Goal: Complete application form: Complete application form

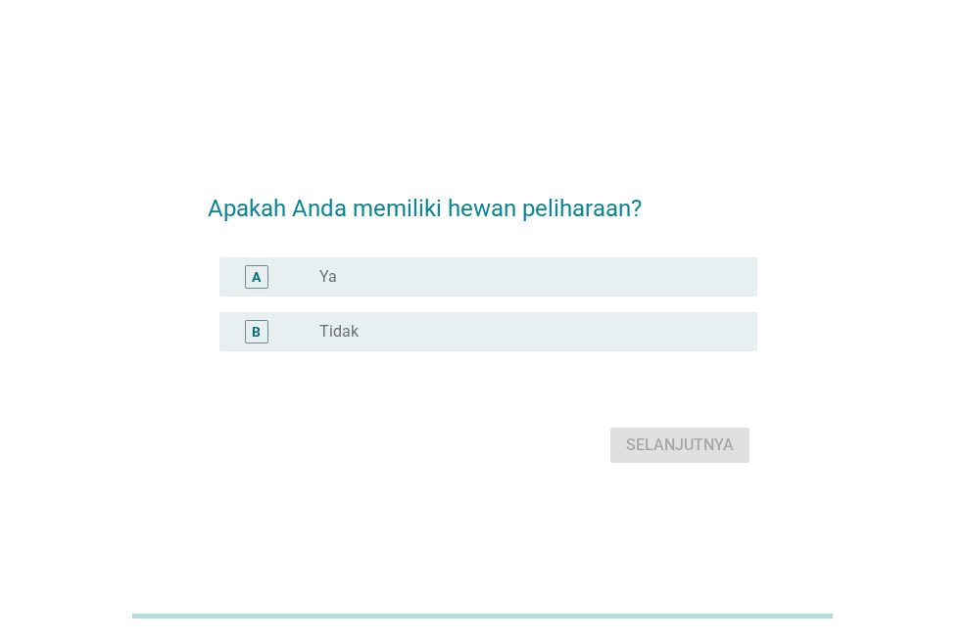
click at [436, 274] on div "radio_button_unchecked Ya" at bounding box center [522, 277] width 406 height 20
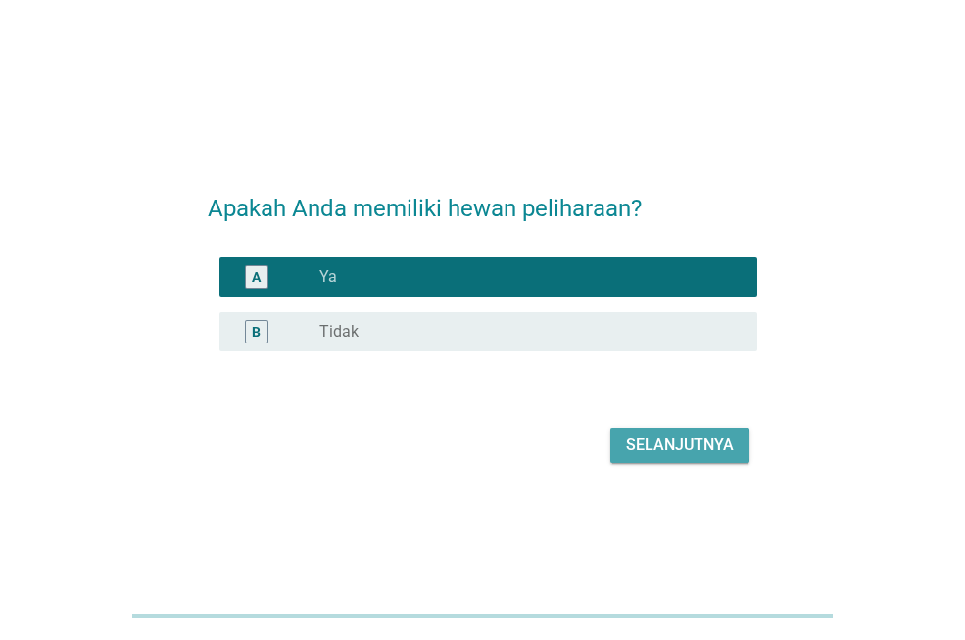
click at [638, 445] on div "Selanjutnya" at bounding box center [680, 446] width 108 height 24
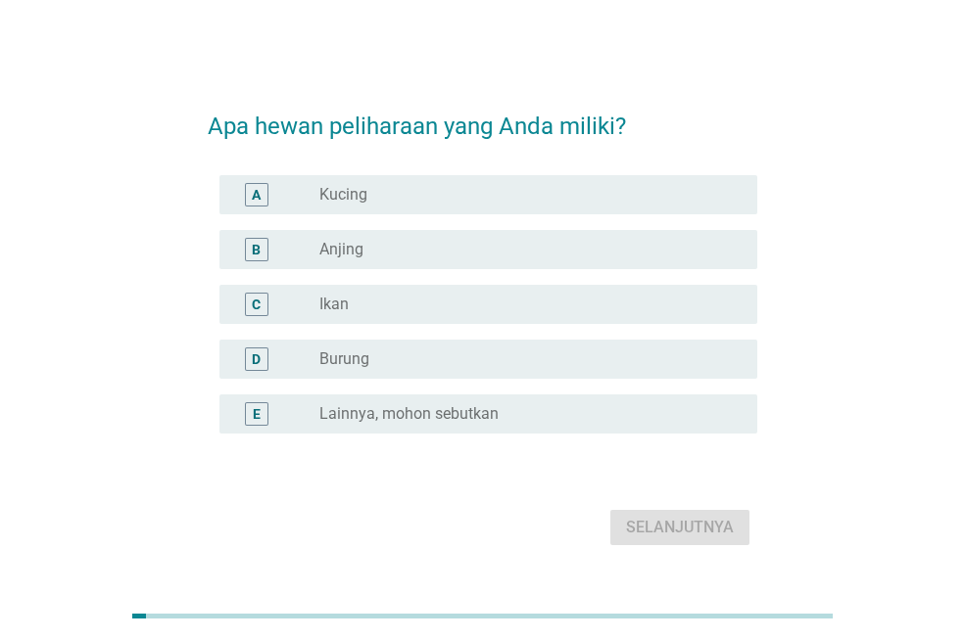
click at [387, 212] on div "A radio_button_unchecked Kucing" at bounding box center [488, 194] width 538 height 39
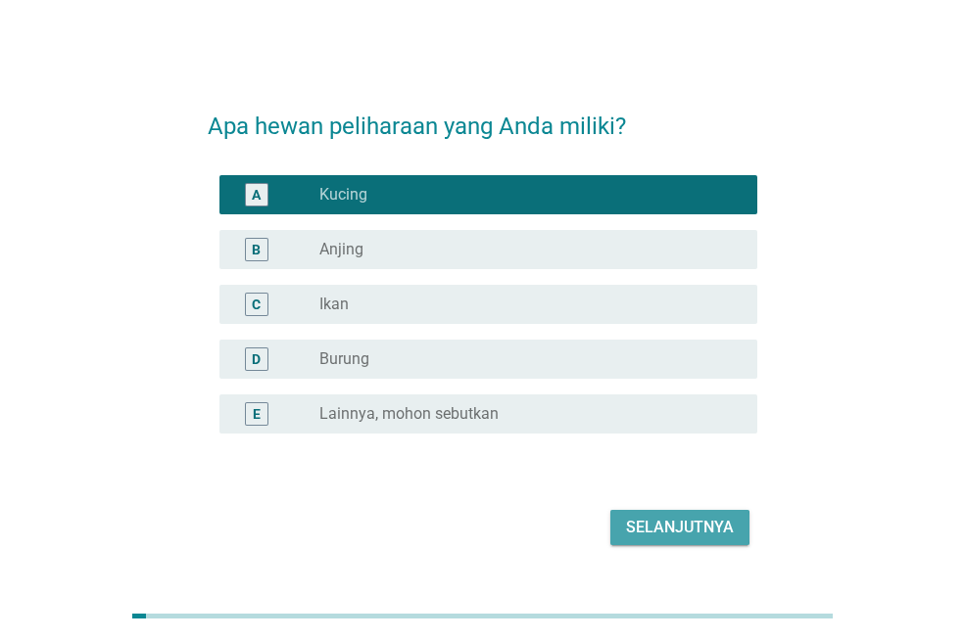
click at [645, 529] on div "Selanjutnya" at bounding box center [680, 528] width 108 height 24
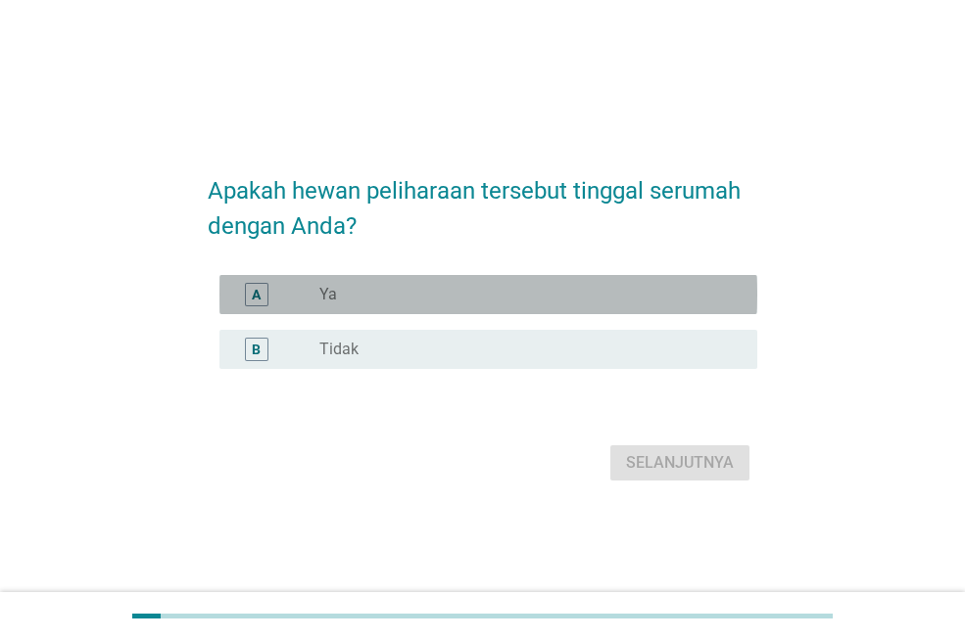
click at [476, 304] on div "radio_button_unchecked Ya" at bounding box center [522, 295] width 406 height 20
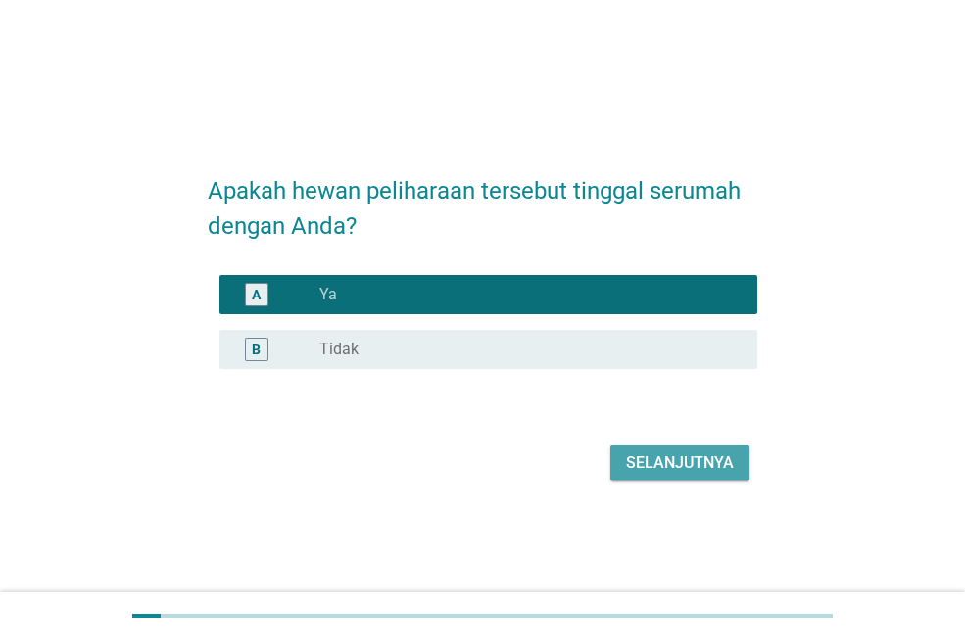
click at [642, 465] on div "Selanjutnya" at bounding box center [680, 463] width 108 height 24
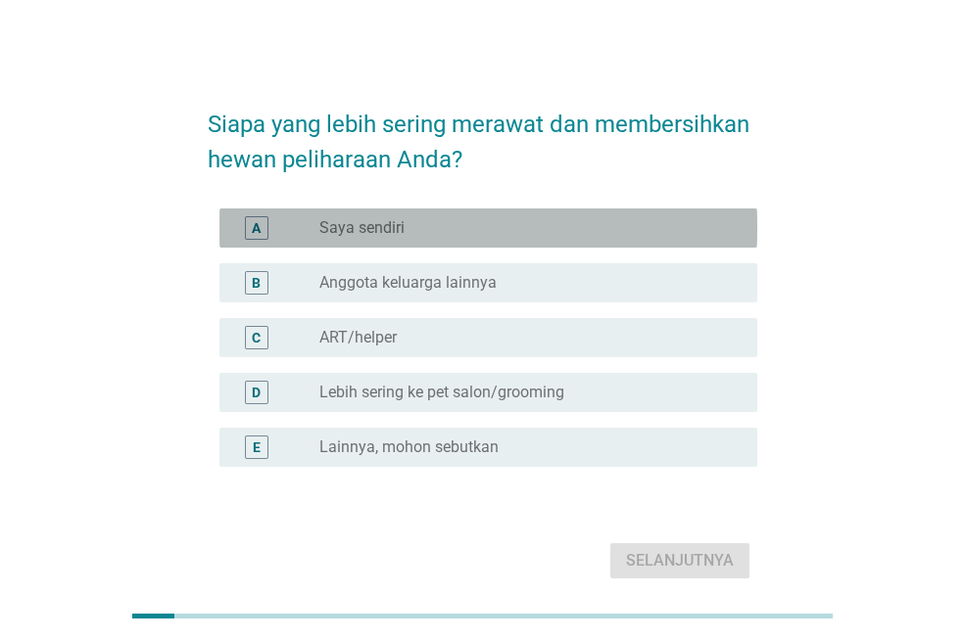
click at [456, 225] on div "radio_button_unchecked Saya sendiri" at bounding box center [522, 228] width 406 height 20
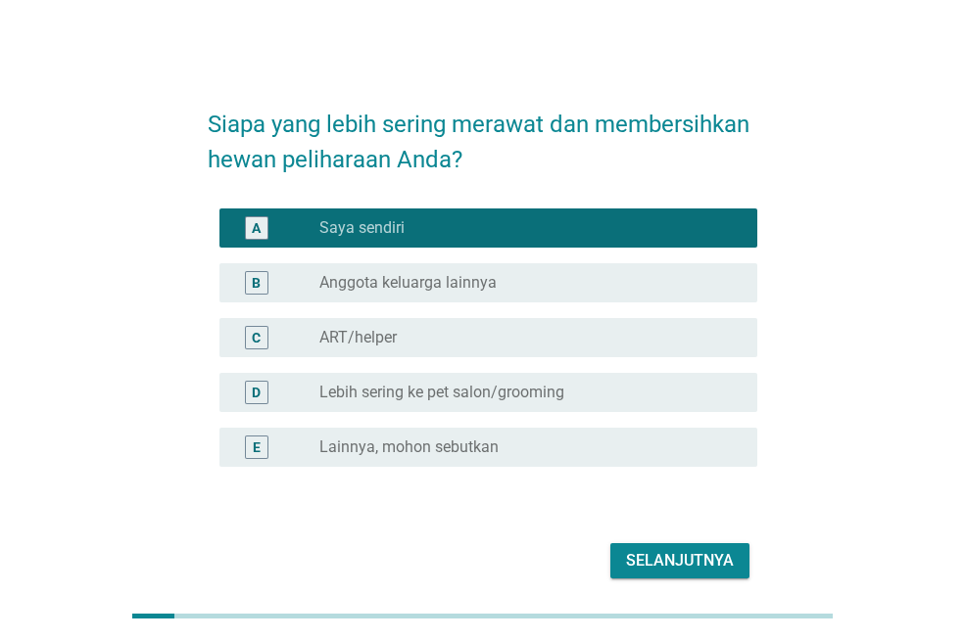
click at [658, 556] on div "Selanjutnya" at bounding box center [680, 561] width 108 height 24
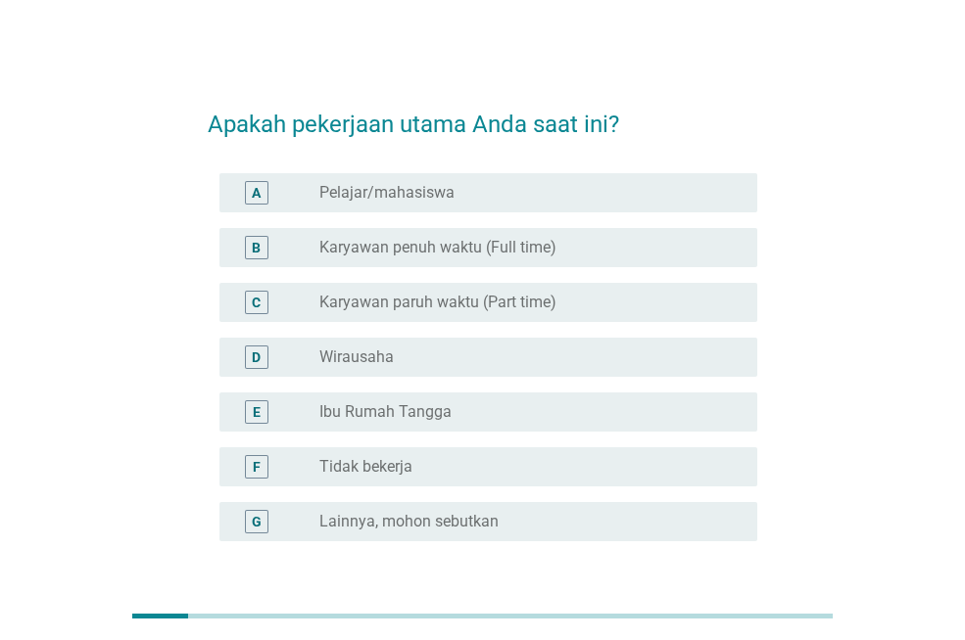
click at [473, 248] on label "Karyawan penuh waktu (Full time)" at bounding box center [437, 248] width 237 height 20
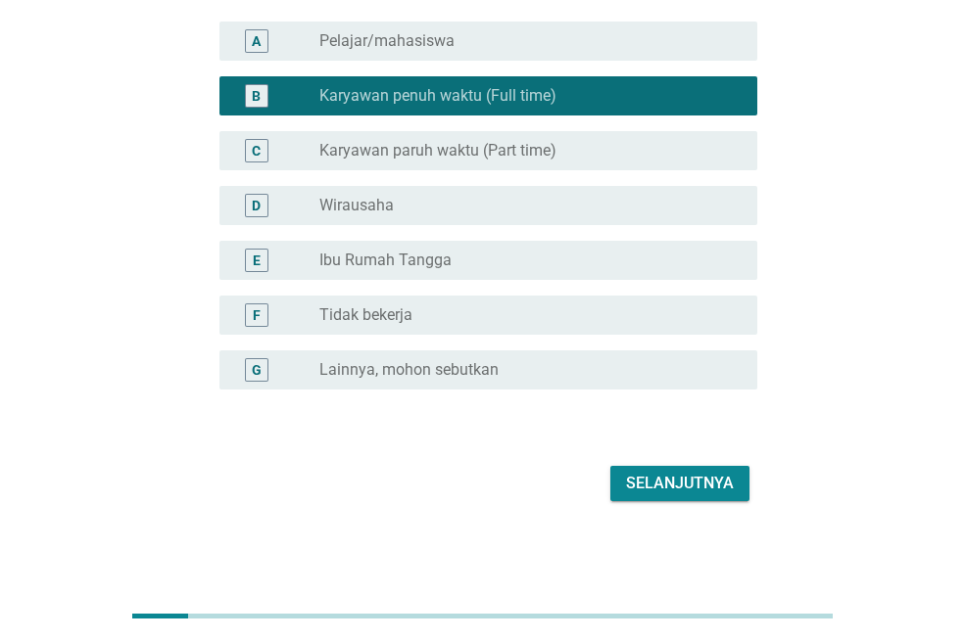
scroll to position [153, 0]
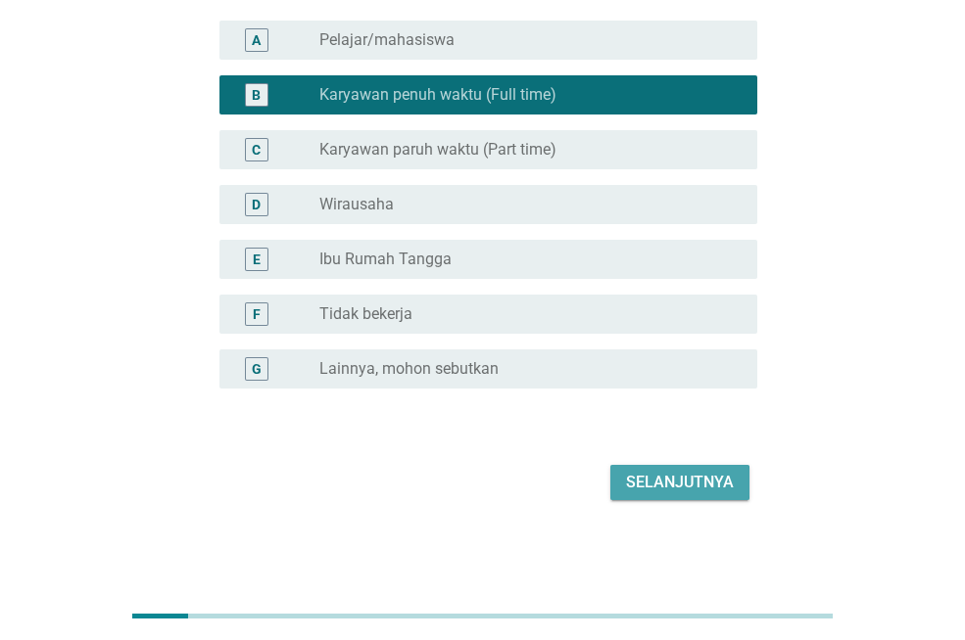
click at [680, 480] on div "Selanjutnya" at bounding box center [680, 483] width 108 height 24
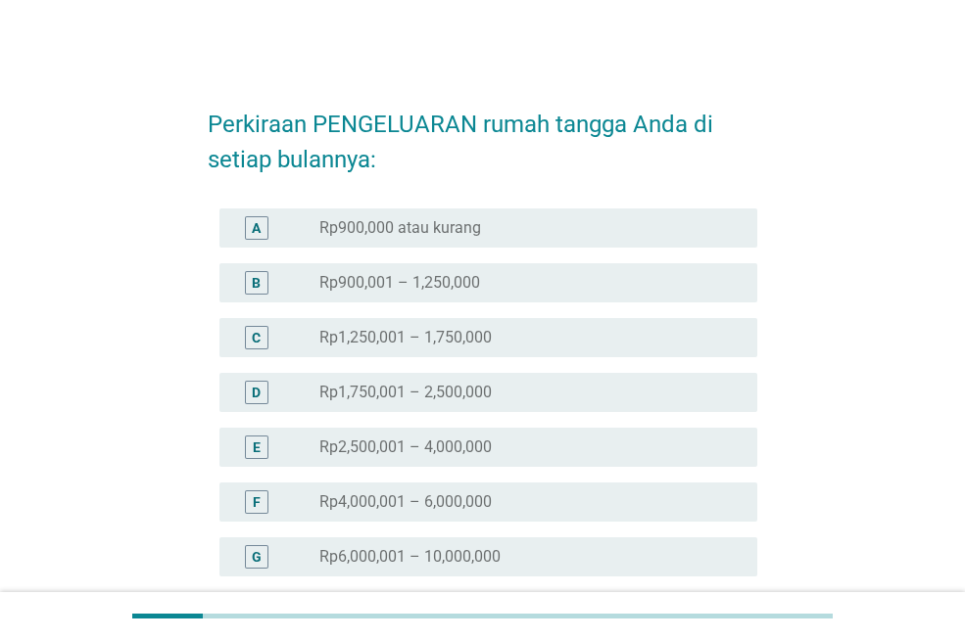
click at [493, 397] on div "radio_button_unchecked Rp1,750,001 – 2,500,000" at bounding box center [522, 393] width 406 height 20
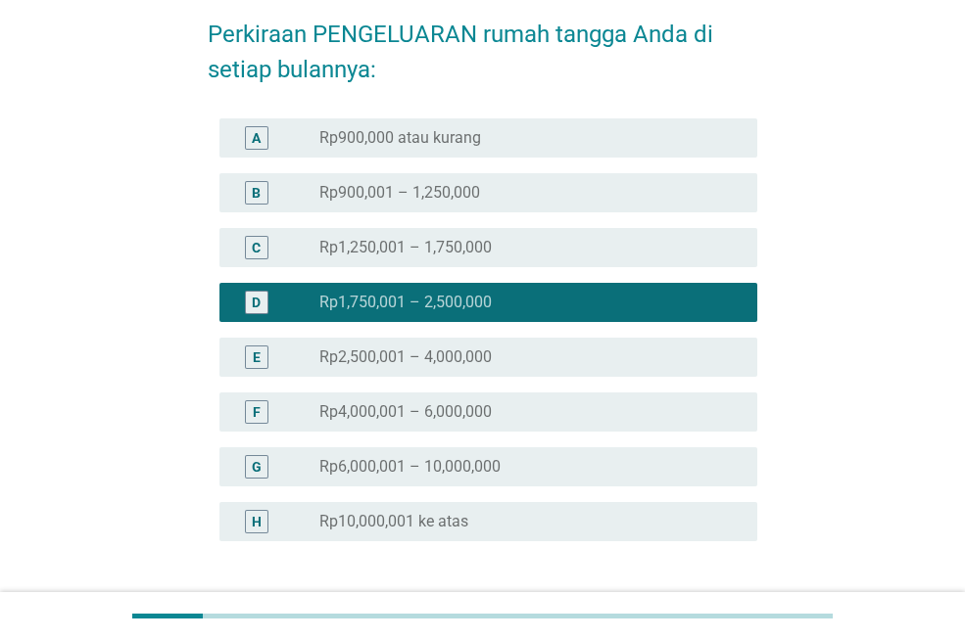
scroll to position [243, 0]
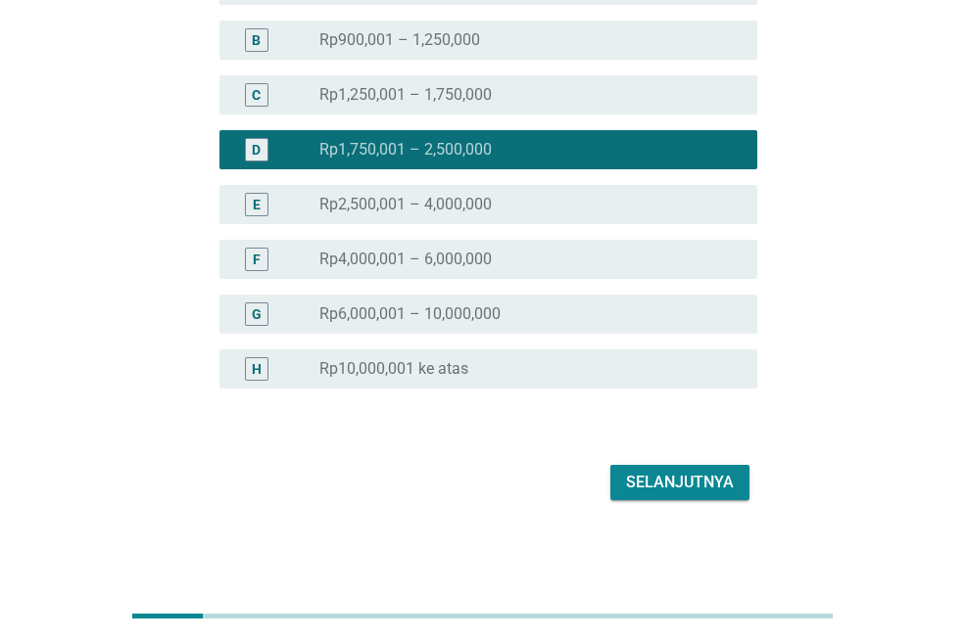
click at [646, 481] on div "Selanjutnya" at bounding box center [680, 483] width 108 height 24
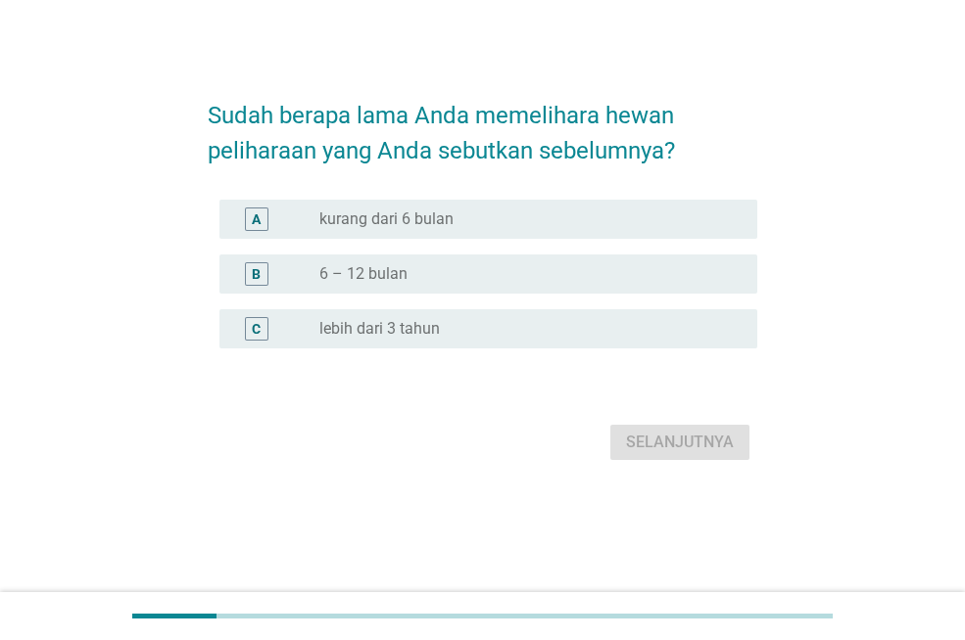
scroll to position [0, 0]
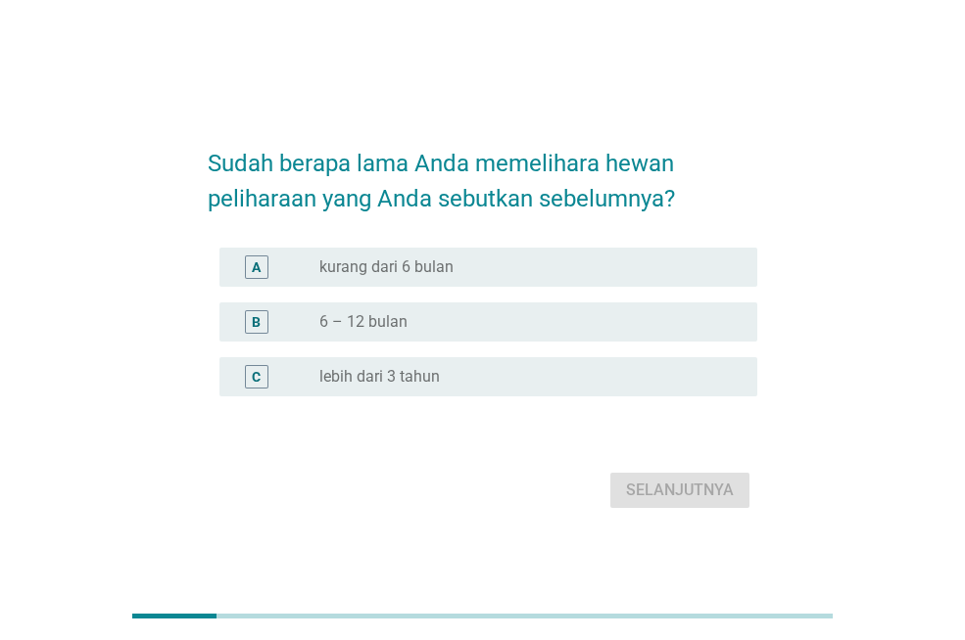
click at [405, 375] on label "lebih dari 3 tahun" at bounding box center [379, 377] width 120 height 20
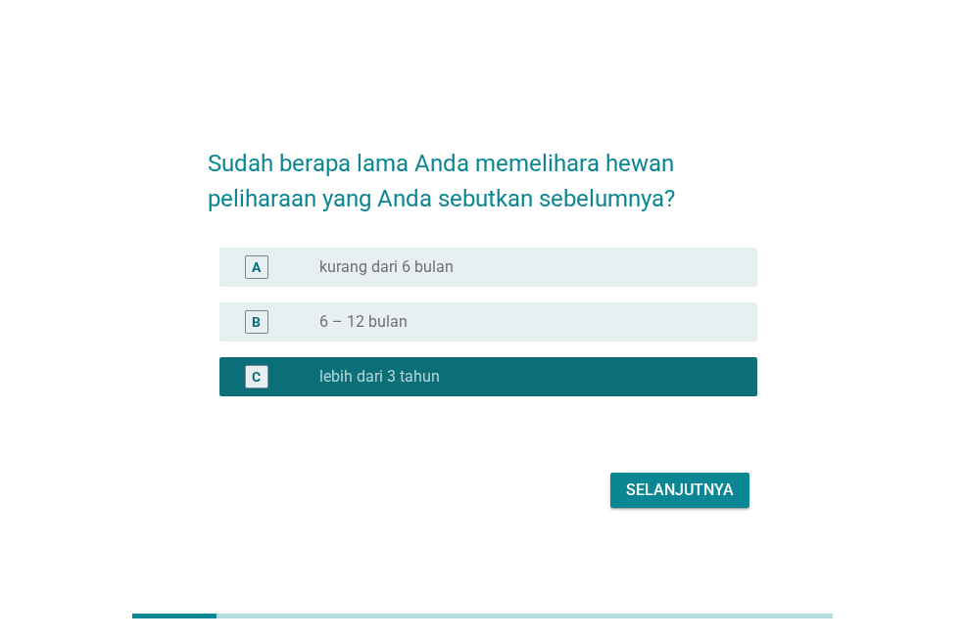
click at [686, 490] on div "Selanjutnya" at bounding box center [680, 491] width 108 height 24
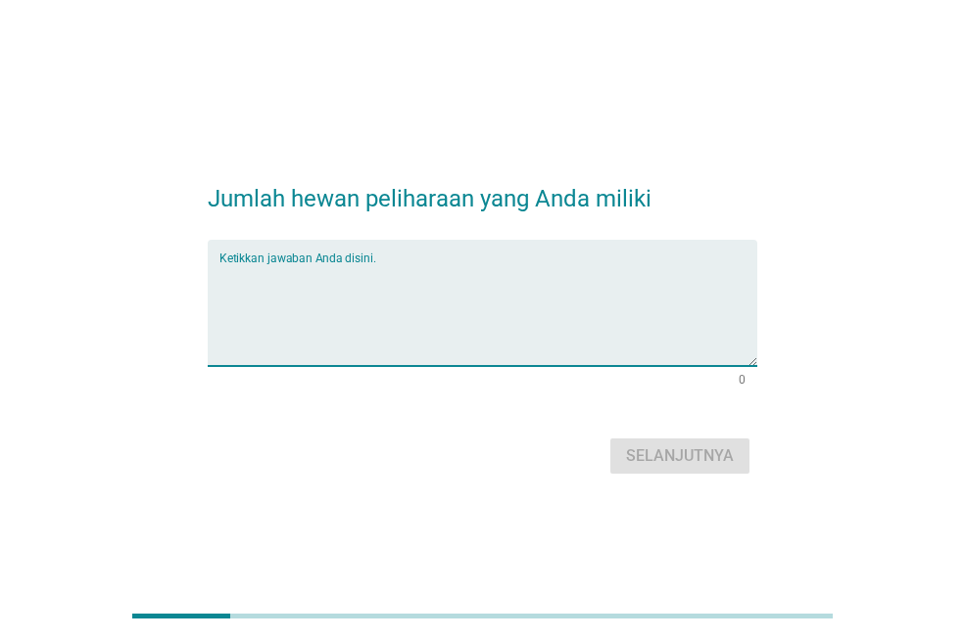
click at [396, 266] on textarea "Ketikkan jawaban Anda disini." at bounding box center [488, 314] width 538 height 103
type textarea "4"
click at [644, 456] on div "Selanjutnya" at bounding box center [680, 457] width 108 height 24
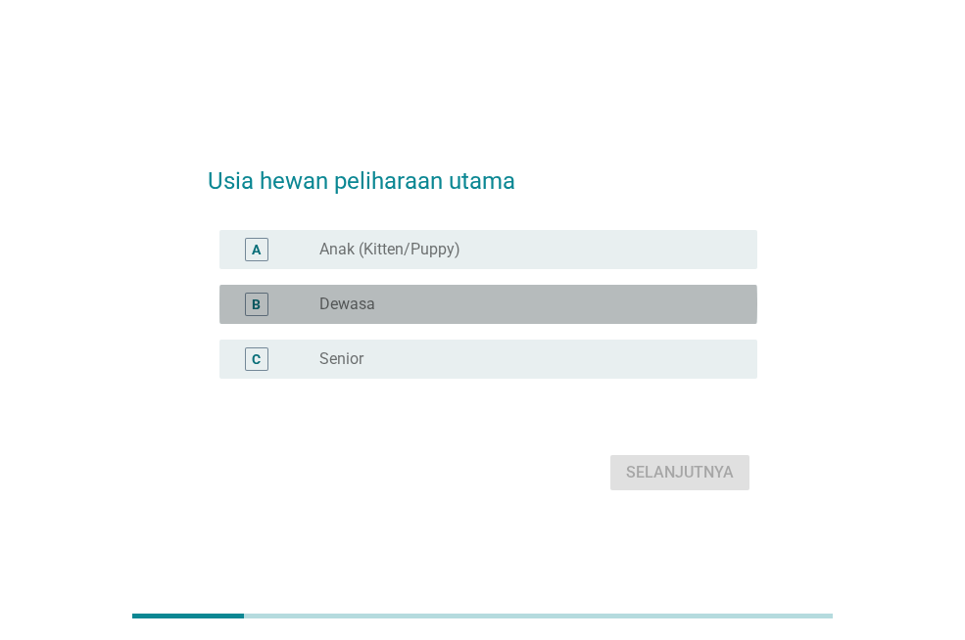
click at [390, 312] on div "radio_button_unchecked Dewasa" at bounding box center [522, 305] width 406 height 20
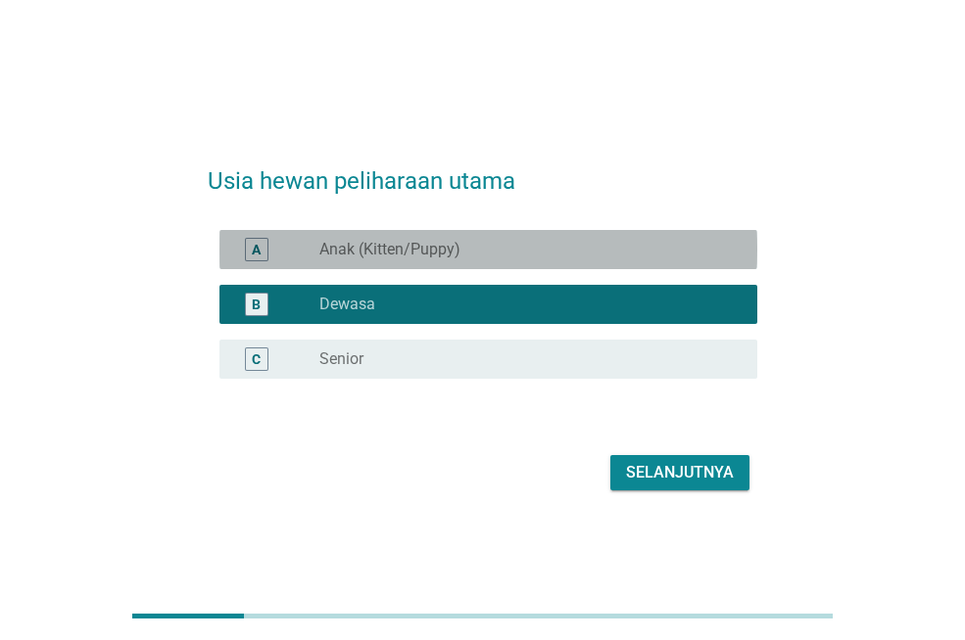
click at [403, 261] on div "A radio_button_unchecked Anak (Kitten/Puppy)" at bounding box center [488, 249] width 538 height 39
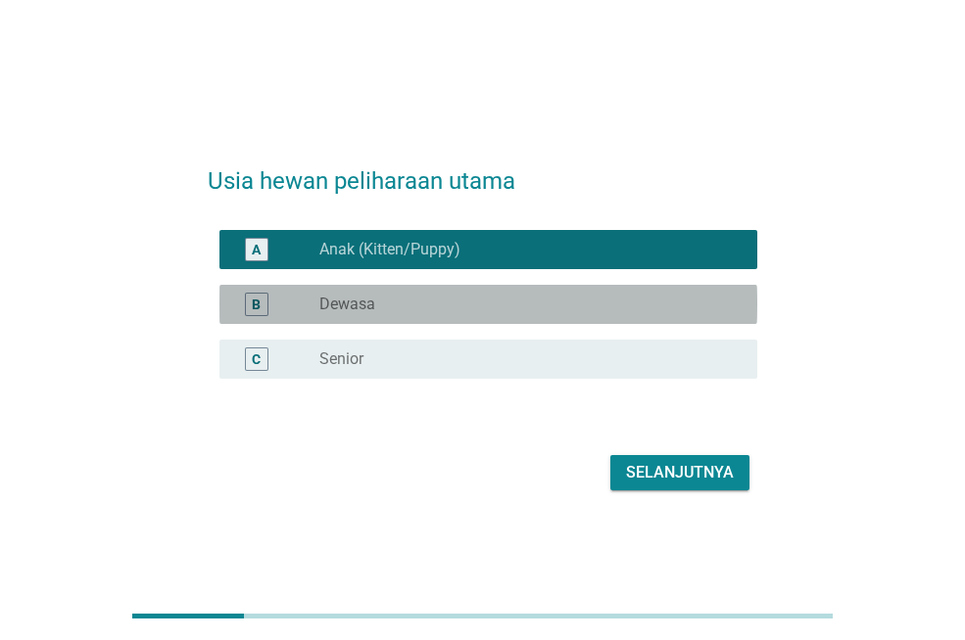
click at [393, 297] on div "radio_button_unchecked Dewasa" at bounding box center [522, 305] width 406 height 20
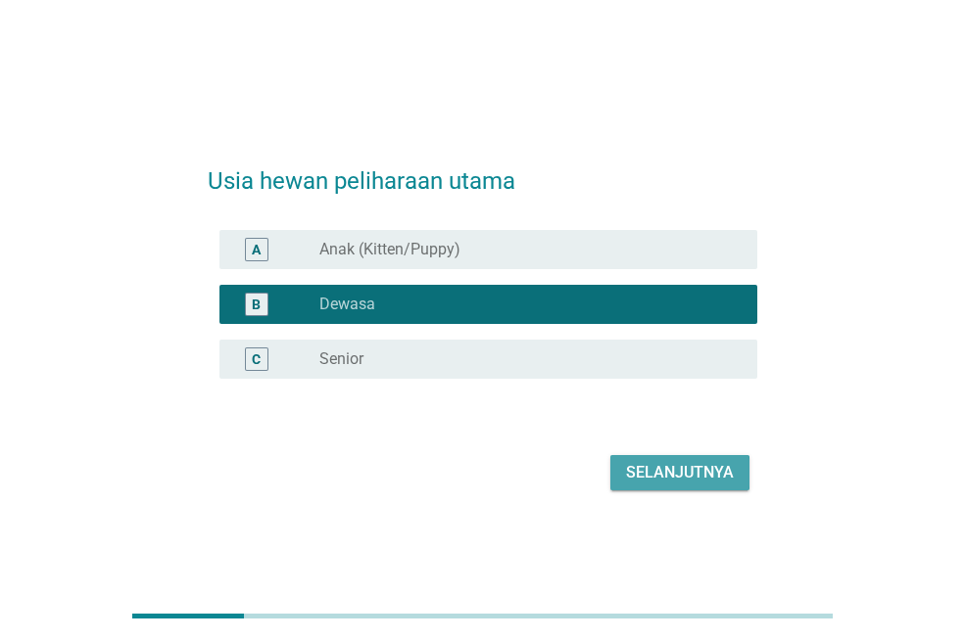
click at [644, 476] on div "Selanjutnya" at bounding box center [680, 473] width 108 height 24
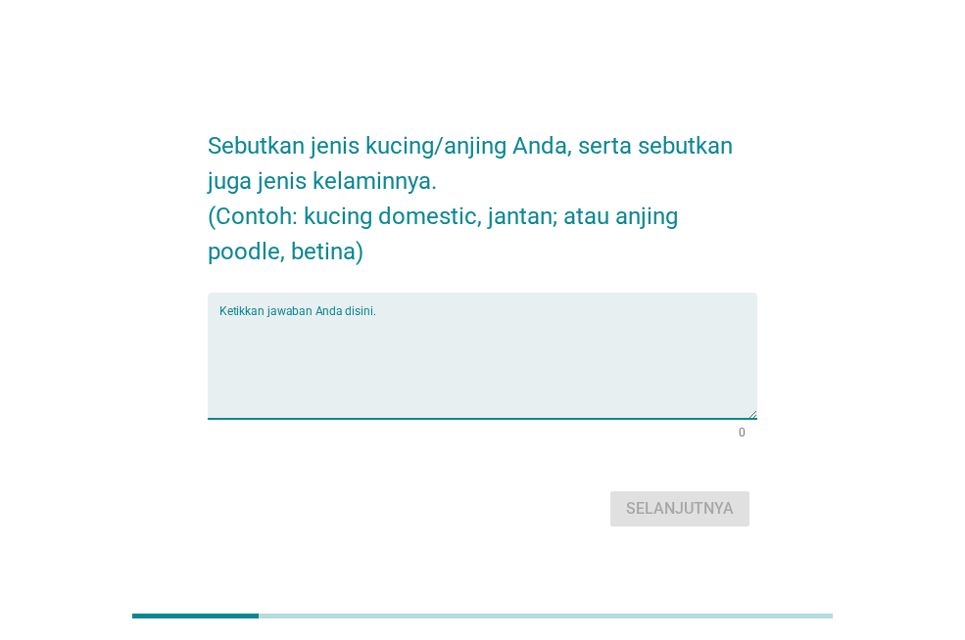
click at [385, 319] on textarea "Ketikkan jawaban Anda disini." at bounding box center [488, 367] width 538 height 103
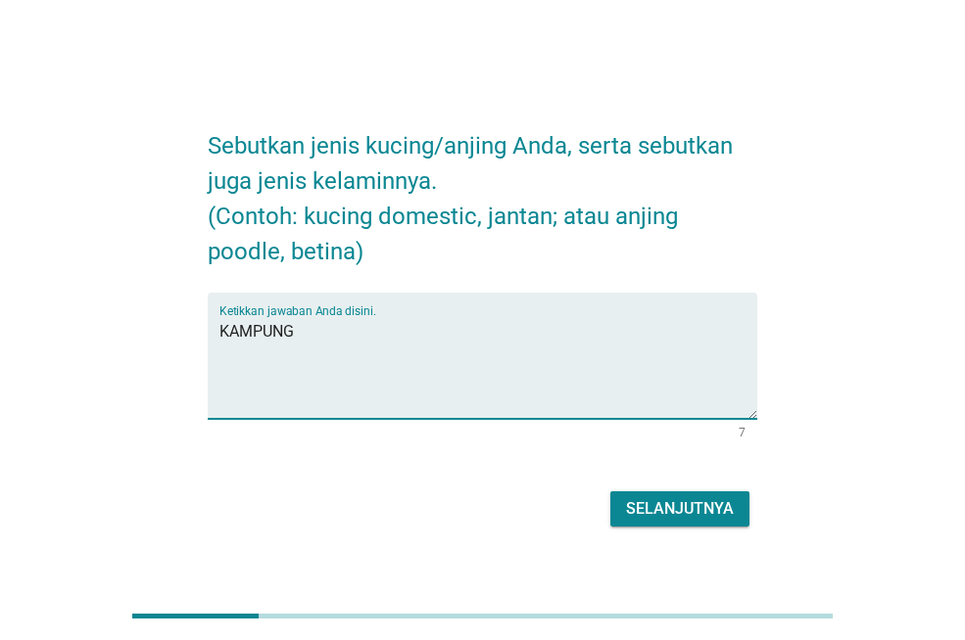
type textarea "KAMPUNG"
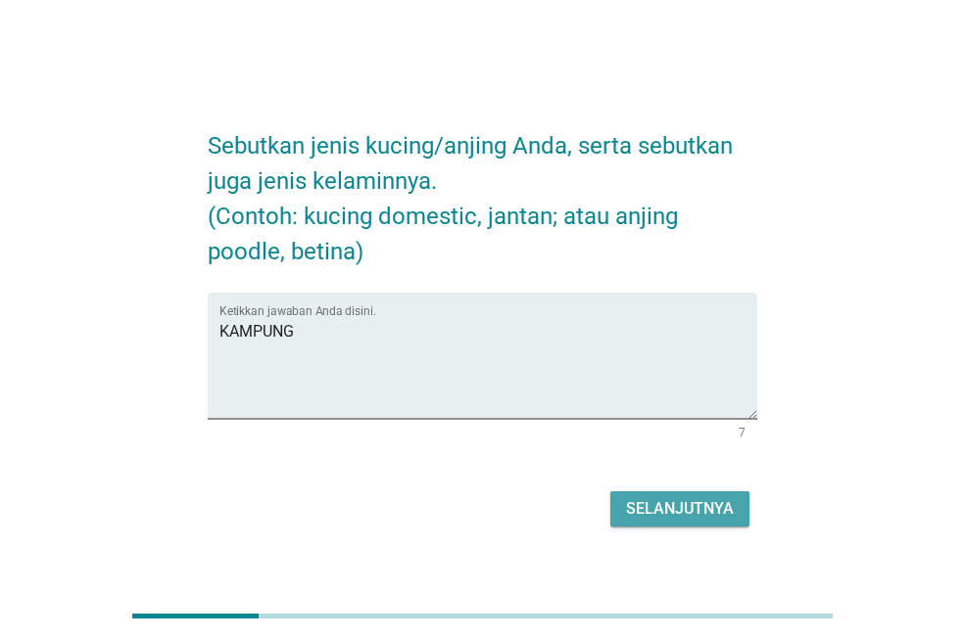
click at [658, 513] on div "Selanjutnya" at bounding box center [680, 509] width 108 height 24
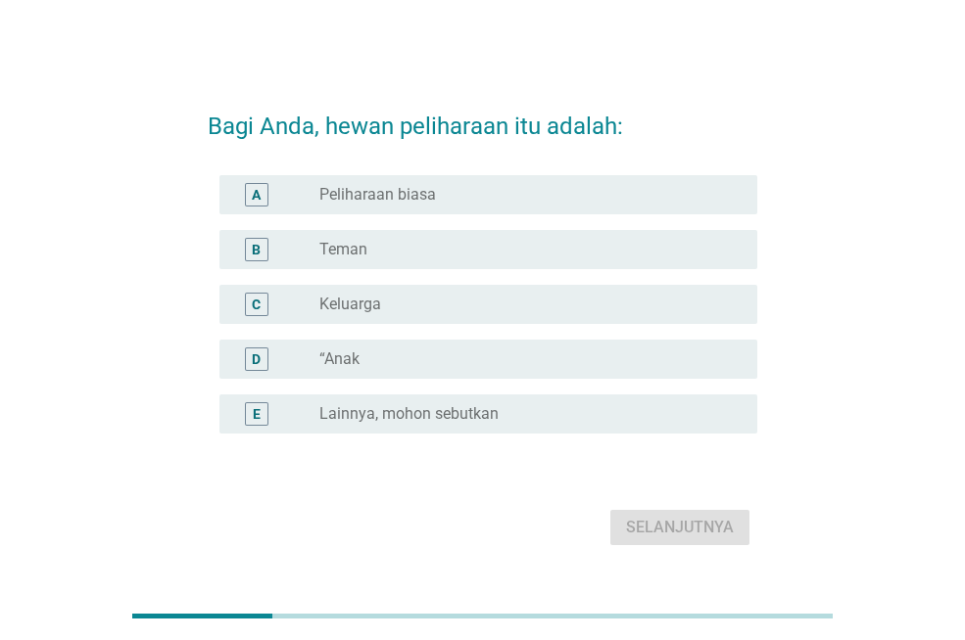
click at [399, 251] on div "radio_button_unchecked Teman" at bounding box center [522, 250] width 406 height 20
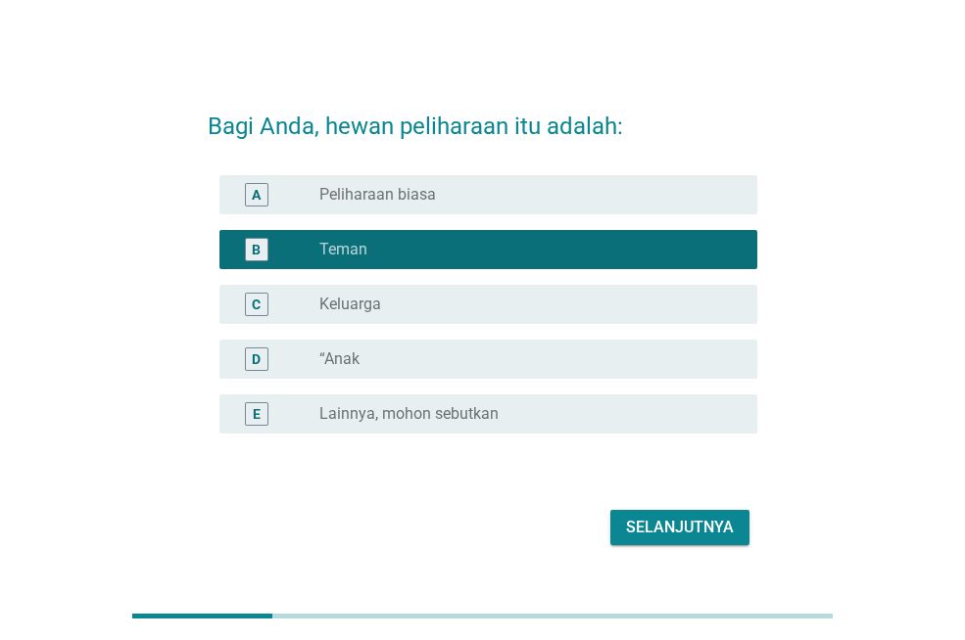
click at [377, 301] on label "Keluarga" at bounding box center [350, 305] width 62 height 20
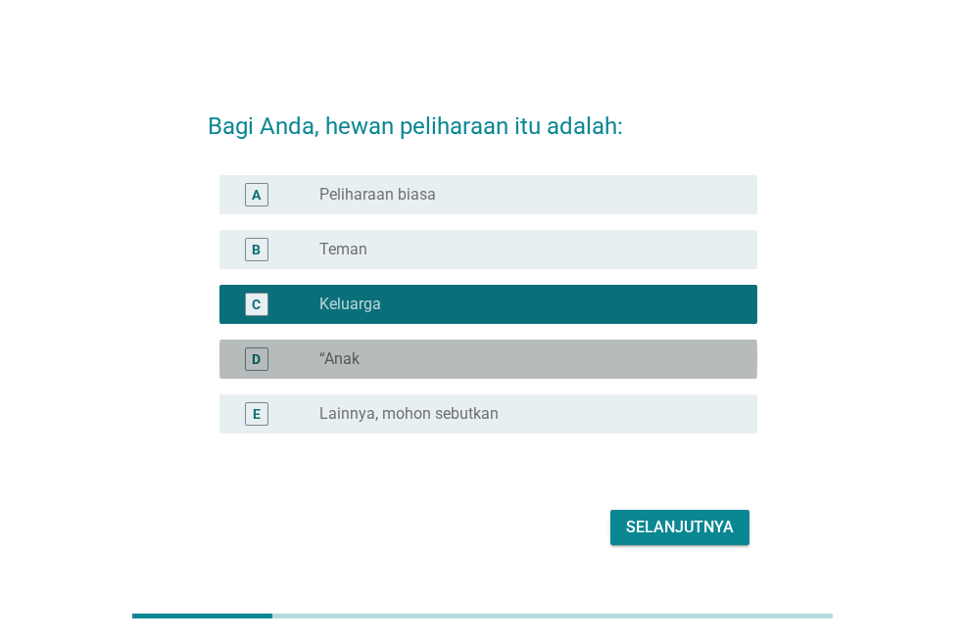
click at [514, 372] on div "D radio_button_unchecked “Anak" at bounding box center [488, 359] width 538 height 39
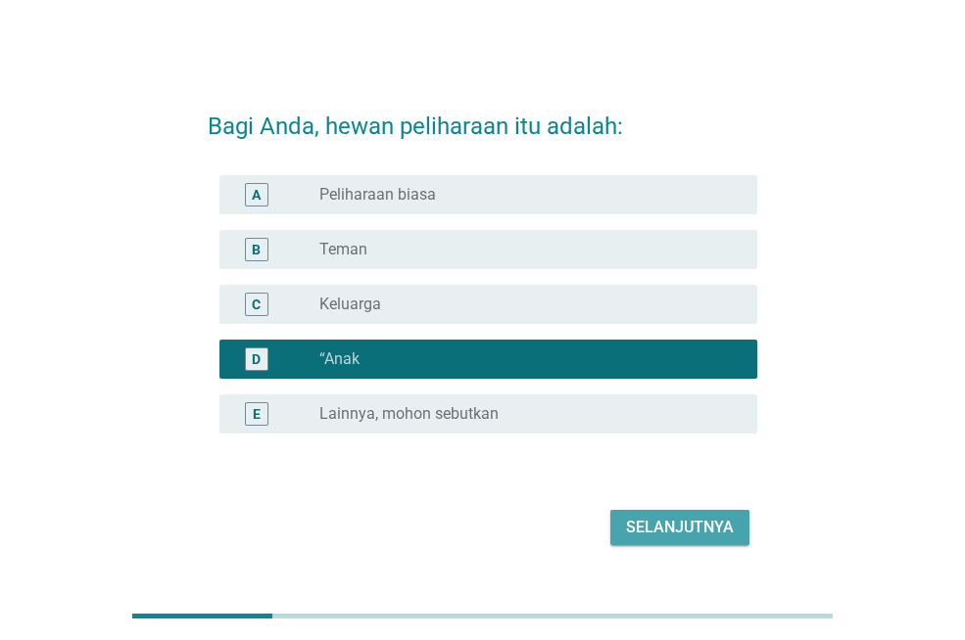
click at [658, 527] on div "Selanjutnya" at bounding box center [680, 528] width 108 height 24
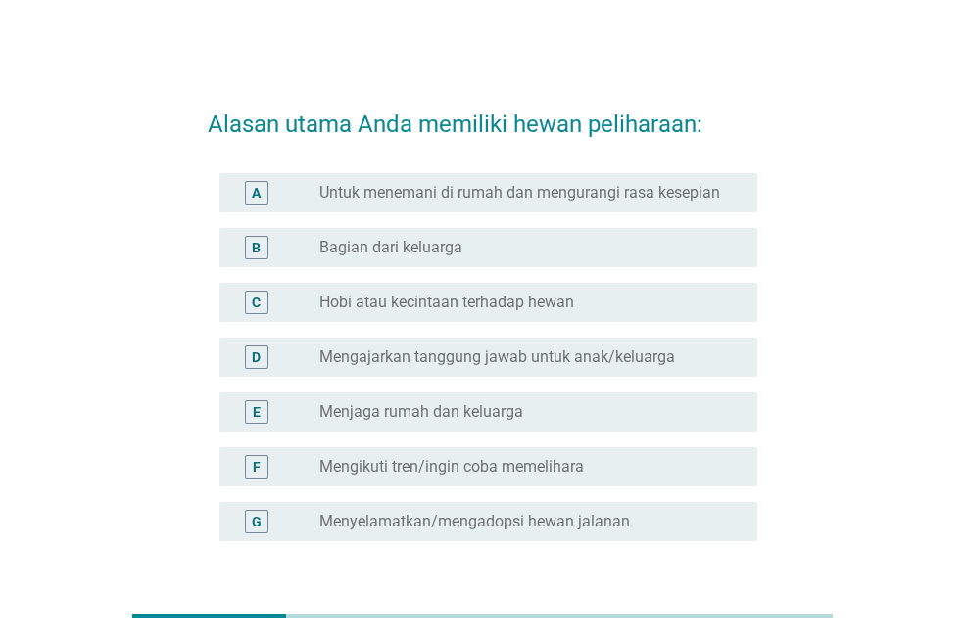
click at [514, 260] on div "B radio_button_unchecked Bagian dari keluarga" at bounding box center [488, 247] width 538 height 39
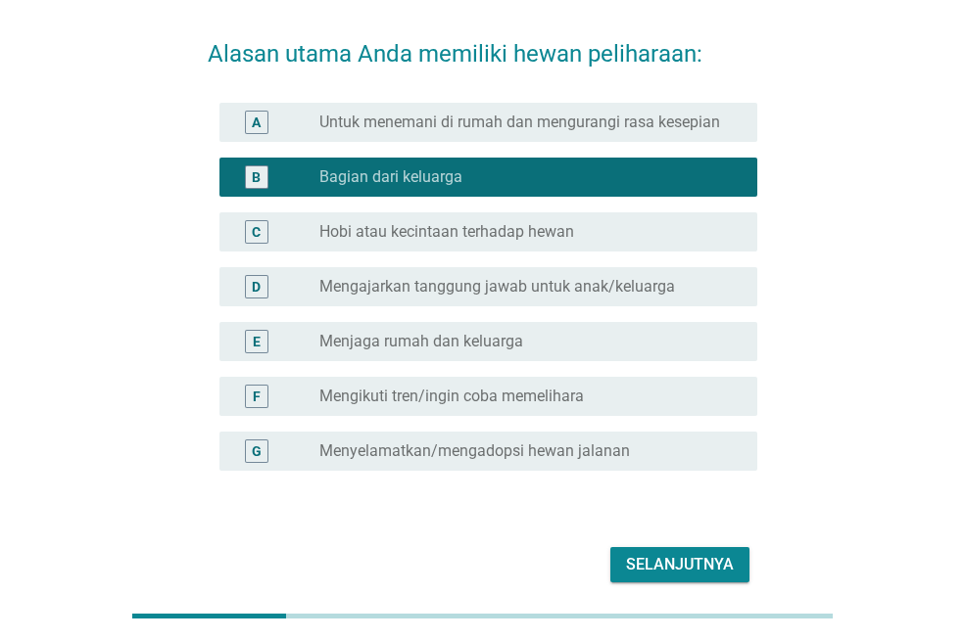
scroll to position [153, 0]
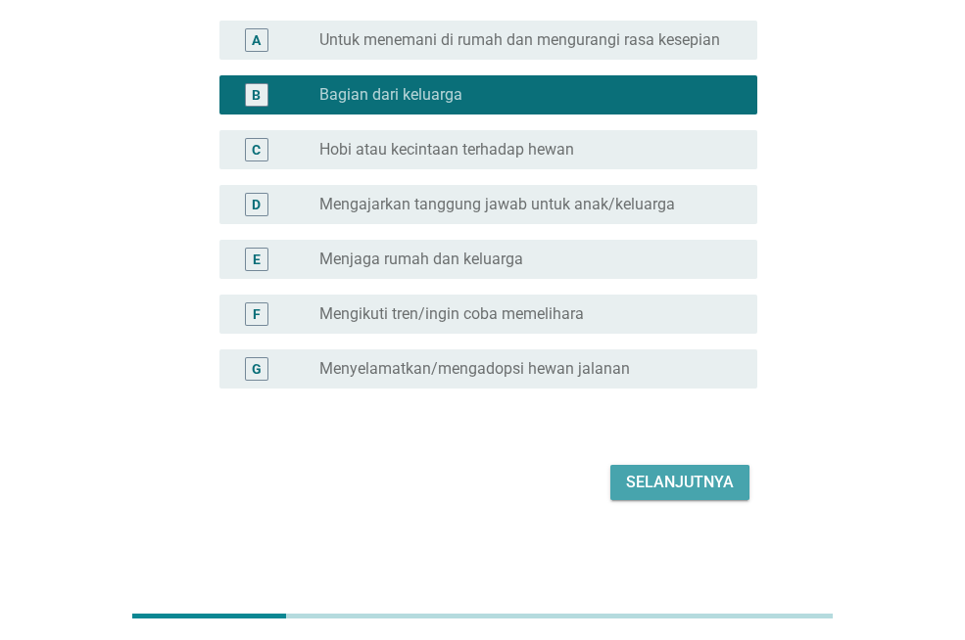
click at [686, 484] on div "Selanjutnya" at bounding box center [680, 483] width 108 height 24
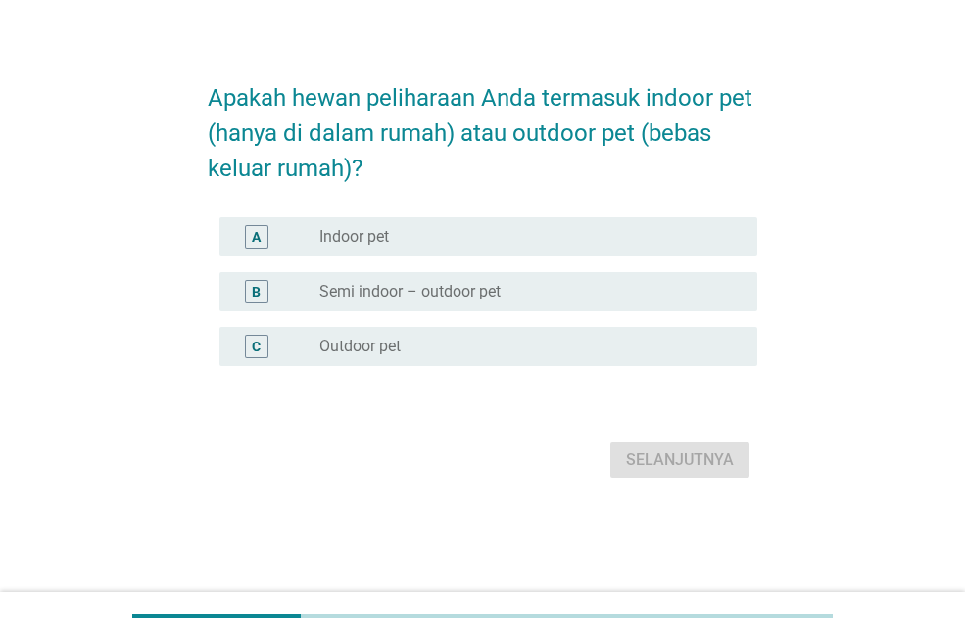
scroll to position [0, 0]
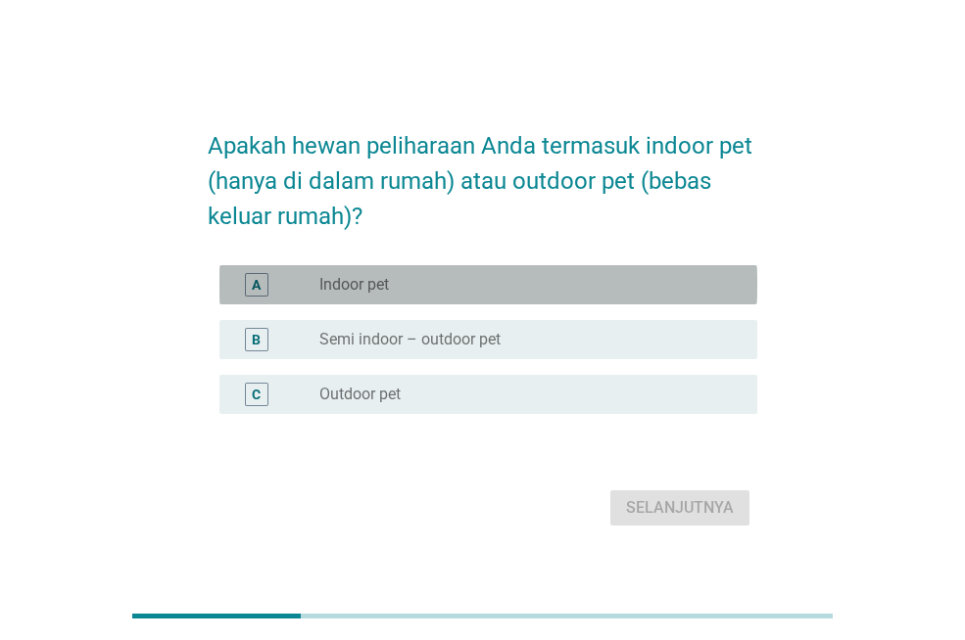
click at [401, 291] on div "radio_button_unchecked Indoor pet" at bounding box center [522, 285] width 406 height 20
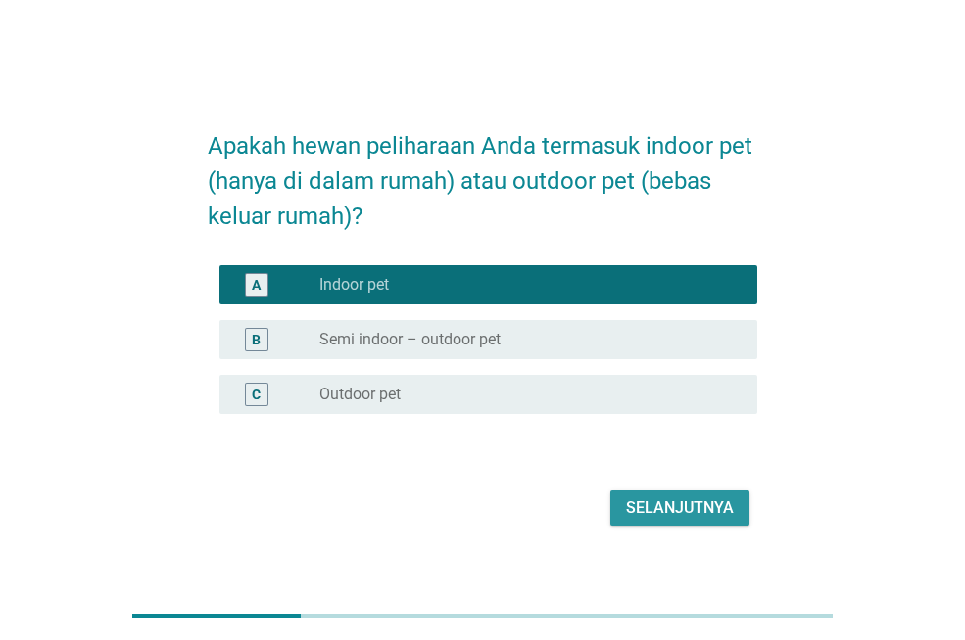
click at [674, 505] on div "Selanjutnya" at bounding box center [680, 508] width 108 height 24
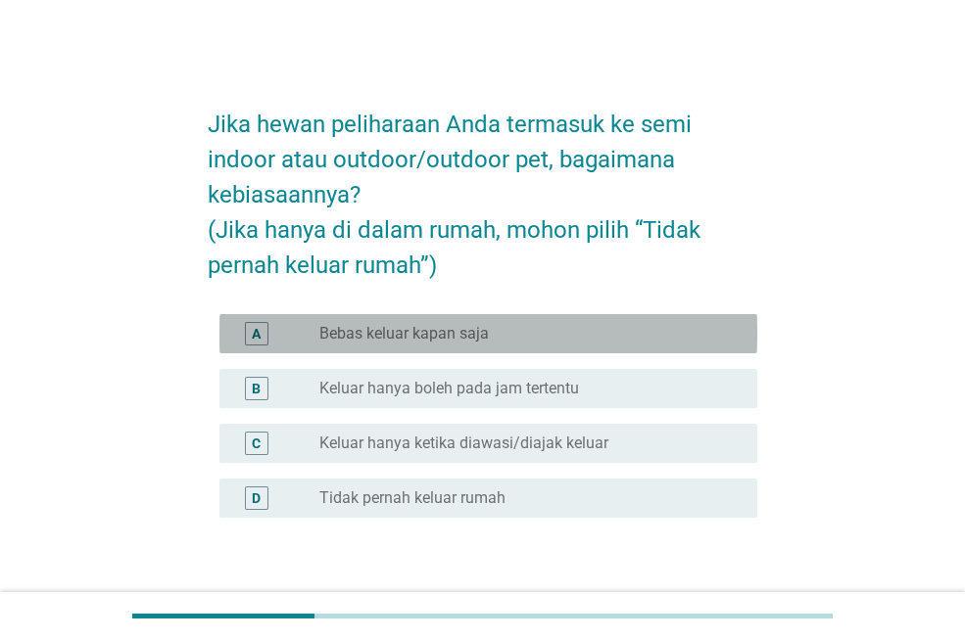
click at [416, 337] on label "Bebas keluar kapan saja" at bounding box center [403, 334] width 169 height 20
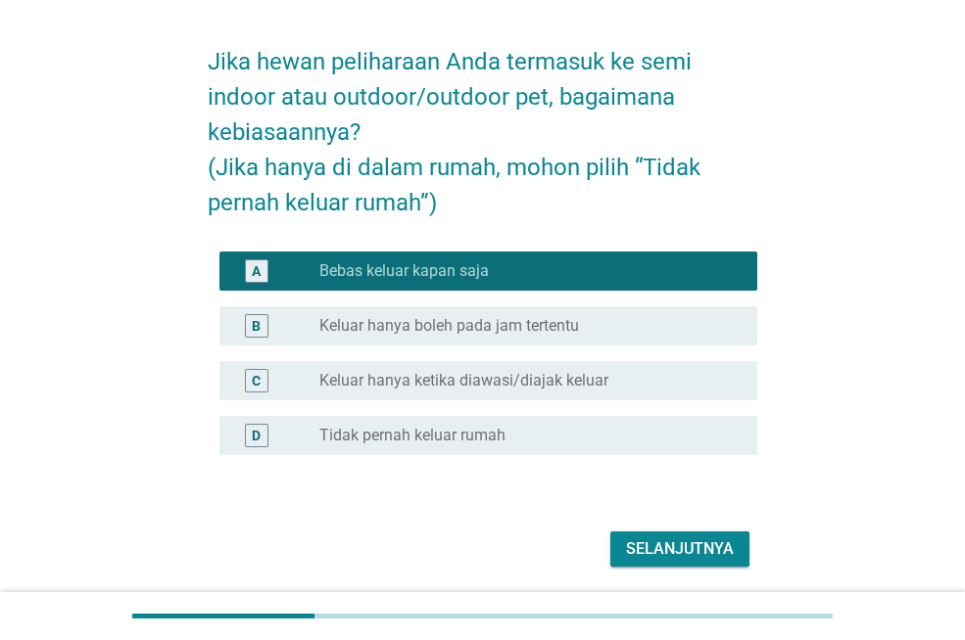
scroll to position [129, 0]
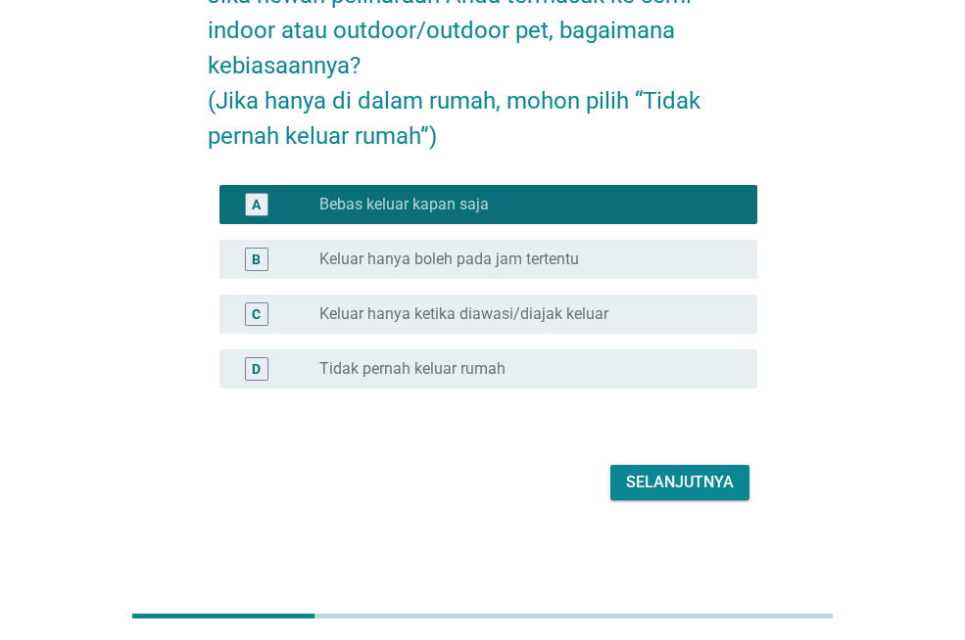
click at [659, 474] on div "Selanjutnya" at bounding box center [680, 483] width 108 height 24
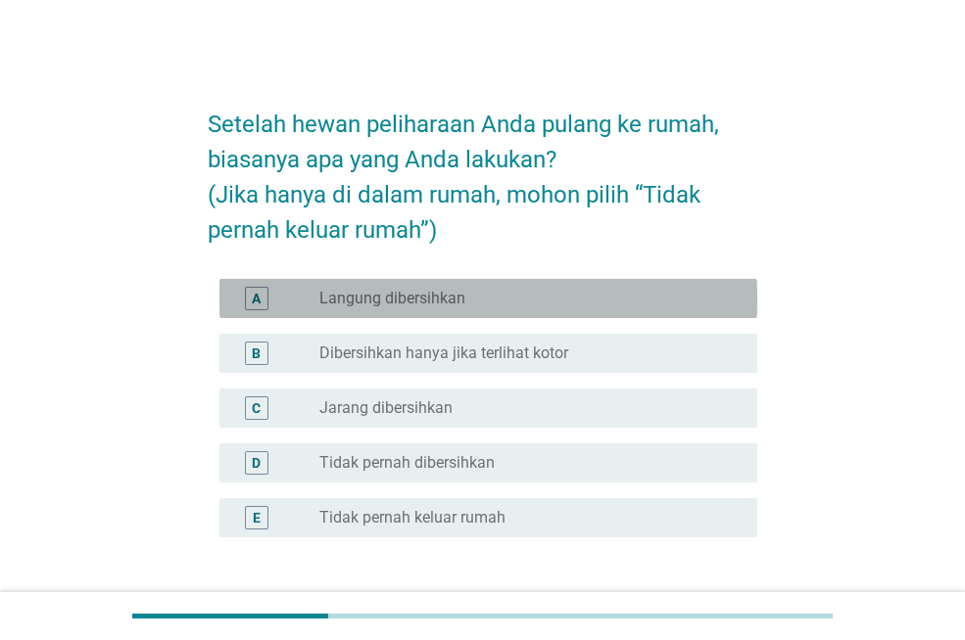
click at [342, 302] on label "Langung dibersihkan" at bounding box center [392, 299] width 146 height 20
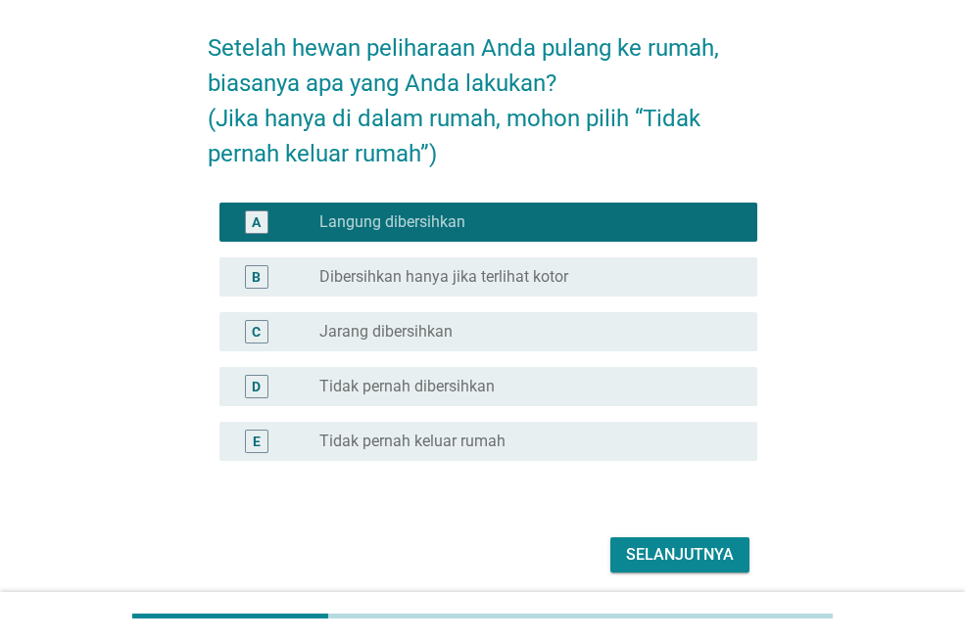
scroll to position [149, 0]
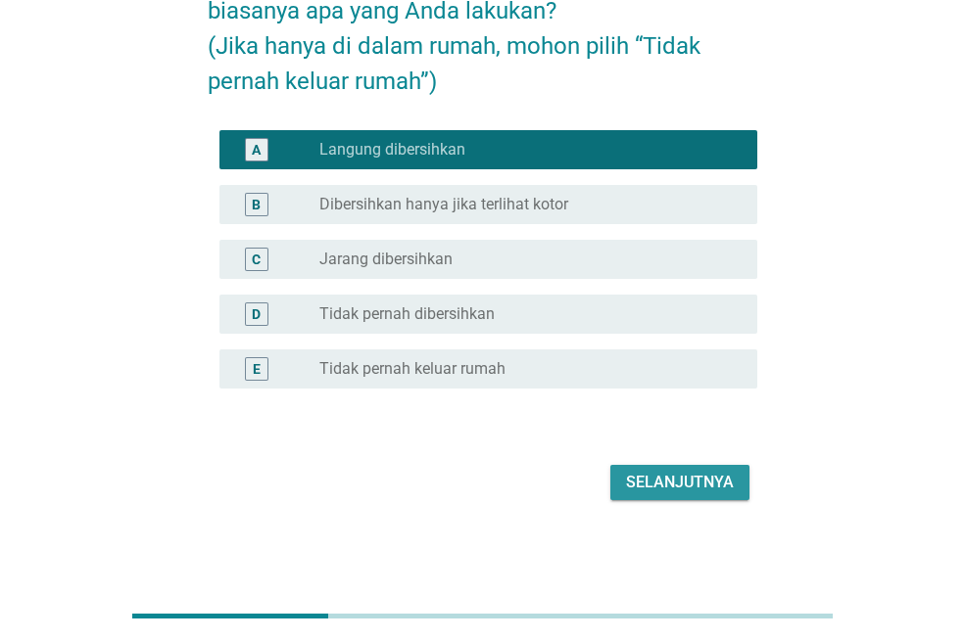
click at [671, 482] on div "Selanjutnya" at bounding box center [680, 483] width 108 height 24
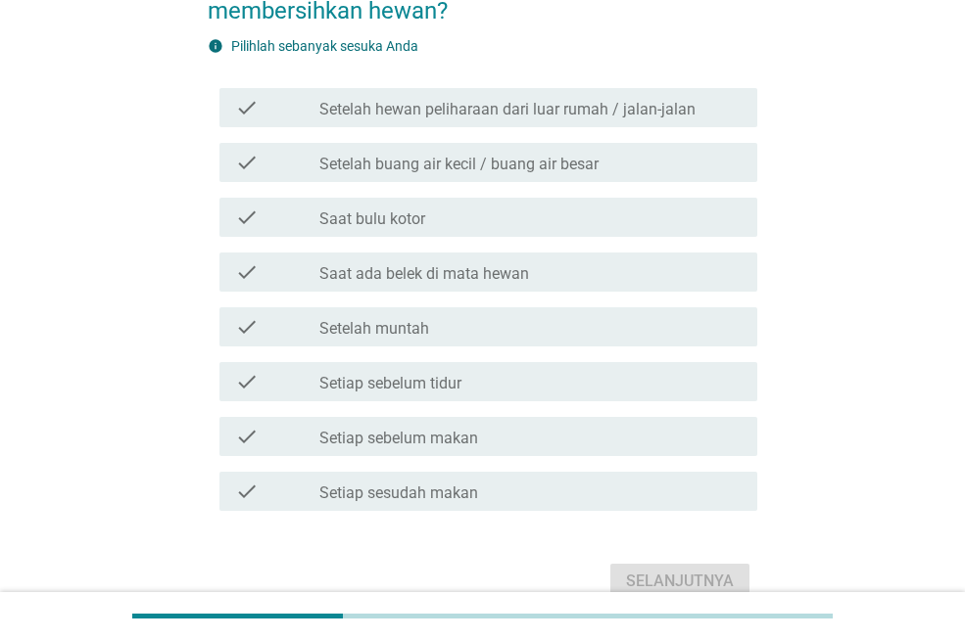
scroll to position [0, 0]
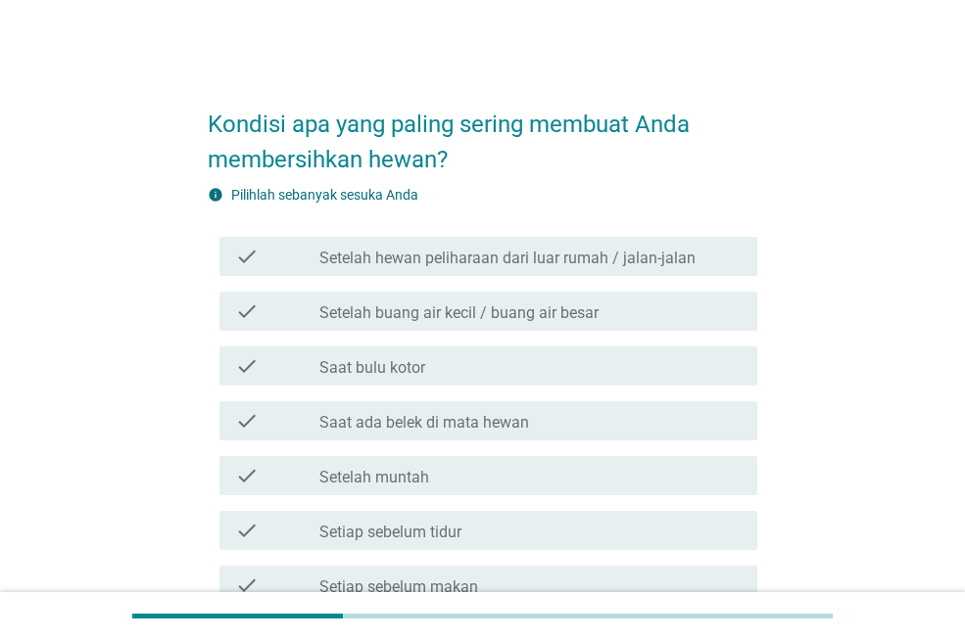
click at [455, 316] on label "Setelah buang air kecil / buang air besar" at bounding box center [458, 314] width 279 height 20
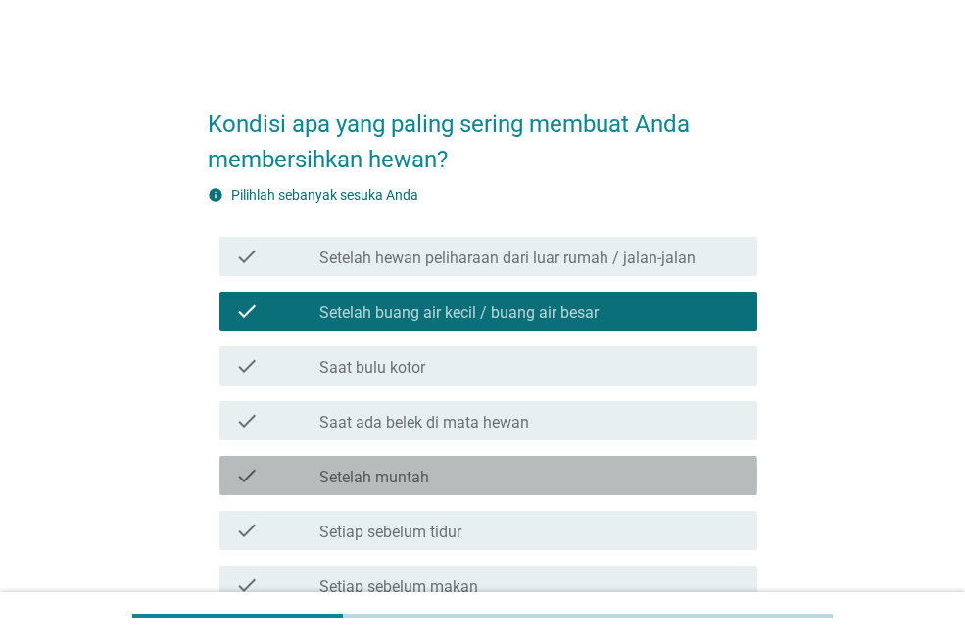
click at [422, 485] on label "Setelah muntah" at bounding box center [374, 478] width 110 height 20
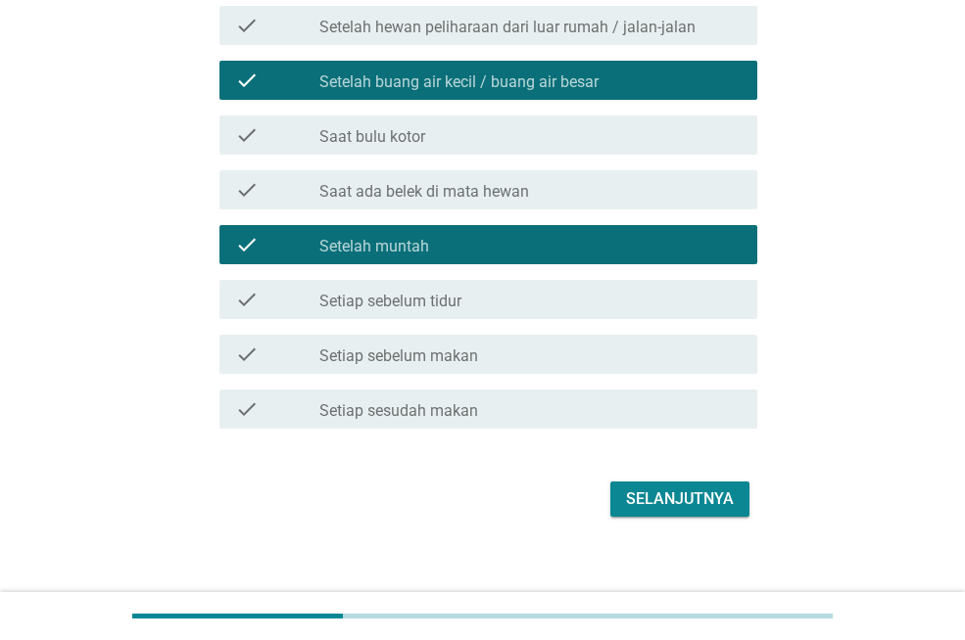
scroll to position [248, 0]
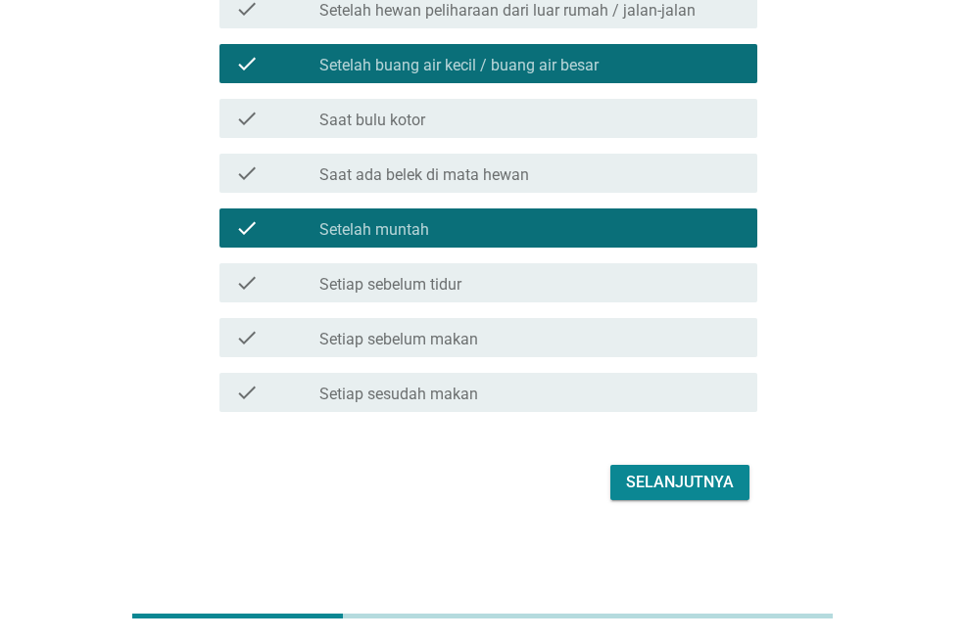
click at [407, 127] on label "Saat bulu kotor" at bounding box center [372, 121] width 106 height 20
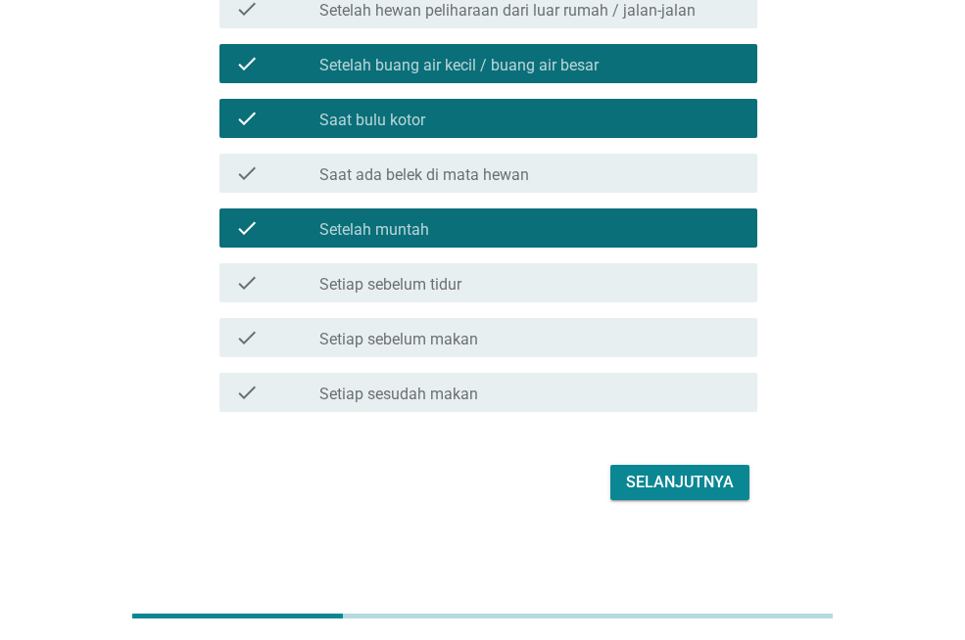
click at [649, 483] on div "Selanjutnya" at bounding box center [680, 483] width 108 height 24
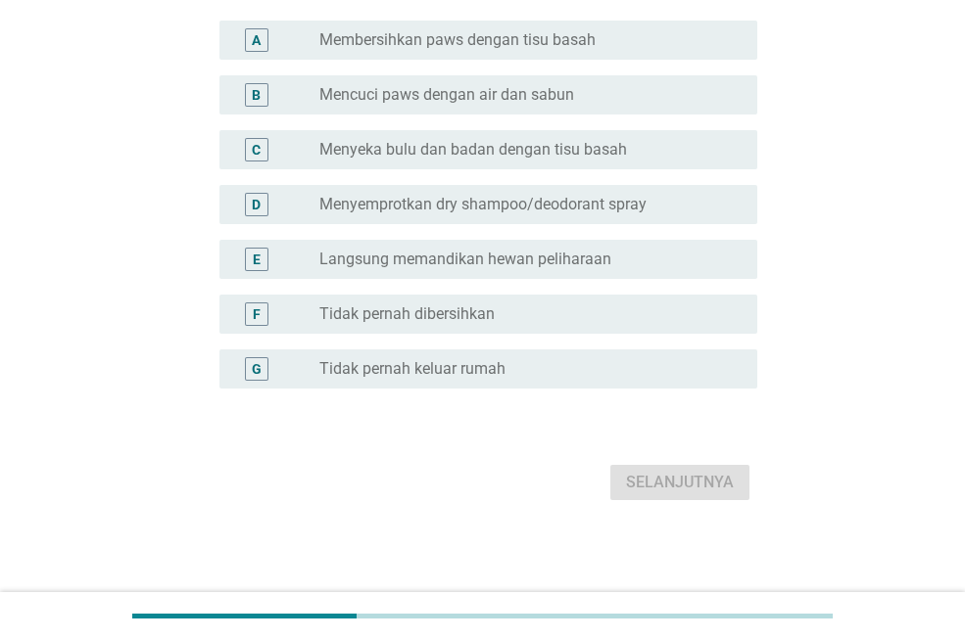
scroll to position [0, 0]
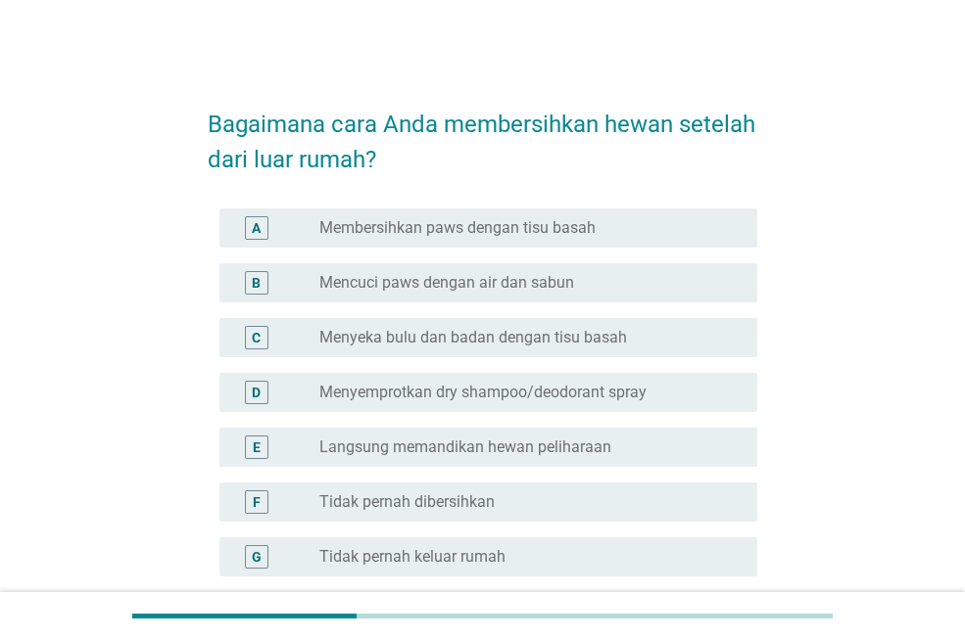
click at [487, 356] on div "C radio_button_unchecked Menyeka bulu dan badan dengan tisu basah" at bounding box center [488, 337] width 538 height 39
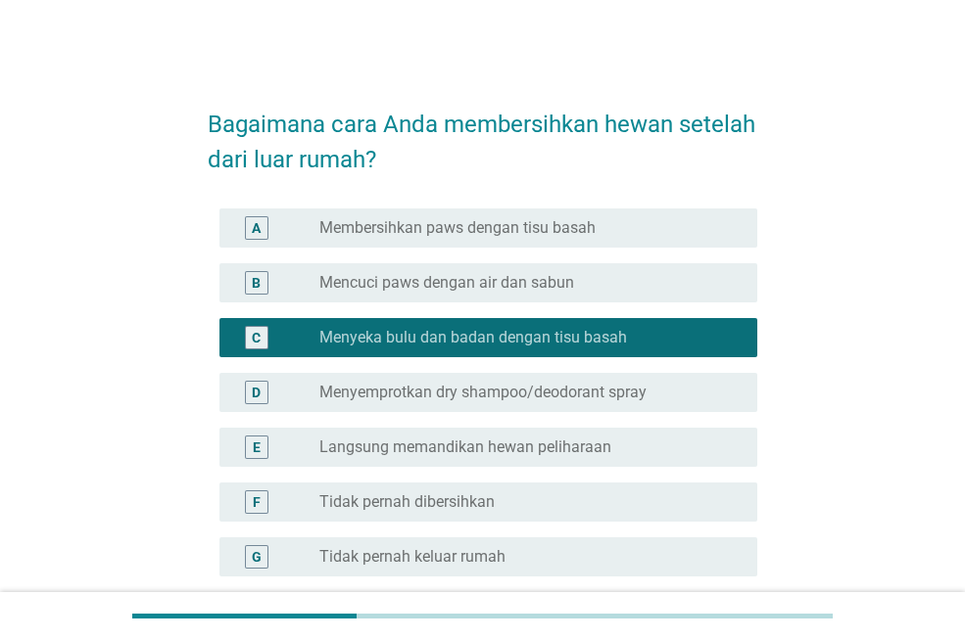
scroll to position [188, 0]
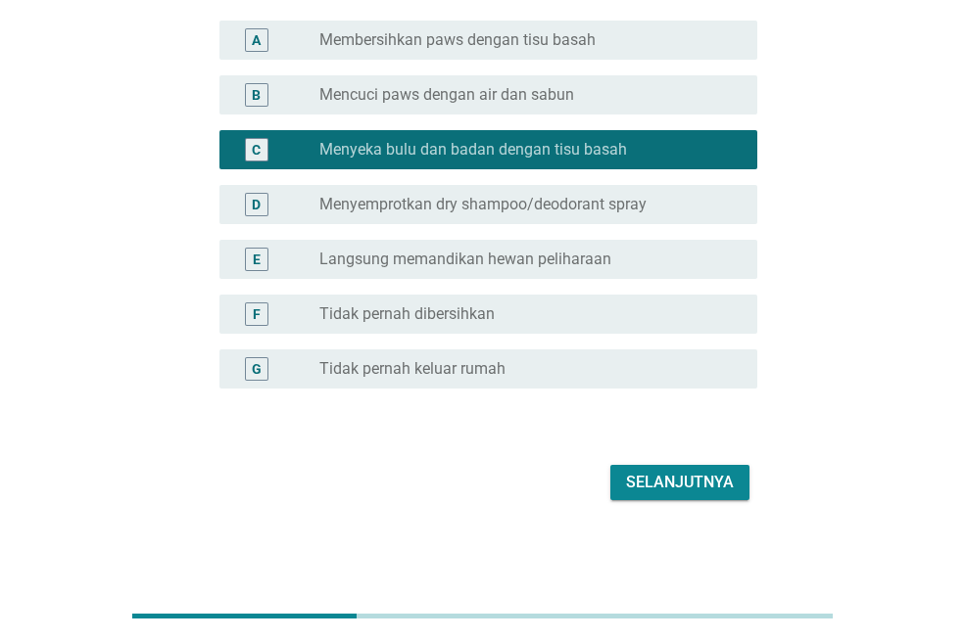
click at [722, 475] on div "Selanjutnya" at bounding box center [680, 483] width 108 height 24
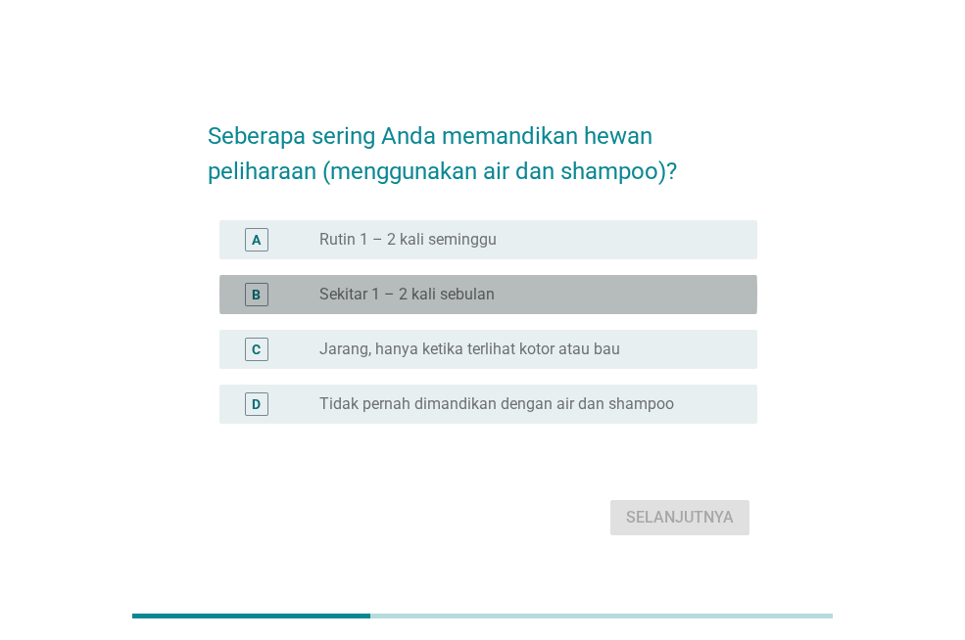
click at [542, 312] on div "B radio_button_unchecked Sekitar 1 – 2 kali sebulan" at bounding box center [488, 294] width 538 height 39
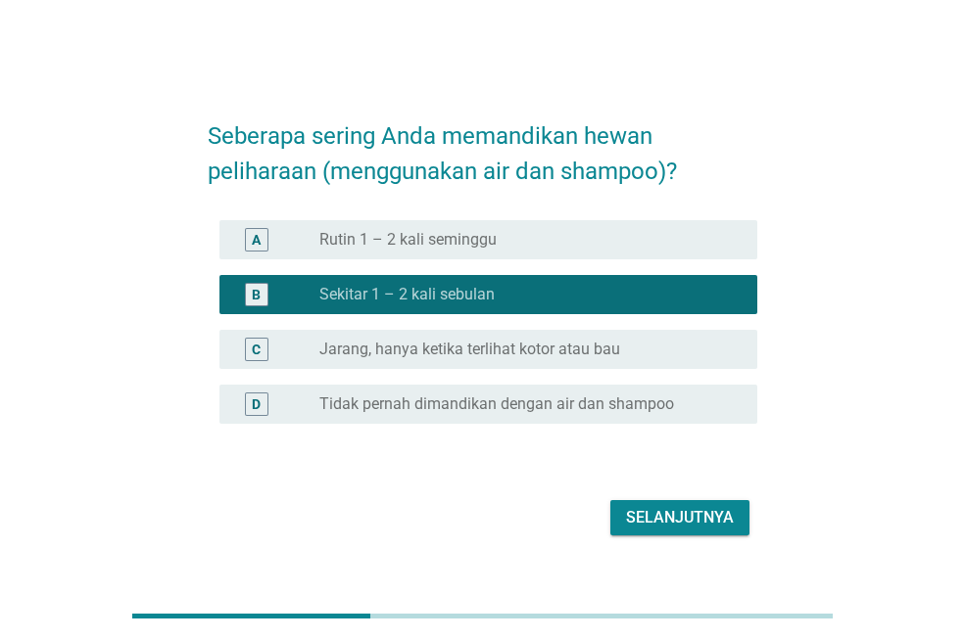
click at [684, 517] on div "Selanjutnya" at bounding box center [680, 518] width 108 height 24
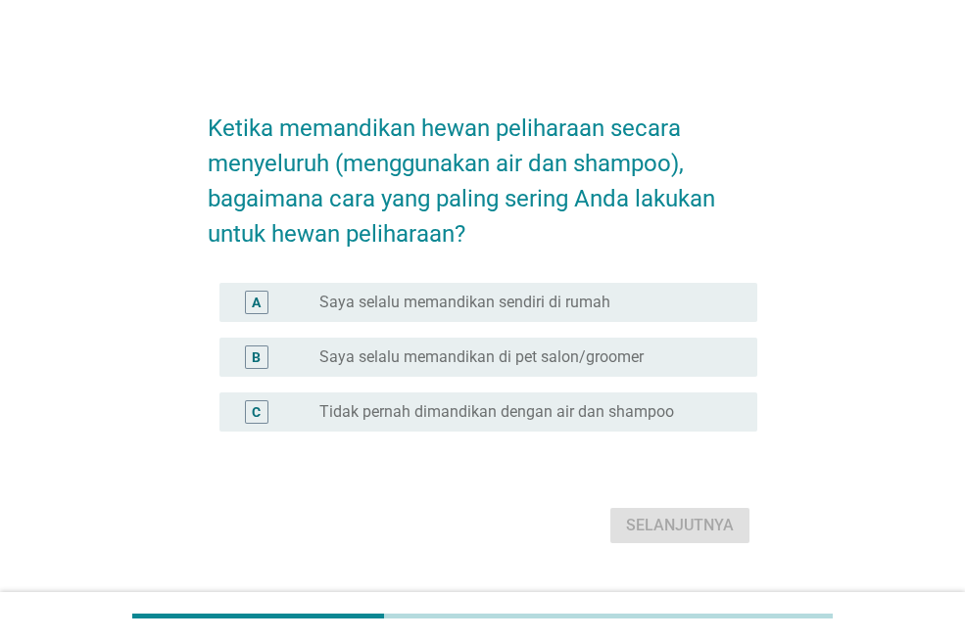
click at [437, 366] on label "Saya selalu memandikan di pet salon/groomer" at bounding box center [481, 358] width 324 height 20
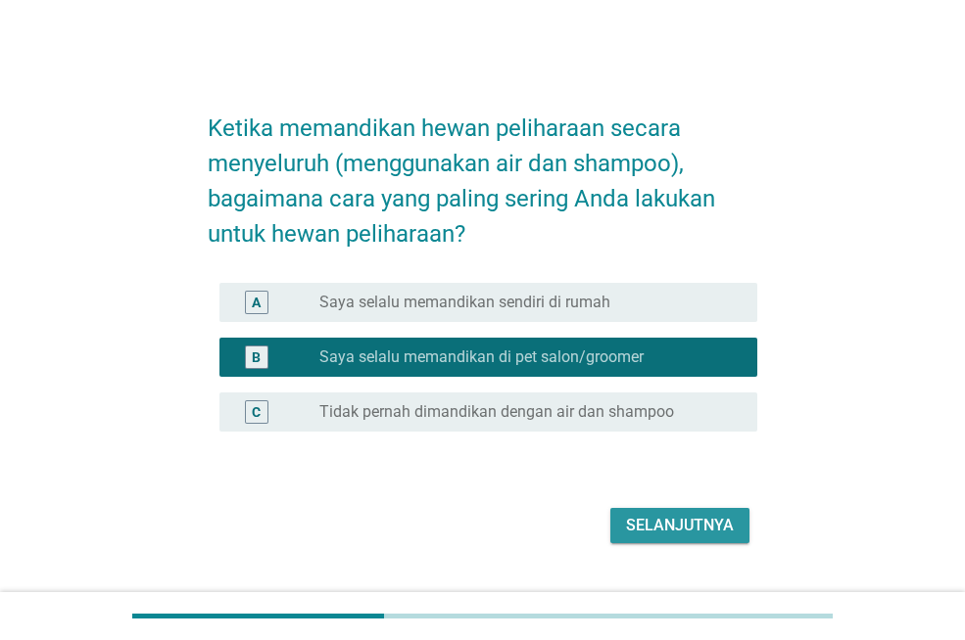
click at [659, 519] on div "Selanjutnya" at bounding box center [680, 526] width 108 height 24
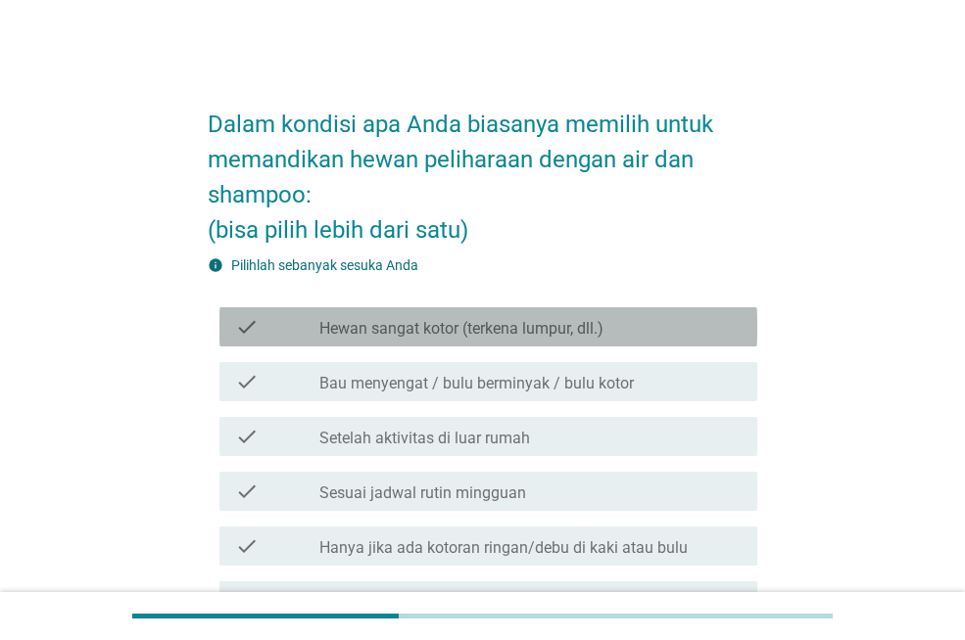
click at [502, 336] on label "Hewan sangat kotor (terkena lumpur, dll.)" at bounding box center [461, 329] width 284 height 20
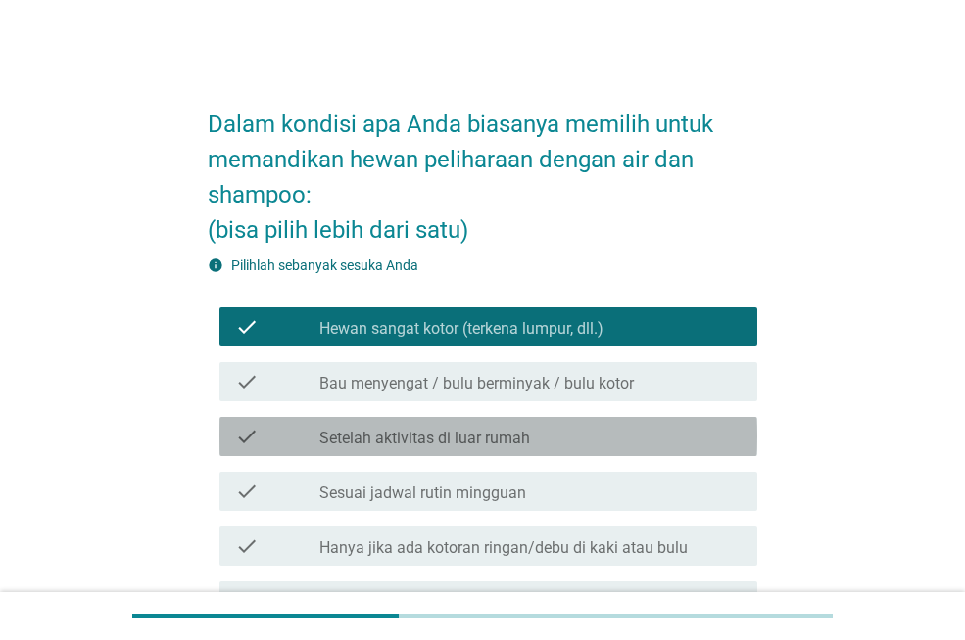
click at [469, 450] on div "check check_box_outline_blank Setelah aktivitas di luar rumah" at bounding box center [488, 436] width 538 height 39
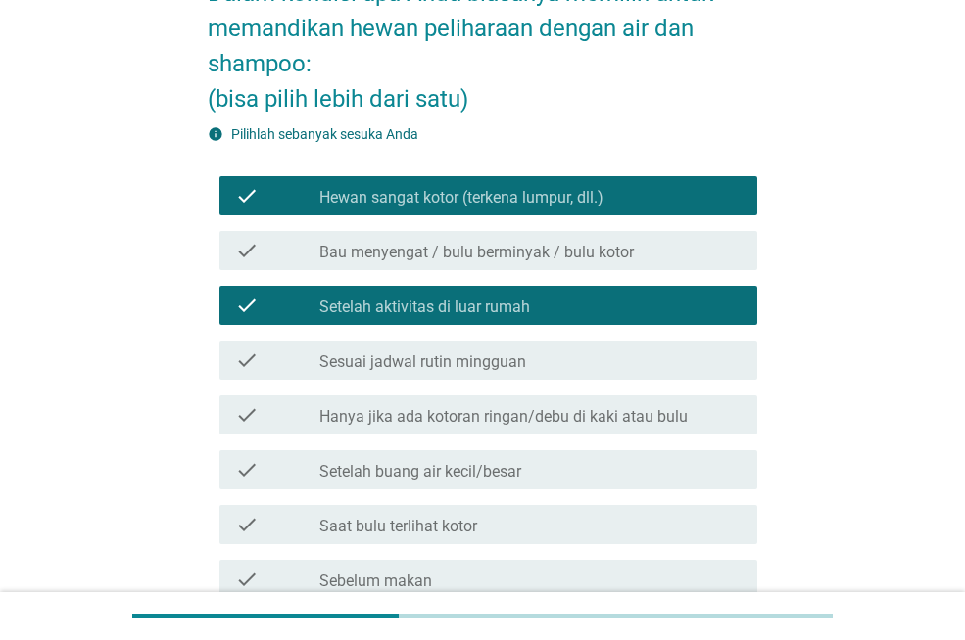
scroll to position [294, 0]
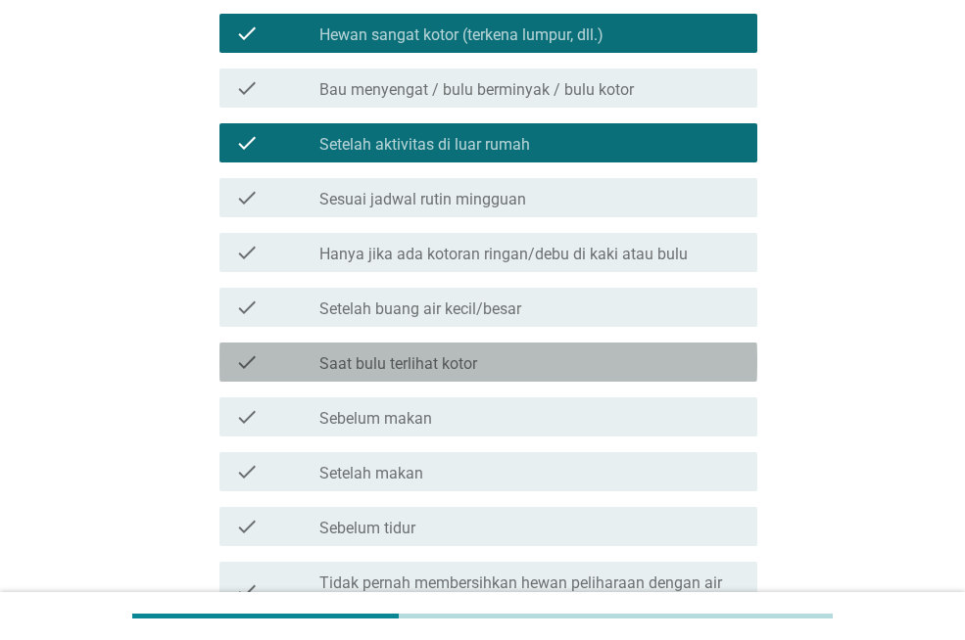
click at [521, 366] on div "check_box_outline_blank Saat bulu terlihat kotor" at bounding box center [530, 363] width 422 height 24
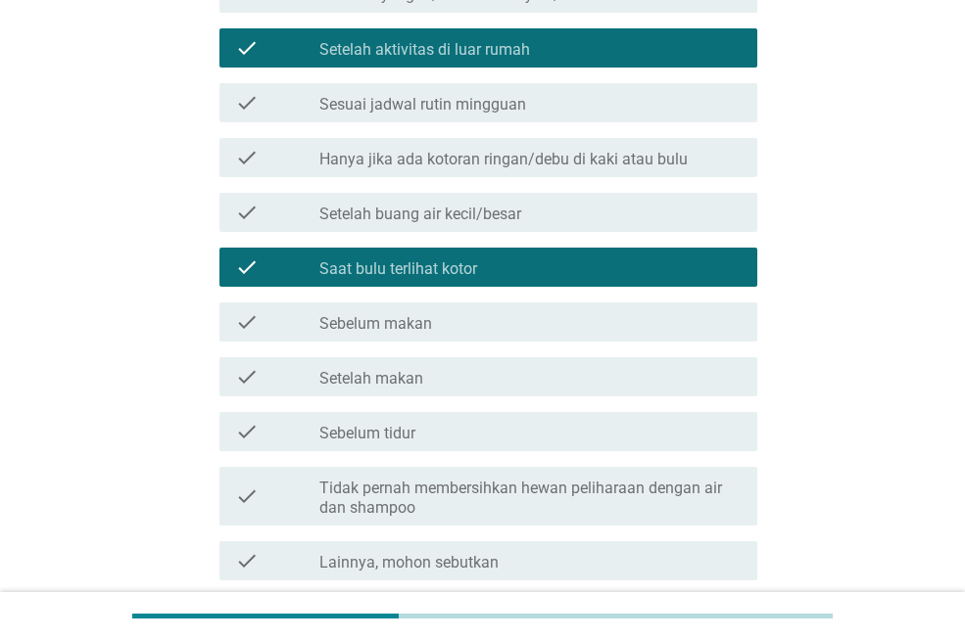
scroll to position [557, 0]
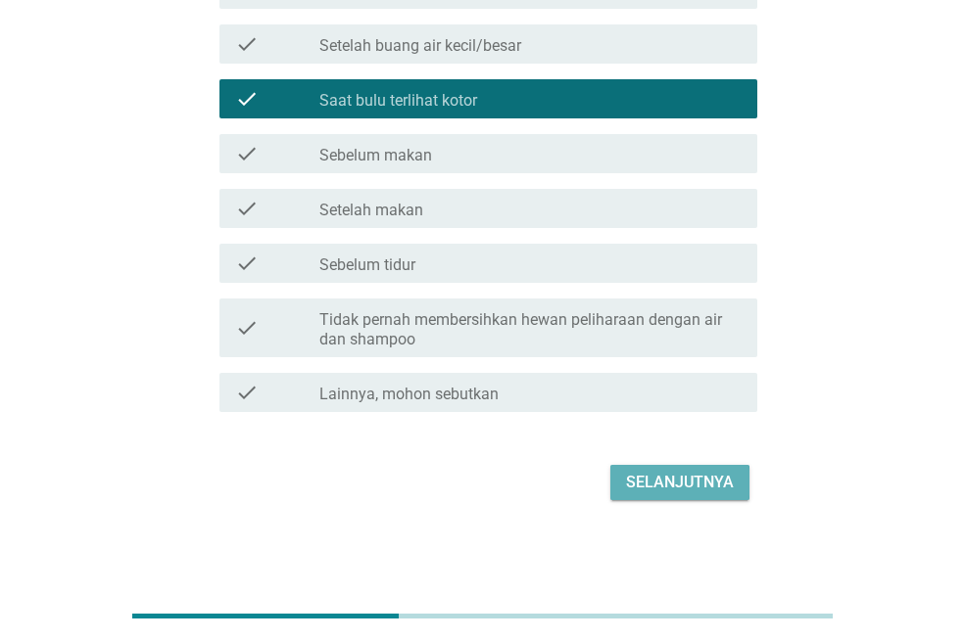
click at [646, 477] on div "Selanjutnya" at bounding box center [680, 483] width 108 height 24
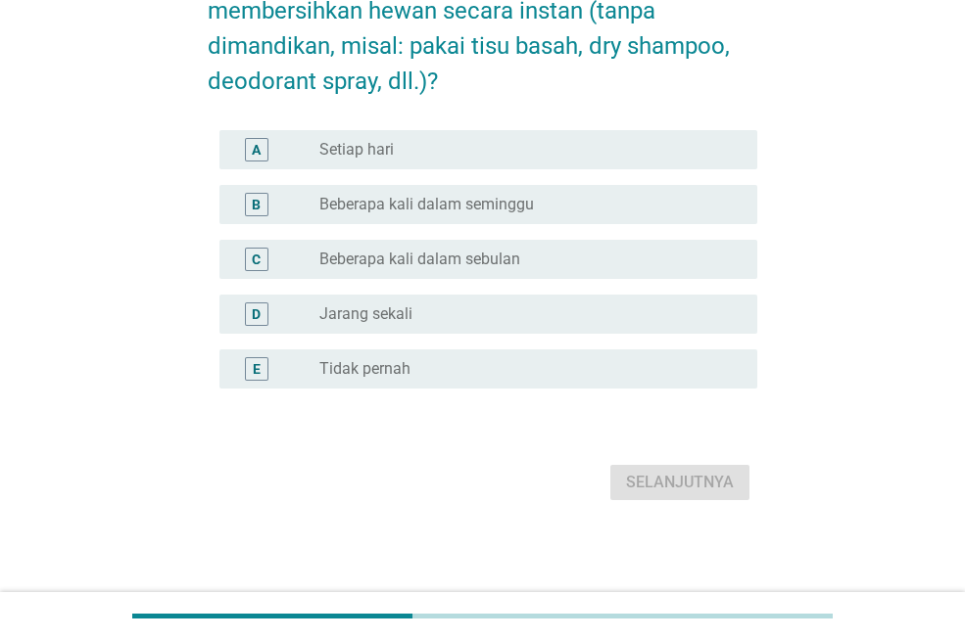
scroll to position [0, 0]
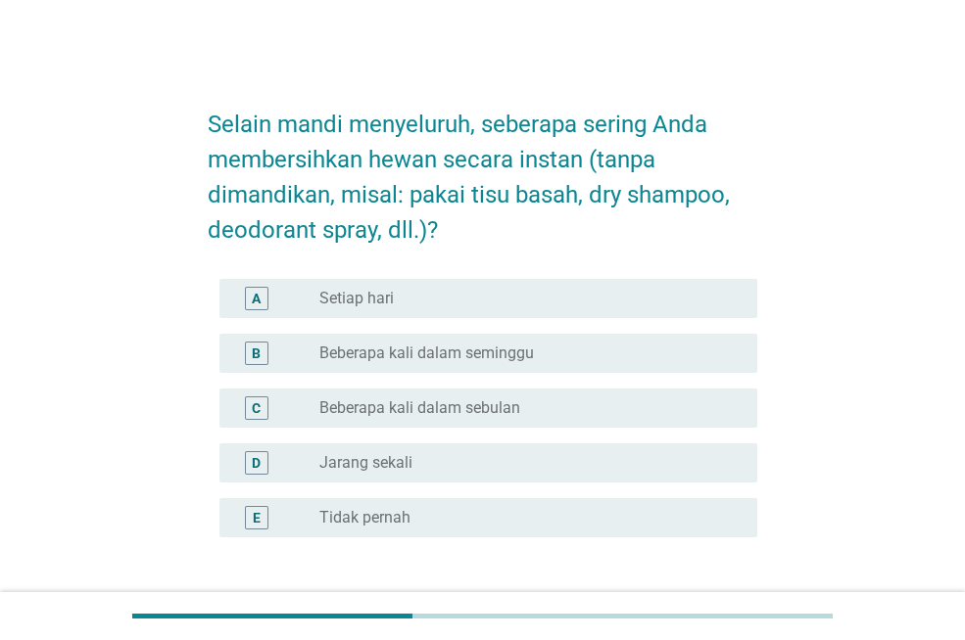
click at [492, 430] on div "C radio_button_unchecked Beberapa kali dalam sebulan" at bounding box center [482, 408] width 549 height 55
click at [532, 400] on div "radio_button_unchecked Beberapa kali dalam sebulan" at bounding box center [522, 409] width 406 height 20
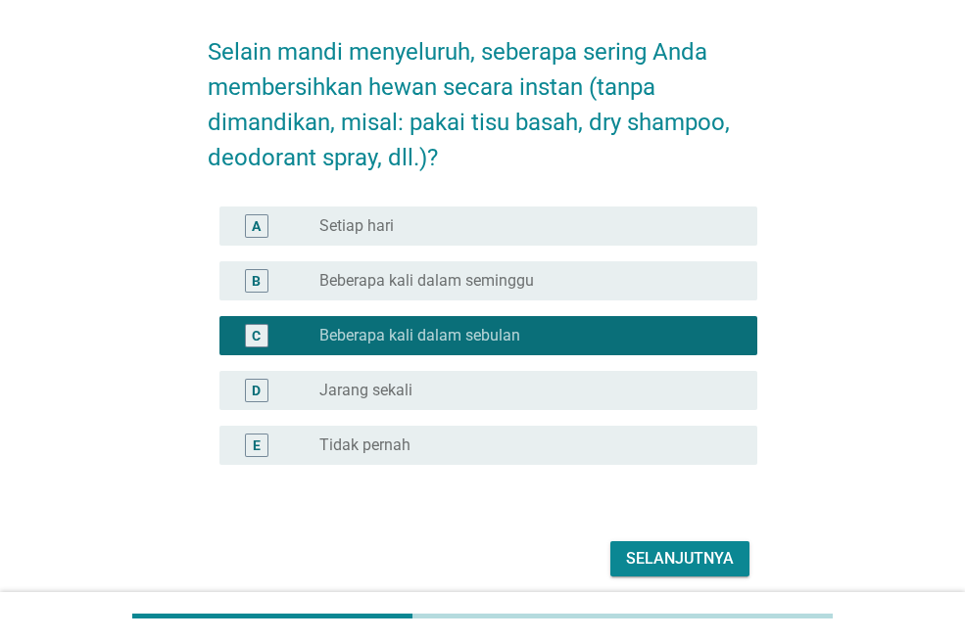
scroll to position [149, 0]
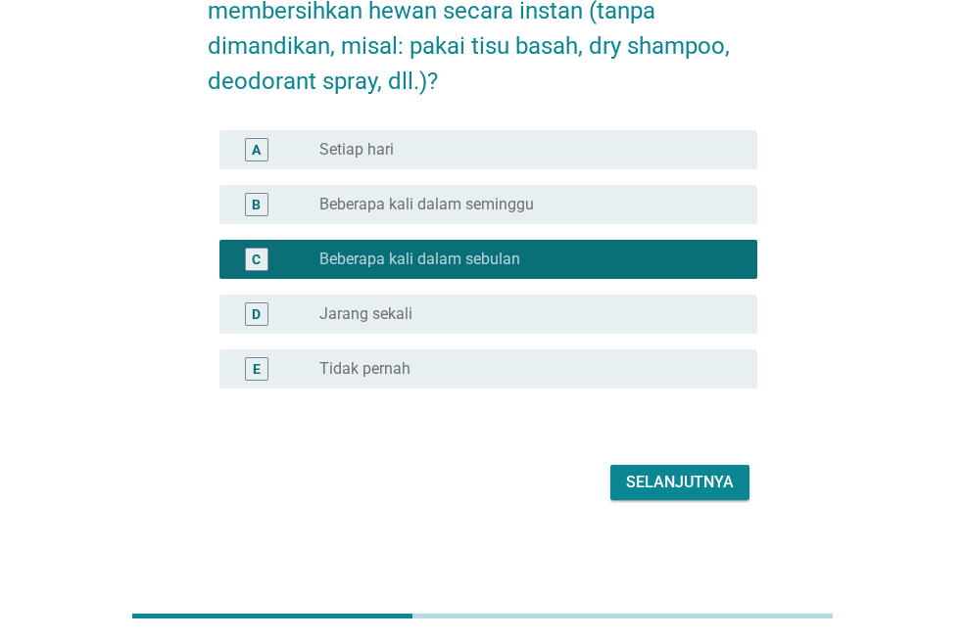
click at [674, 471] on div "Selanjutnya" at bounding box center [680, 483] width 108 height 24
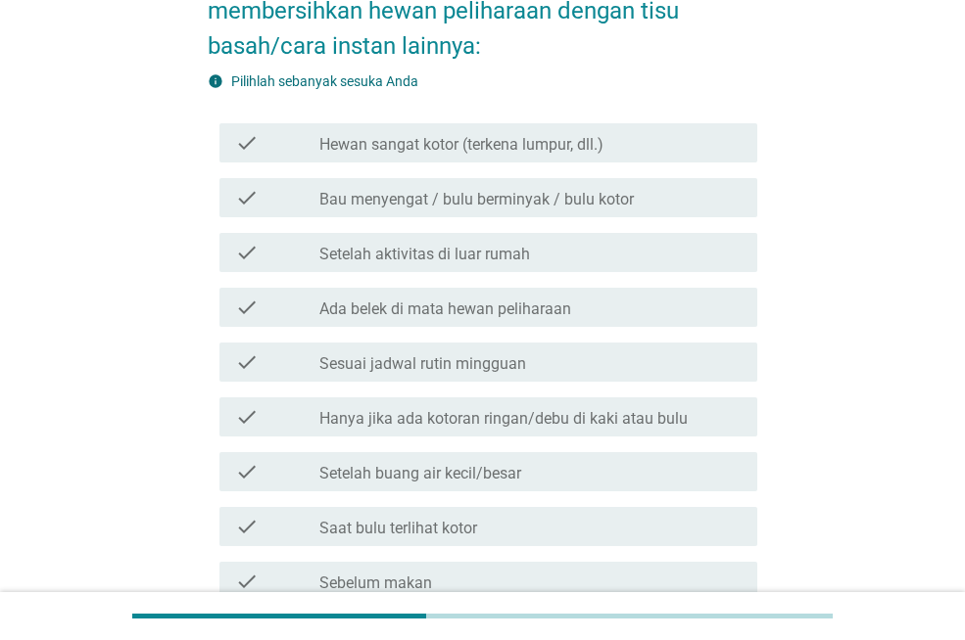
scroll to position [0, 0]
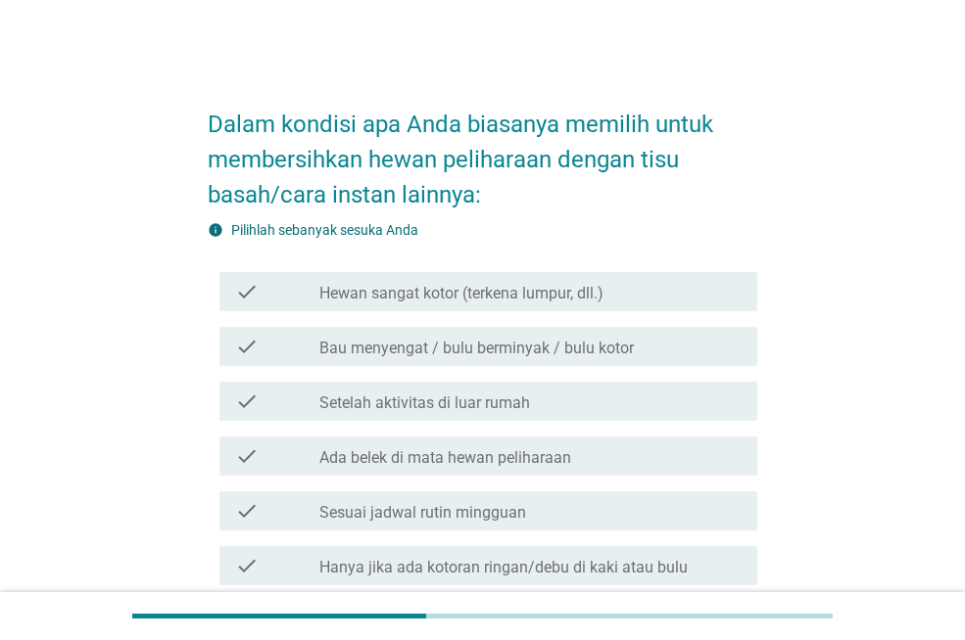
click at [477, 427] on div "check check_box_outline_blank Setelah aktivitas di luar rumah" at bounding box center [482, 401] width 549 height 55
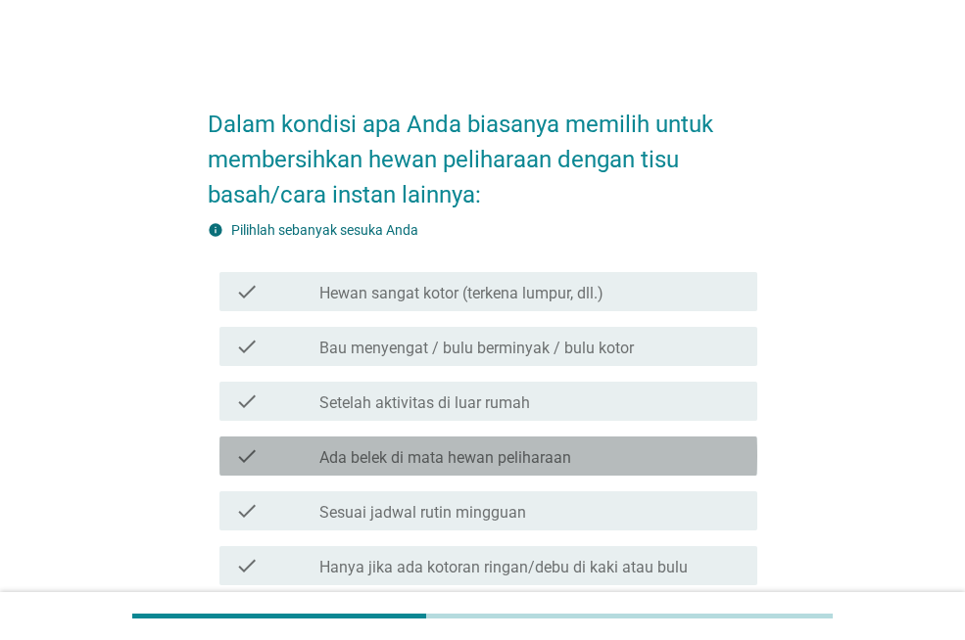
click at [442, 474] on div "check check_box_outline_blank Ada belek di mata hewan peliharaan" at bounding box center [488, 456] width 538 height 39
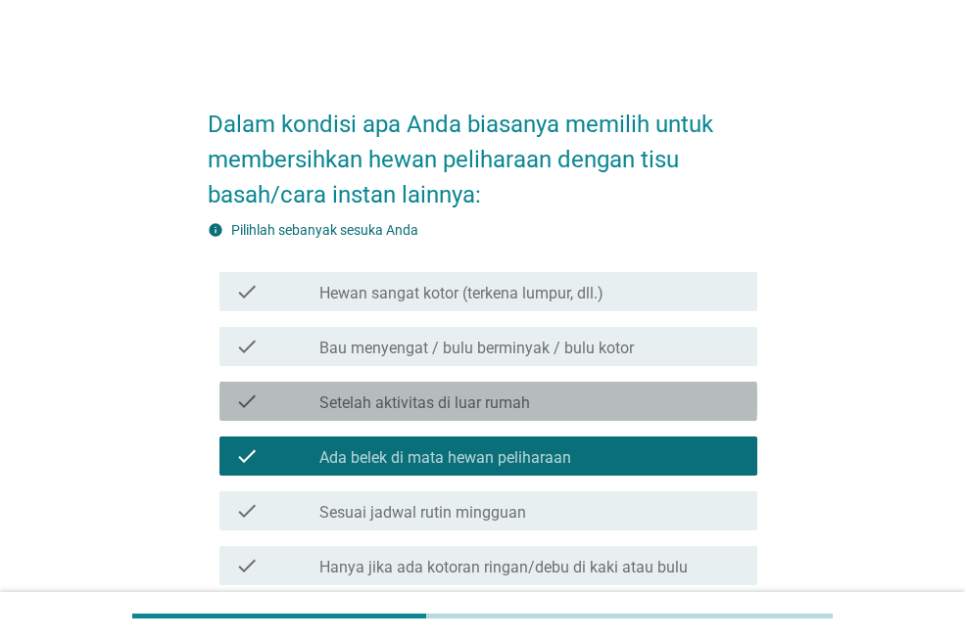
click at [485, 388] on div "check check_box_outline_blank Setelah aktivitas di luar rumah" at bounding box center [488, 401] width 538 height 39
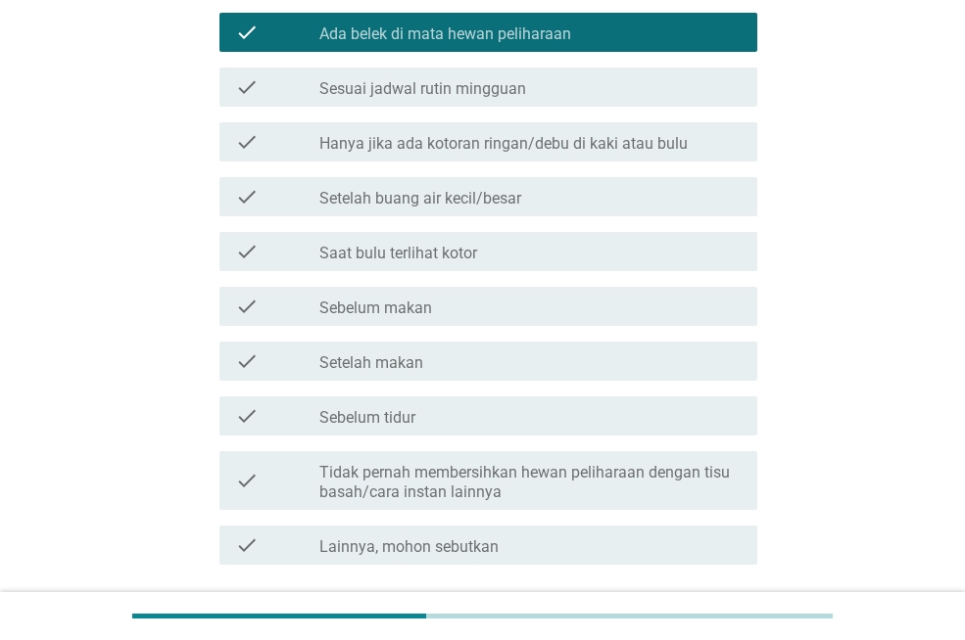
scroll to position [577, 0]
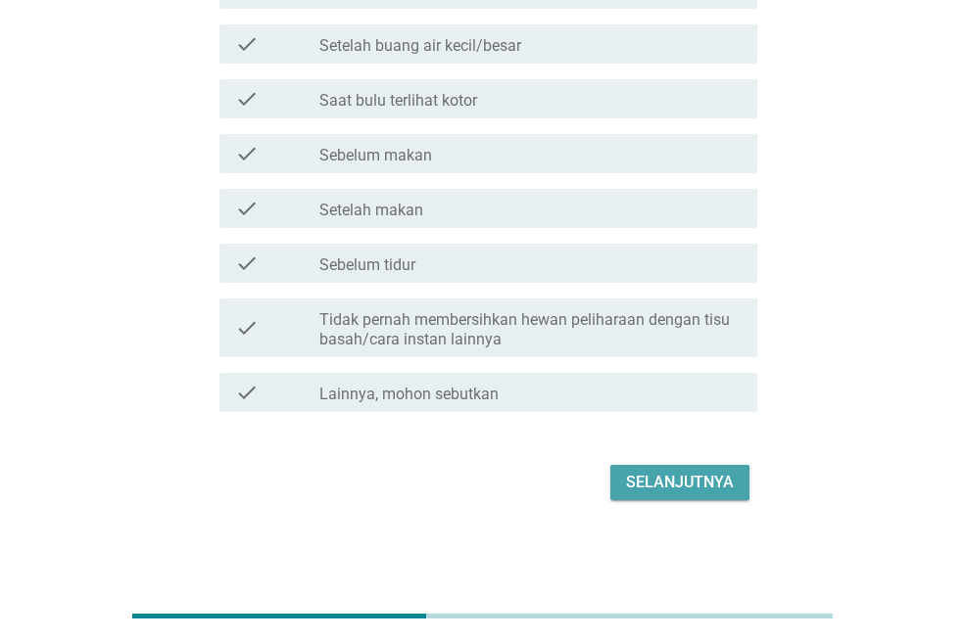
click at [659, 476] on div "Selanjutnya" at bounding box center [680, 483] width 108 height 24
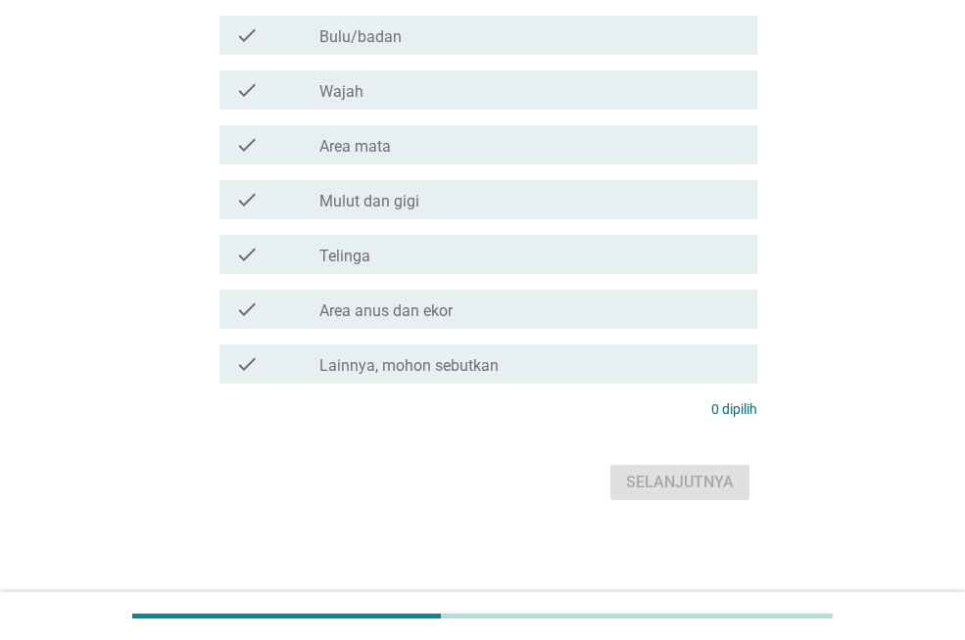
scroll to position [0, 0]
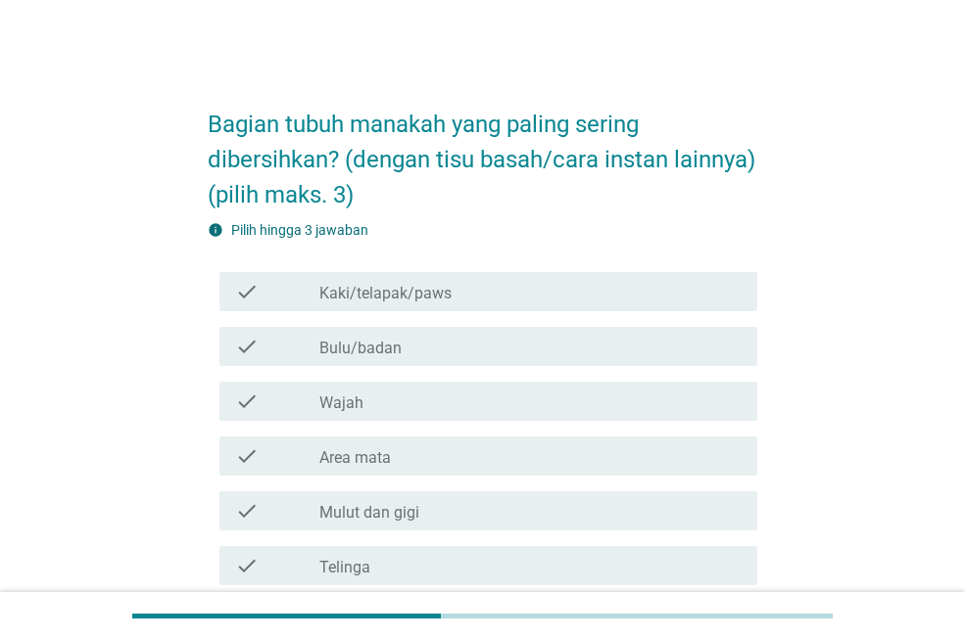
click at [668, 366] on div "check check_box_outline_blank Bulu/badan" at bounding box center [488, 346] width 538 height 39
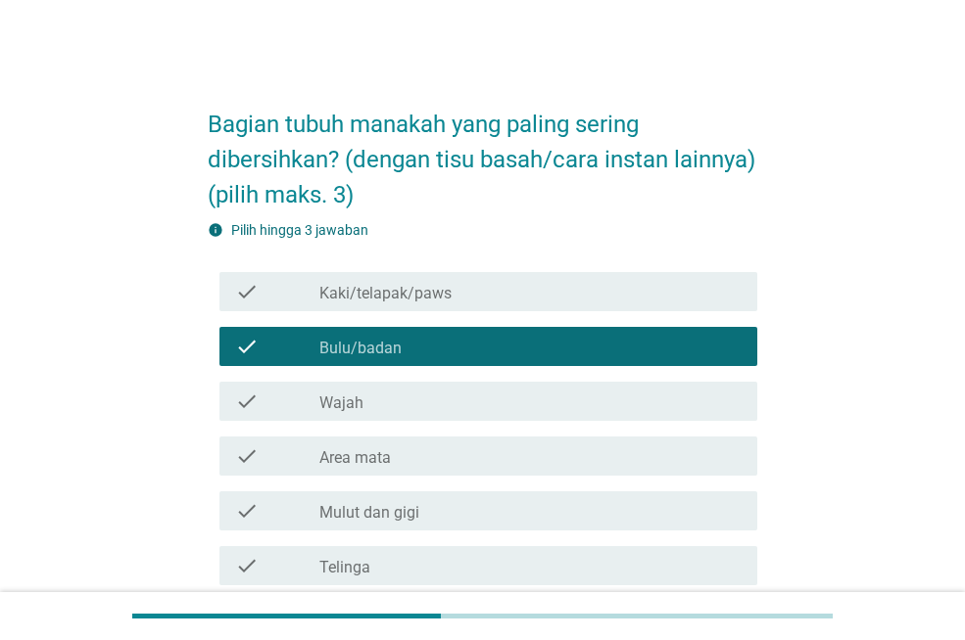
click at [590, 413] on div "check_box_outline_blank Wajah" at bounding box center [530, 402] width 422 height 24
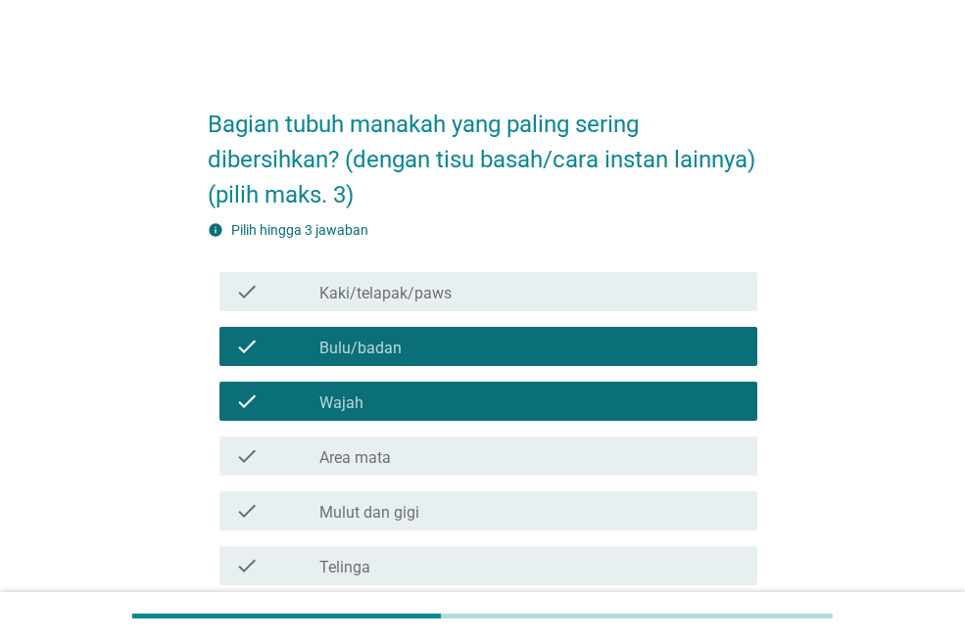
click at [561, 468] on div "check_box_outline_blank Area mata" at bounding box center [530, 457] width 422 height 24
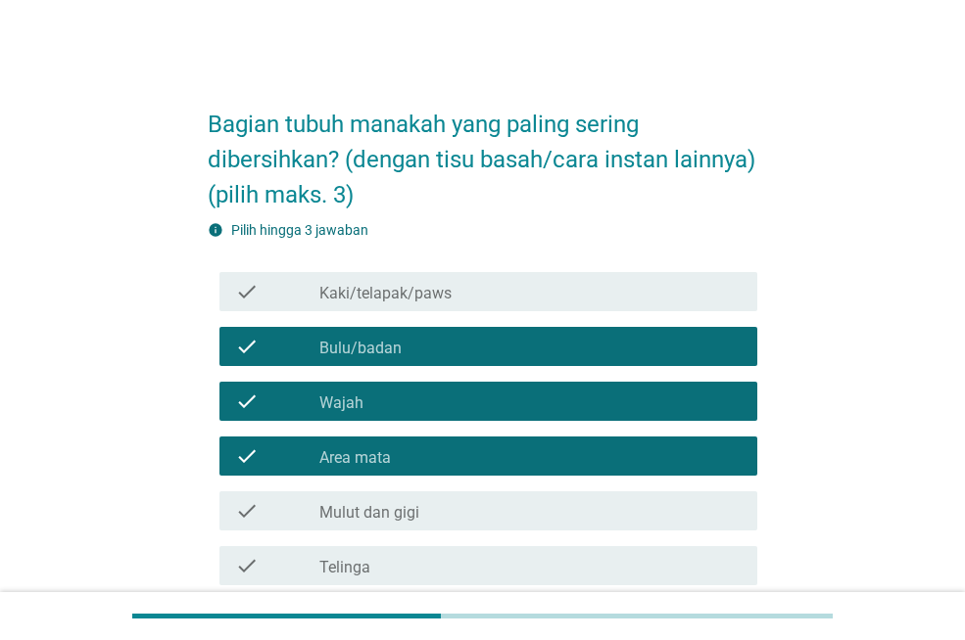
scroll to position [347, 0]
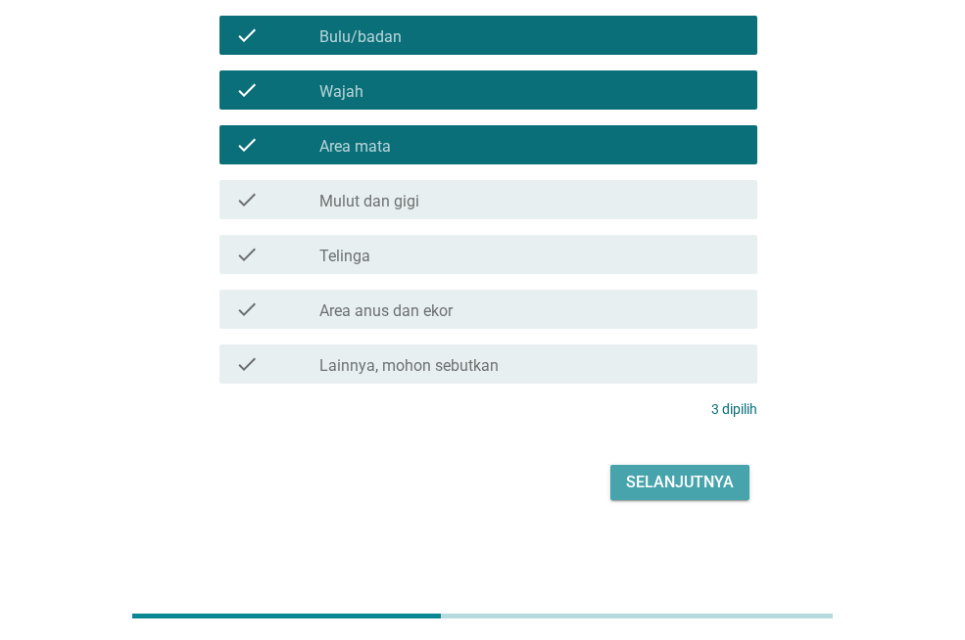
click at [673, 477] on div "Selanjutnya" at bounding box center [680, 483] width 108 height 24
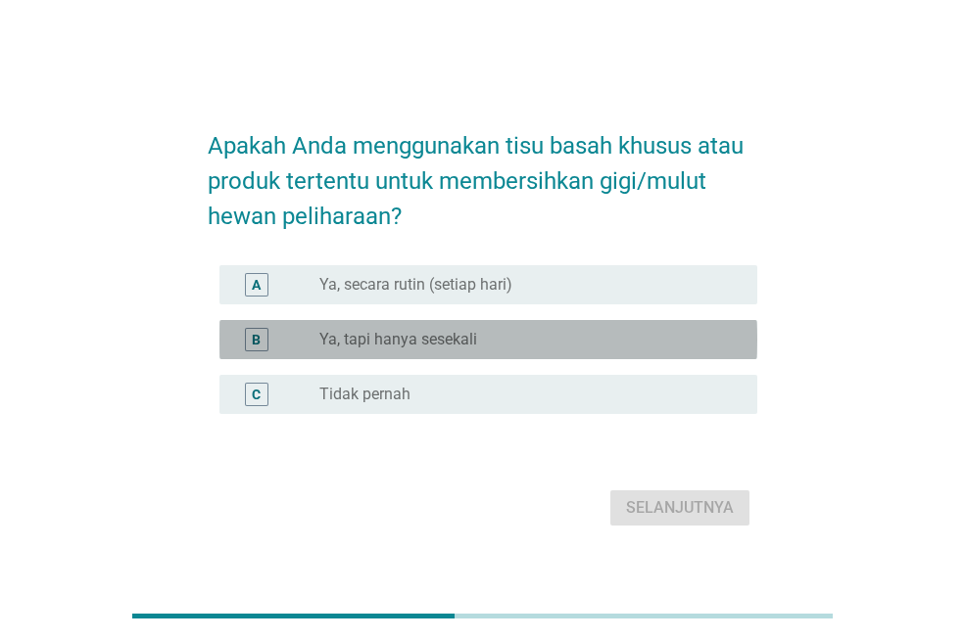
click at [618, 353] on div "B radio_button_unchecked Ya, tapi hanya sesekali" at bounding box center [488, 339] width 538 height 39
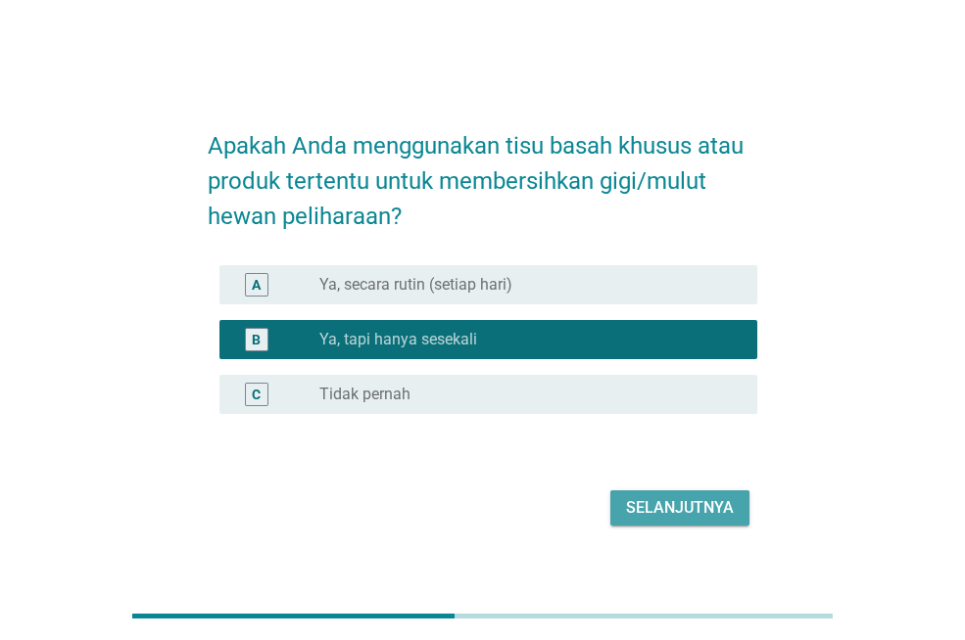
click at [678, 519] on div "Selanjutnya" at bounding box center [680, 508] width 108 height 24
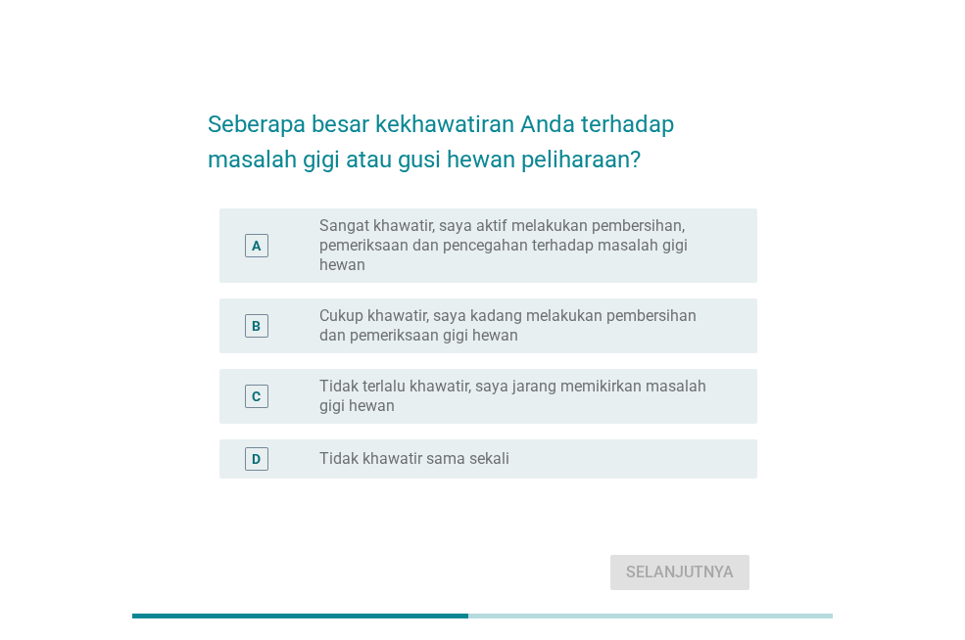
click at [518, 338] on label "Cukup khawatir, saya kadang melakukan pembersihan dan pemeriksaan gigi hewan" at bounding box center [522, 326] width 406 height 39
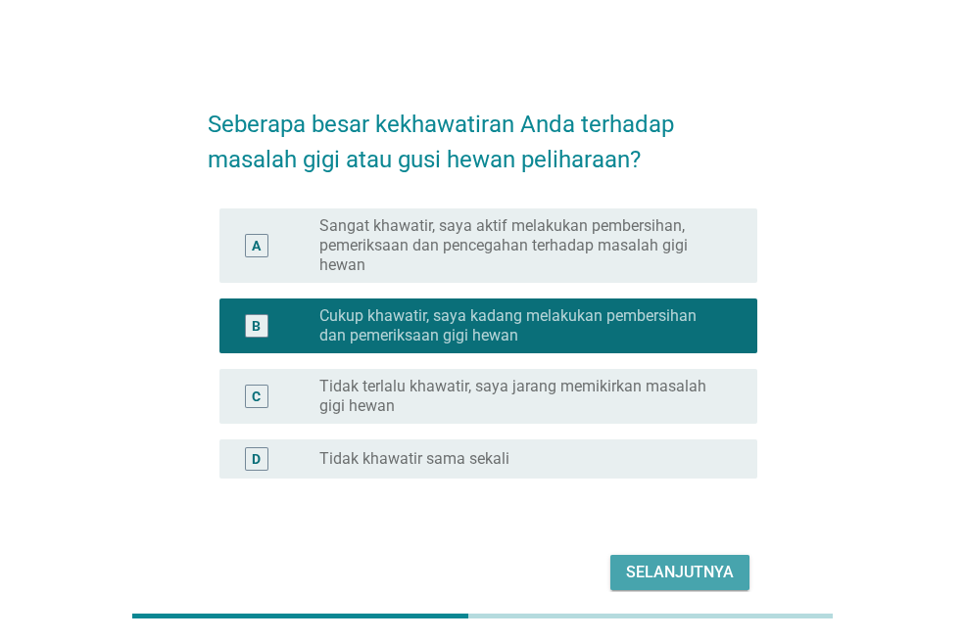
click at [648, 578] on div "Selanjutnya" at bounding box center [680, 573] width 108 height 24
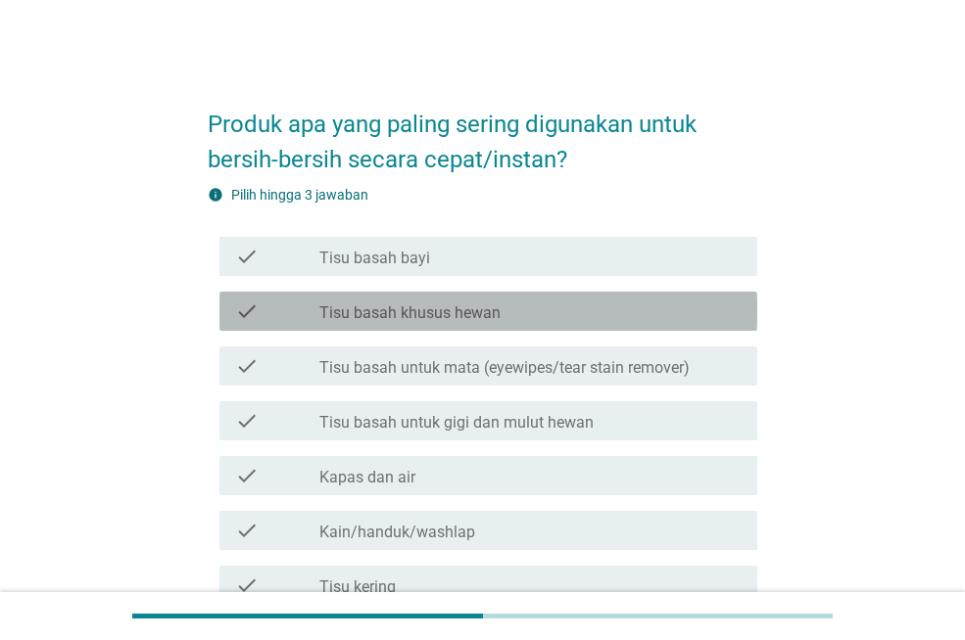
click at [431, 307] on label "Tisu basah khusus hewan" at bounding box center [409, 314] width 181 height 20
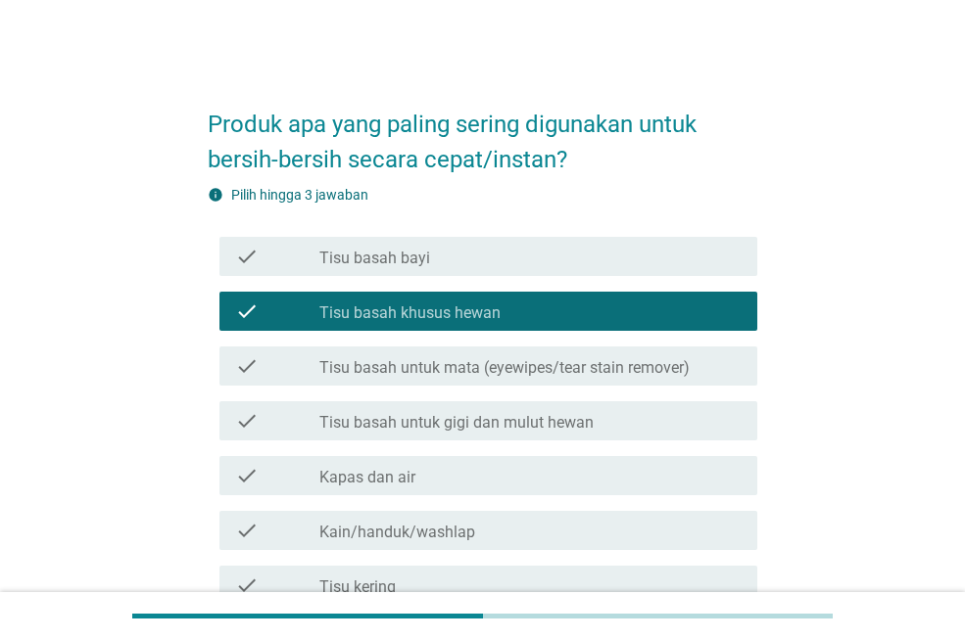
click at [437, 252] on div "check_box_outline_blank Tisu basah bayi" at bounding box center [530, 257] width 422 height 24
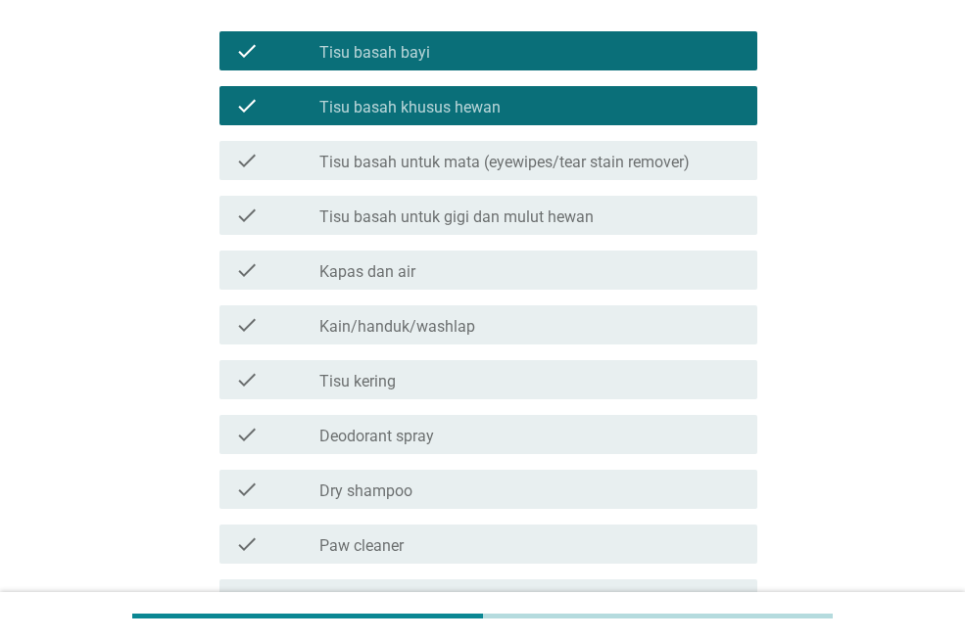
scroll to position [392, 0]
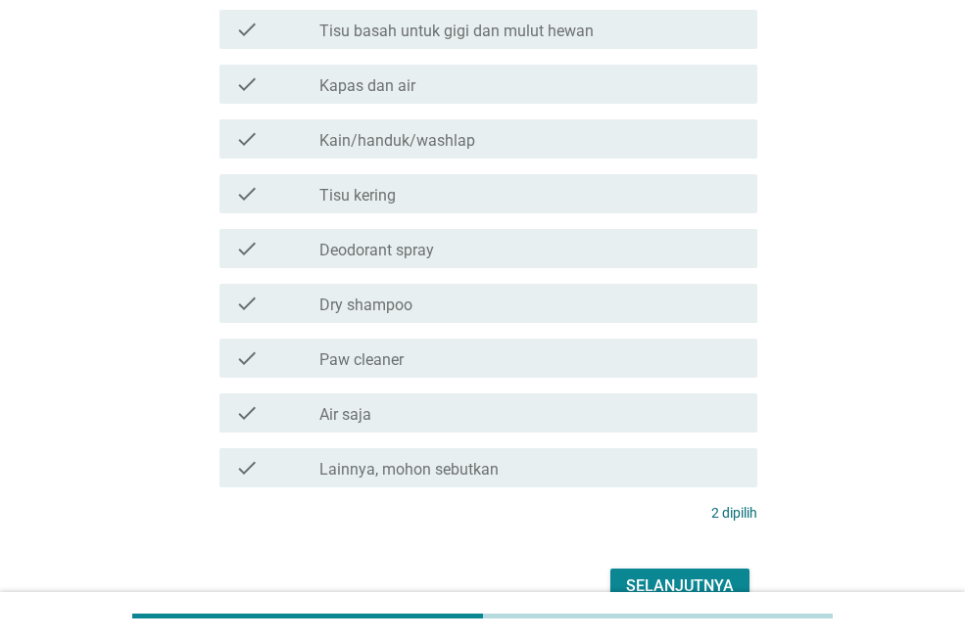
click at [463, 411] on div "check_box_outline_blank Air saja" at bounding box center [530, 413] width 422 height 24
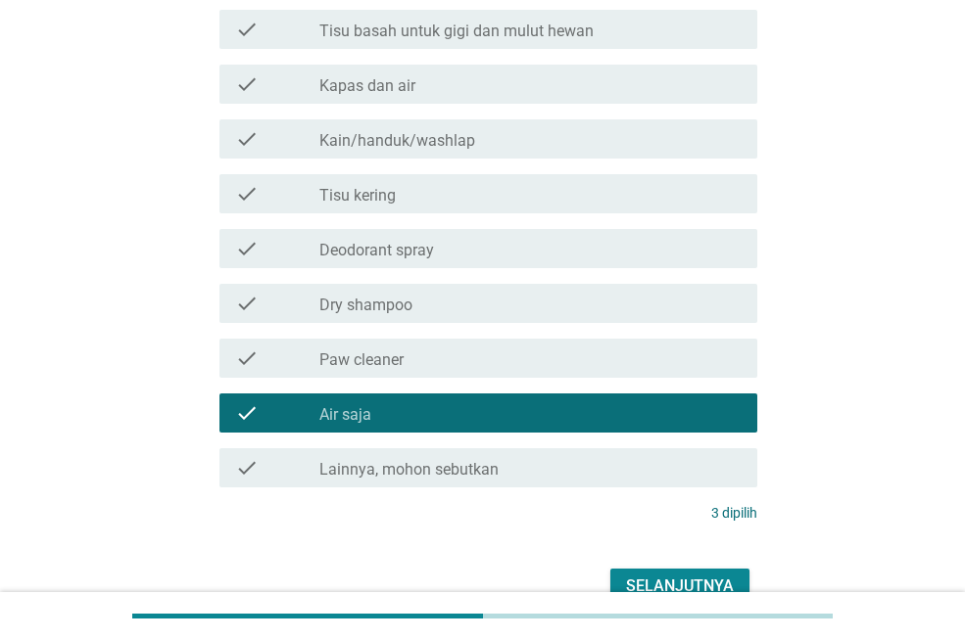
click at [658, 587] on div "Selanjutnya" at bounding box center [680, 587] width 108 height 24
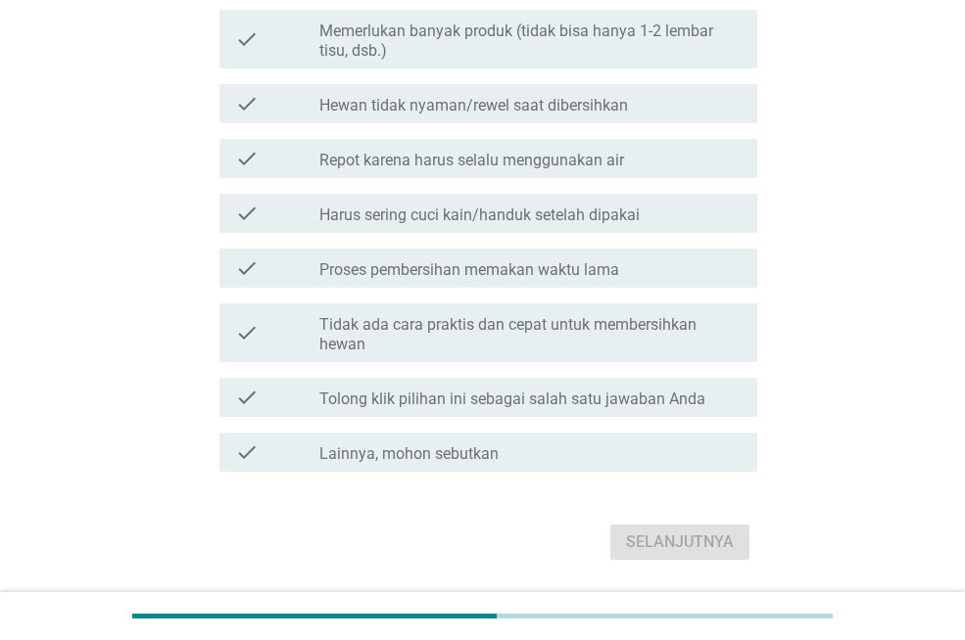
scroll to position [0, 0]
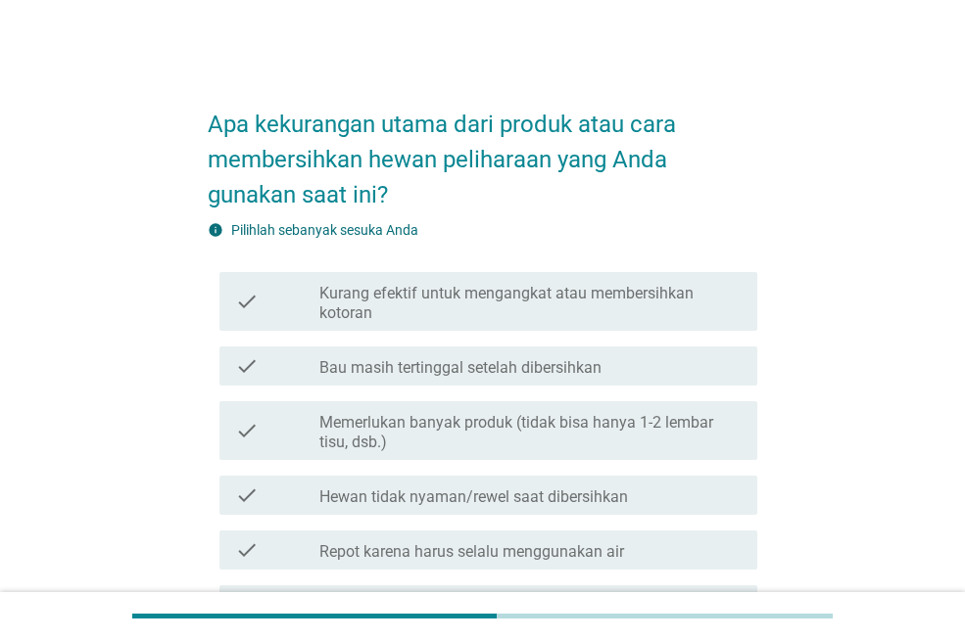
click at [480, 508] on div "check check_box_outline_blank Hewan tidak nyaman/rewel saat dibersihkan" at bounding box center [488, 495] width 538 height 39
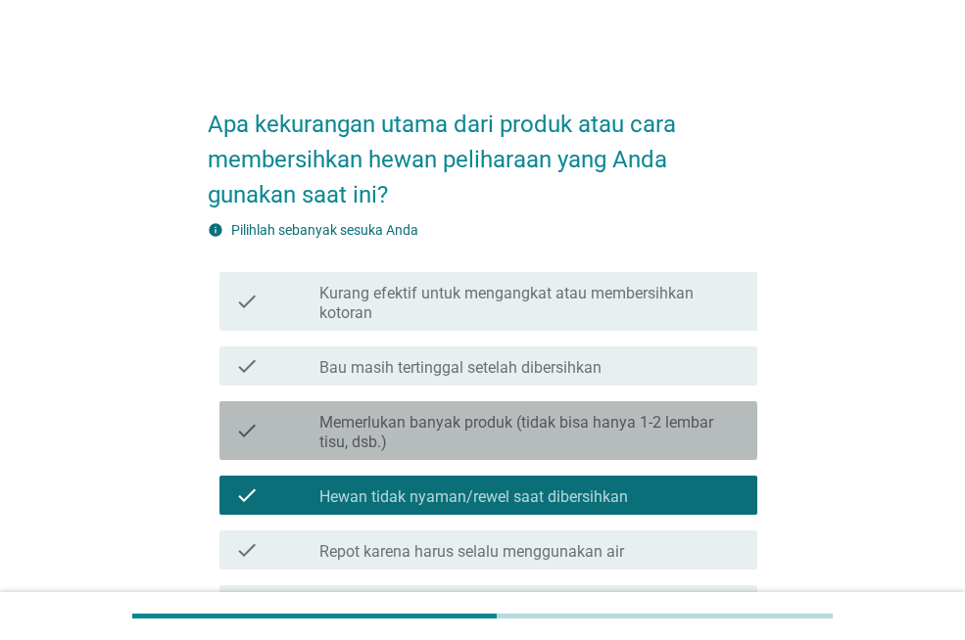
click at [447, 434] on label "Memerlukan banyak produk (tidak bisa hanya 1-2 lembar tisu, dsb.)" at bounding box center [530, 432] width 422 height 39
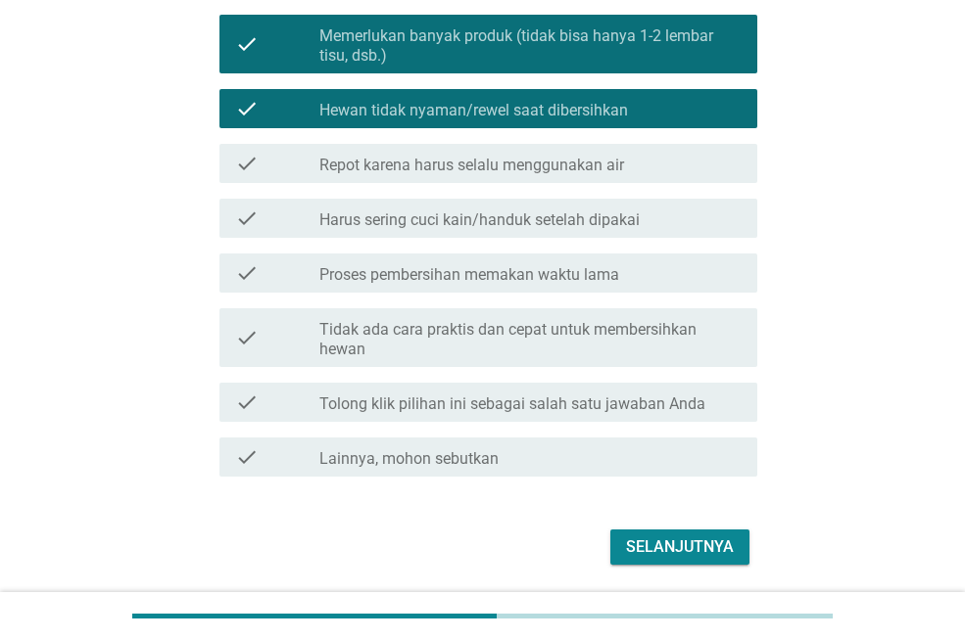
scroll to position [392, 0]
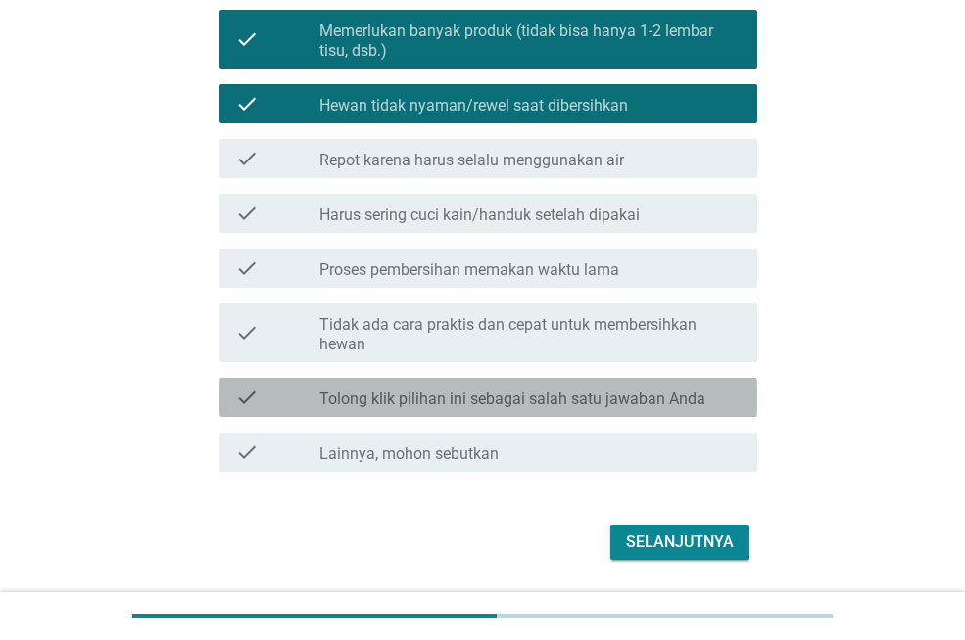
click at [490, 408] on label "Tolong klik pilihan ini sebagai salah satu jawaban Anda" at bounding box center [512, 400] width 386 height 20
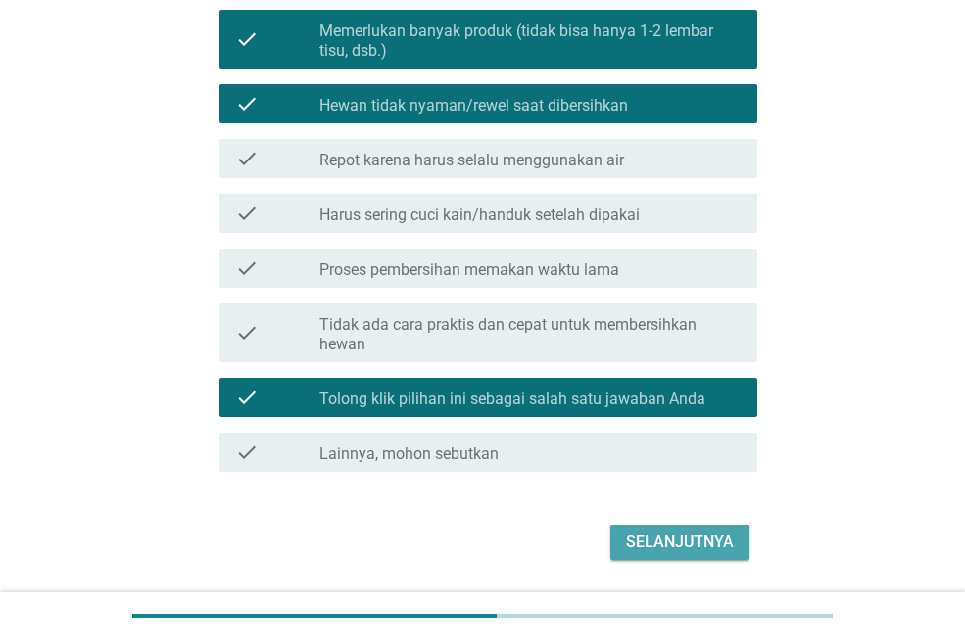
click at [644, 549] on div "Selanjutnya" at bounding box center [680, 543] width 108 height 24
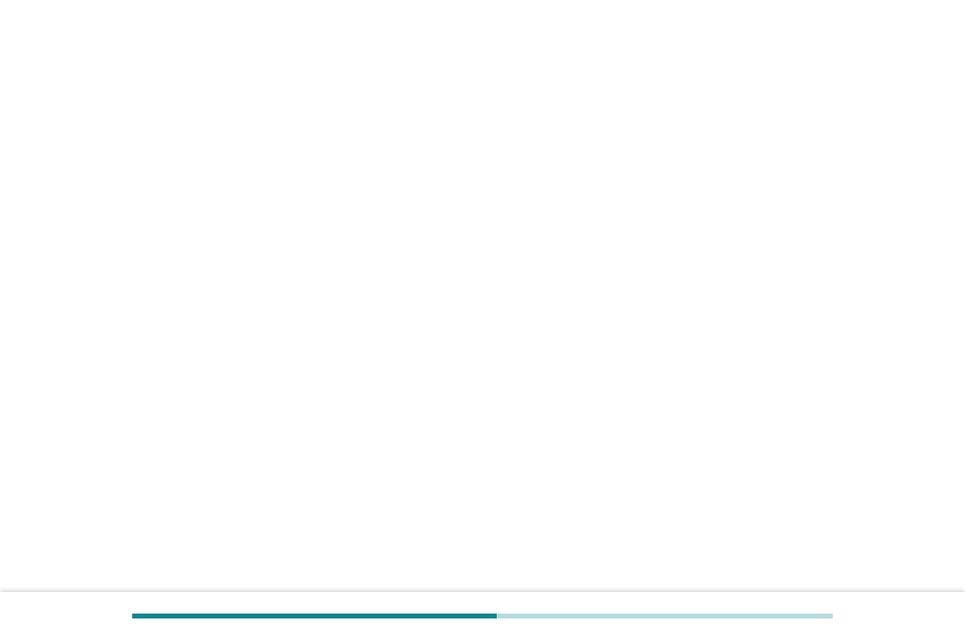
scroll to position [0, 0]
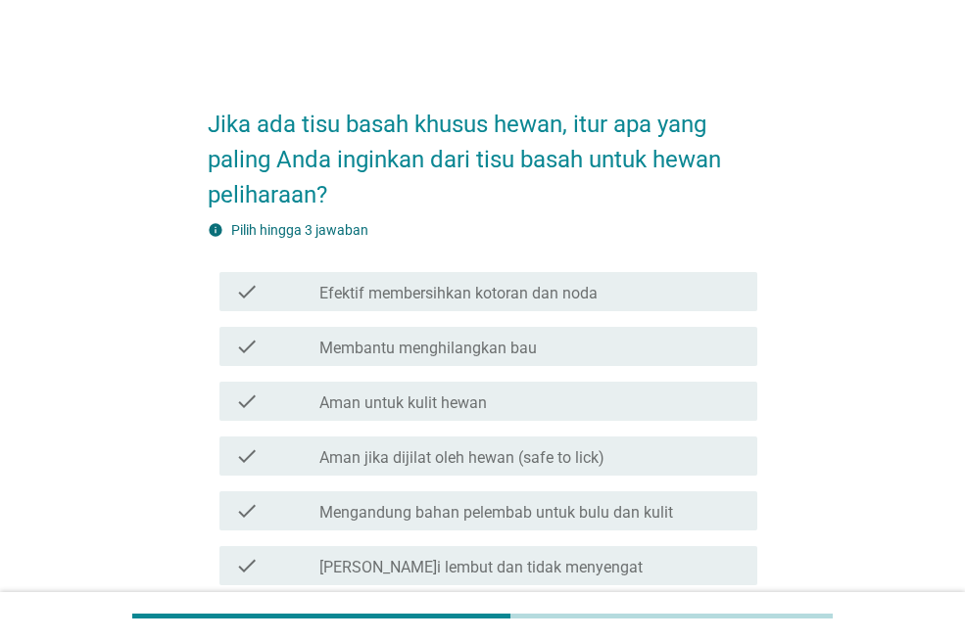
click at [612, 458] on div "check_box_outline_blank Aman jika dijilat oleh hewan (safe to lick)" at bounding box center [530, 457] width 422 height 24
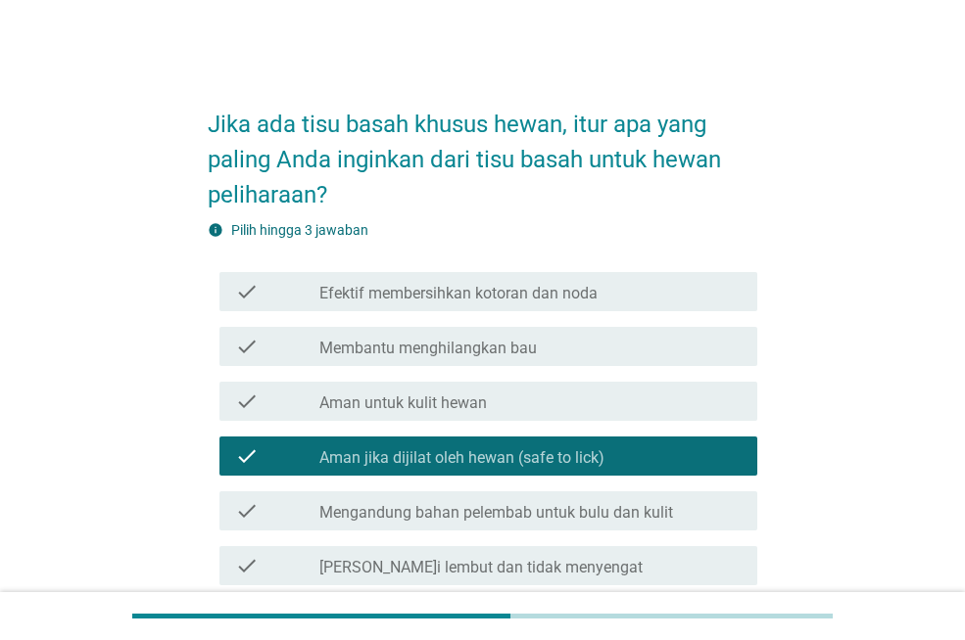
click at [600, 374] on div "check check_box_outline_blank Aman untuk kulit hewan" at bounding box center [482, 401] width 549 height 55
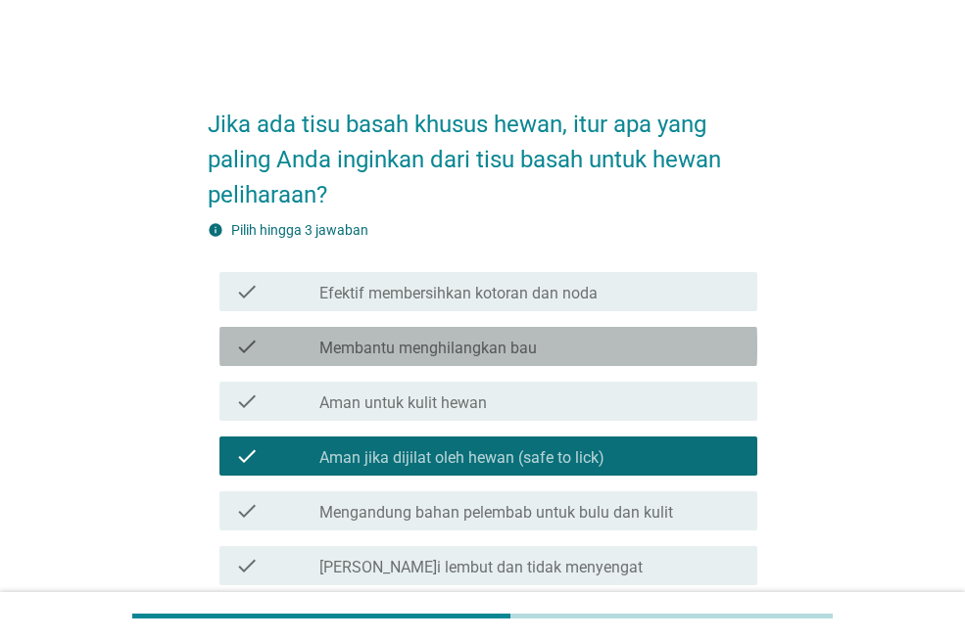
click at [605, 342] on div "check_box_outline_blank Membantu menghilangkan bau" at bounding box center [530, 347] width 422 height 24
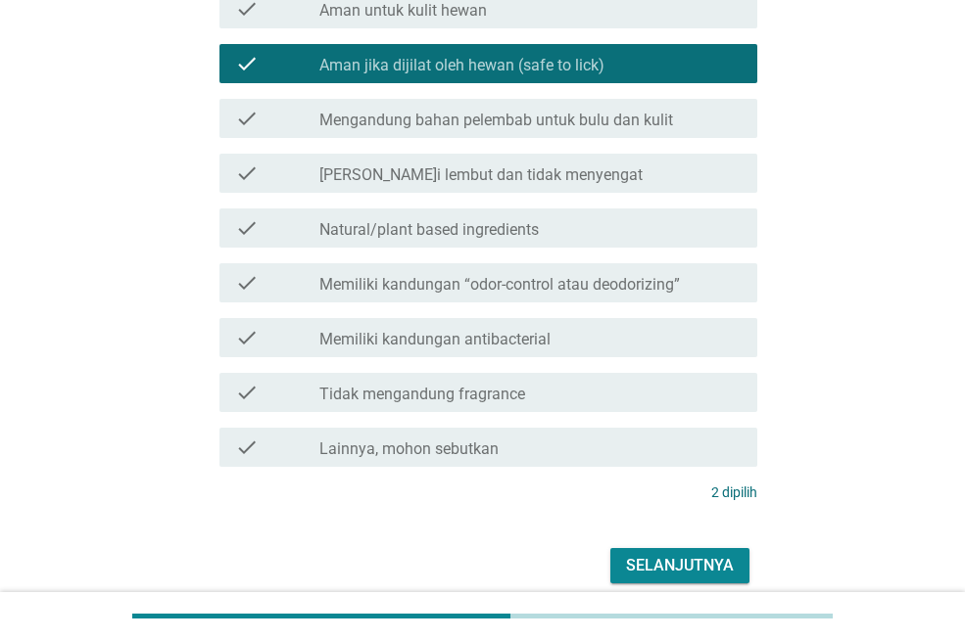
scroll to position [476, 0]
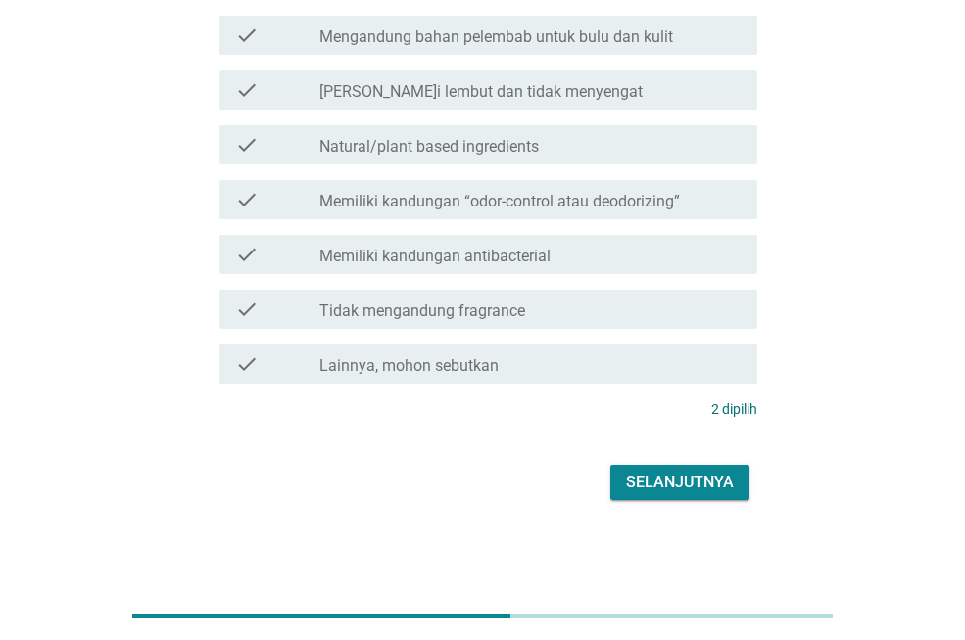
click at [595, 220] on div "check check_box_outline_blank Memiliki kandungan “odor-control atau deodorizing”" at bounding box center [482, 199] width 549 height 55
click at [696, 479] on div "Selanjutnya" at bounding box center [680, 483] width 108 height 24
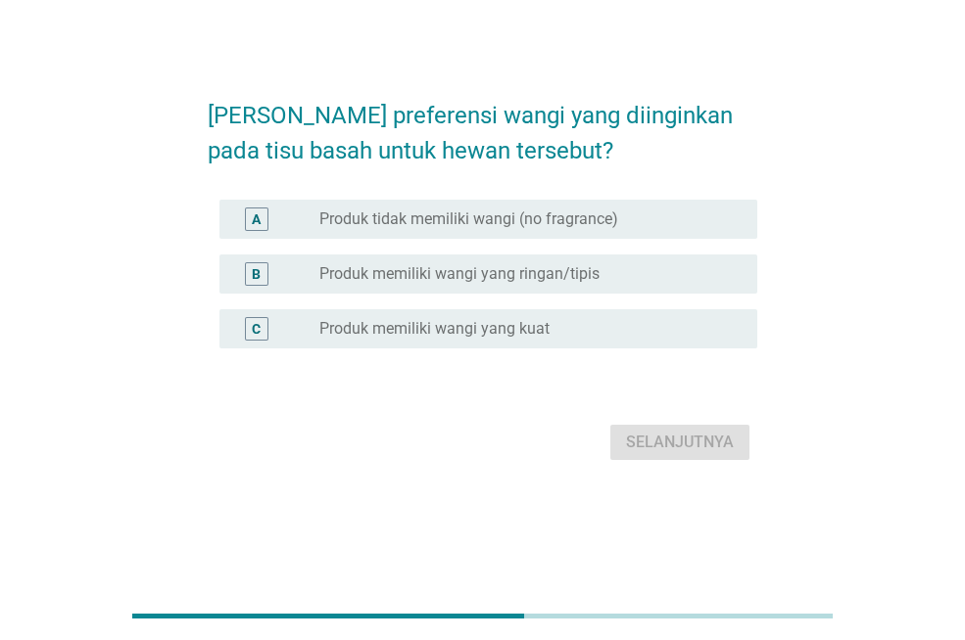
scroll to position [0, 0]
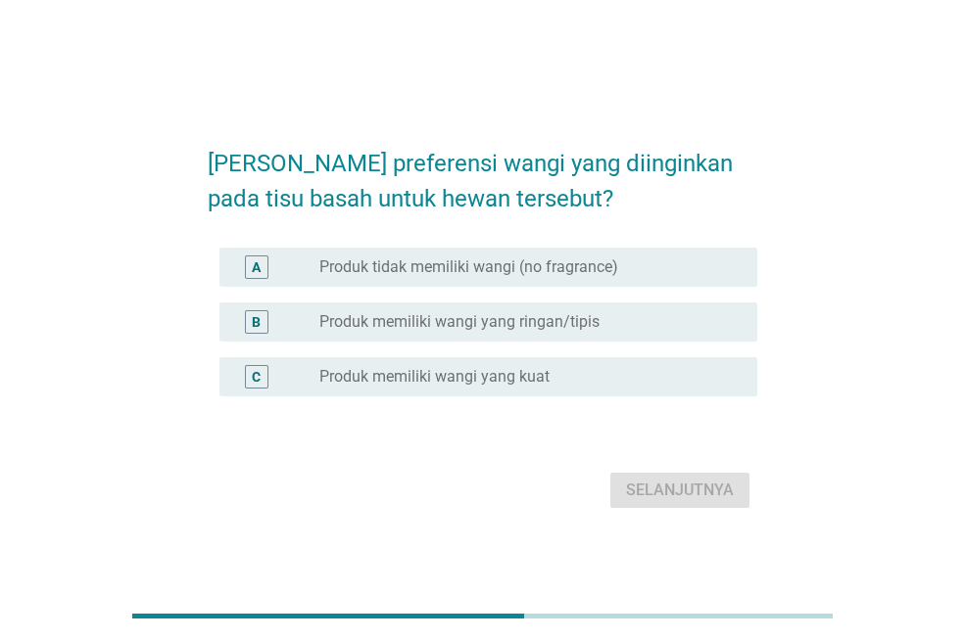
click at [329, 298] on div "B radio_button_unchecked Produk memiliki wangi yang ringan/tipis" at bounding box center [482, 322] width 549 height 55
click at [387, 311] on div "radio_button_unchecked Produk memiliki wangi yang ringan/tipis" at bounding box center [530, 322] width 422 height 24
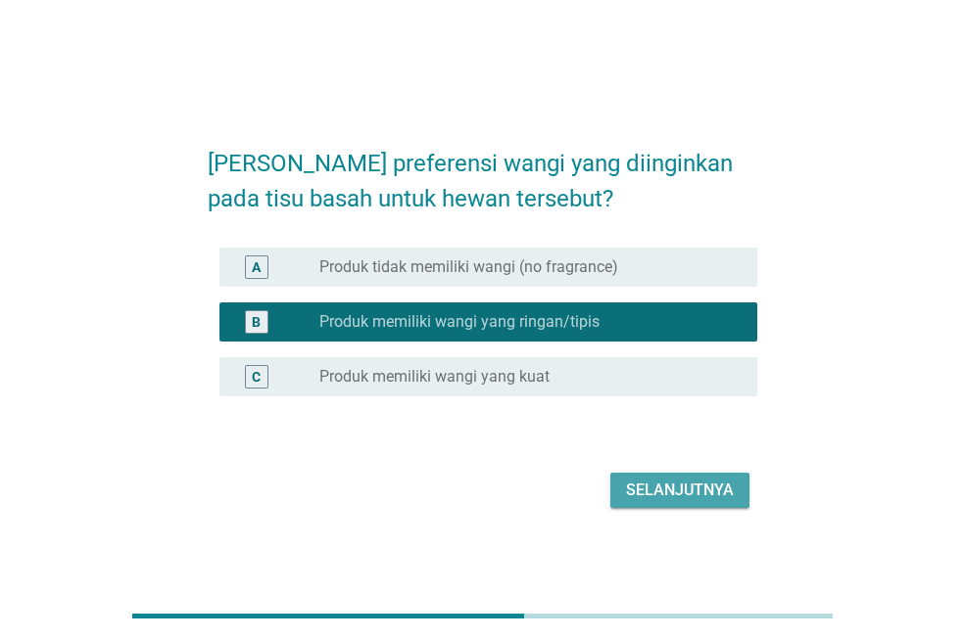
click at [658, 481] on div "Selanjutnya" at bounding box center [680, 491] width 108 height 24
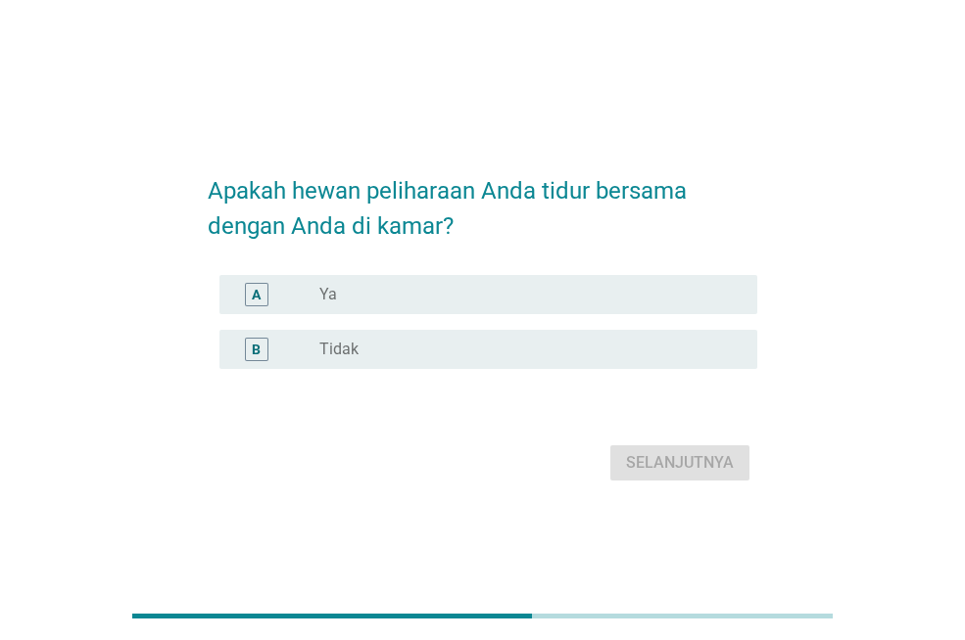
click at [523, 307] on div "A radio_button_unchecked Ya" at bounding box center [488, 294] width 538 height 39
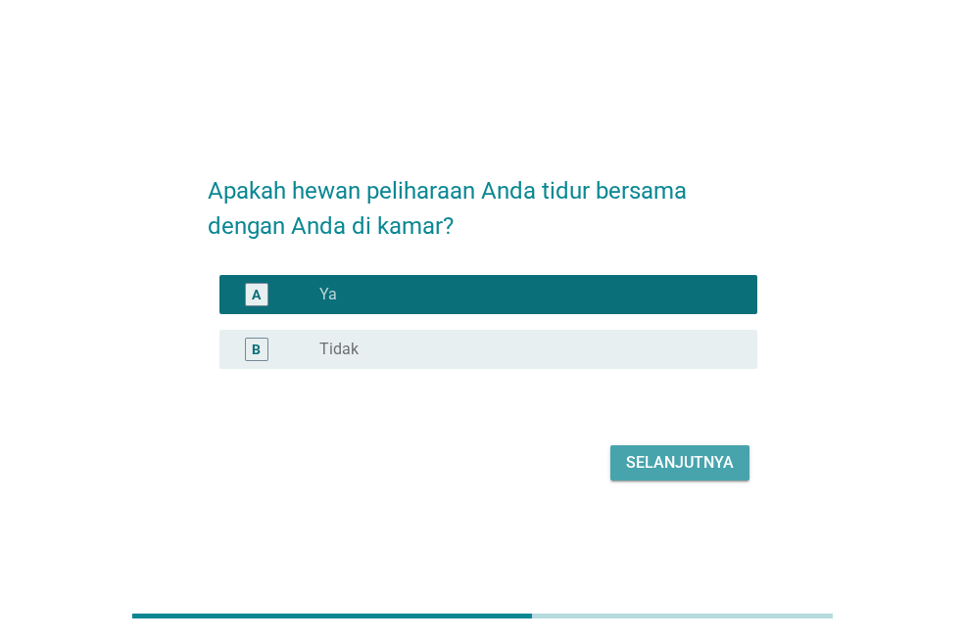
click at [646, 453] on div "Selanjutnya" at bounding box center [680, 463] width 108 height 24
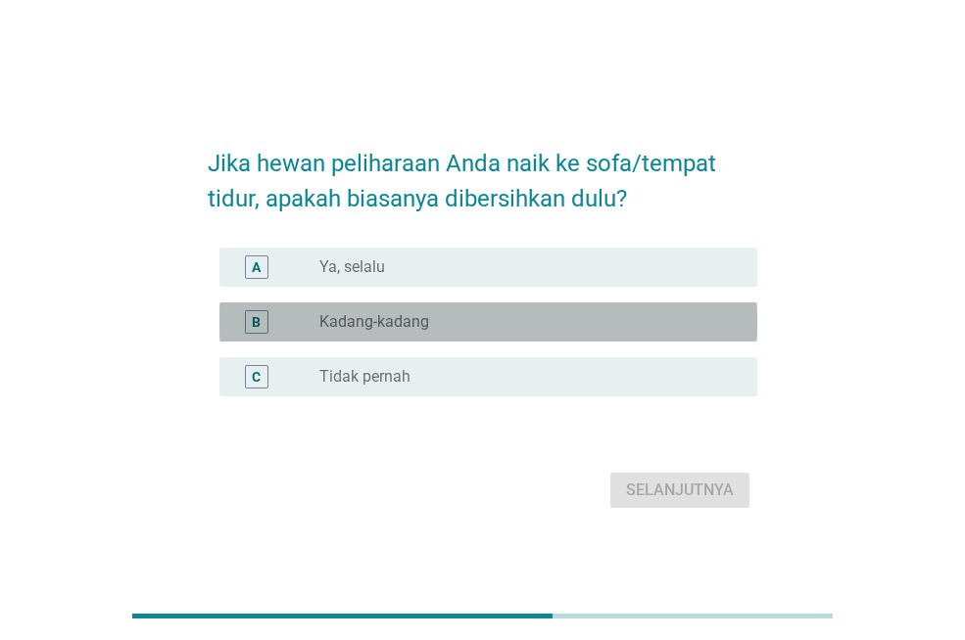
click at [521, 329] on div "radio_button_unchecked Kadang-kadang" at bounding box center [522, 322] width 406 height 20
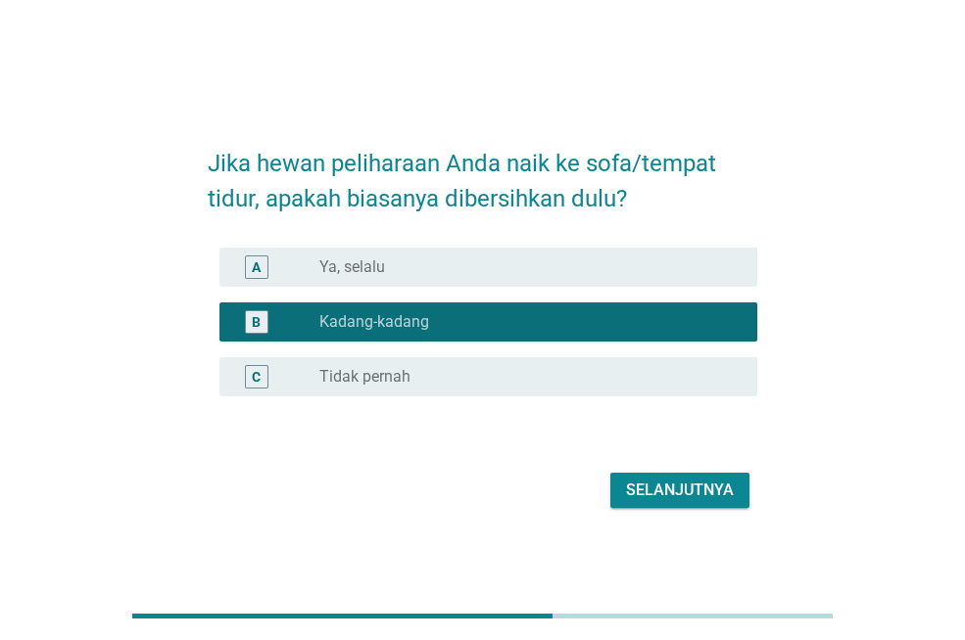
click at [635, 490] on div "Selanjutnya" at bounding box center [680, 491] width 108 height 24
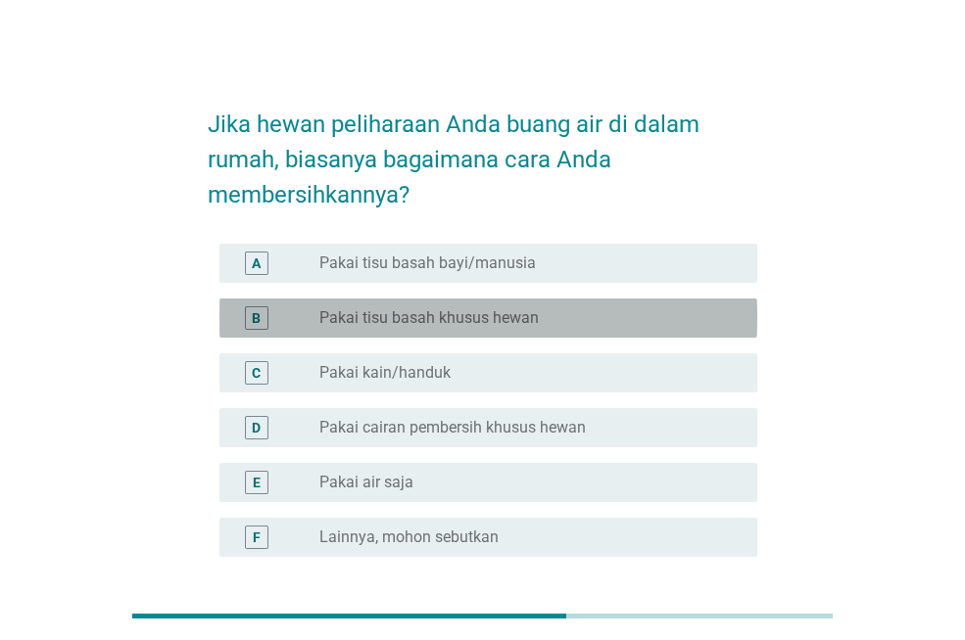
click at [587, 326] on div "radio_button_unchecked Pakai tisu basah khusus hewan" at bounding box center [522, 318] width 406 height 20
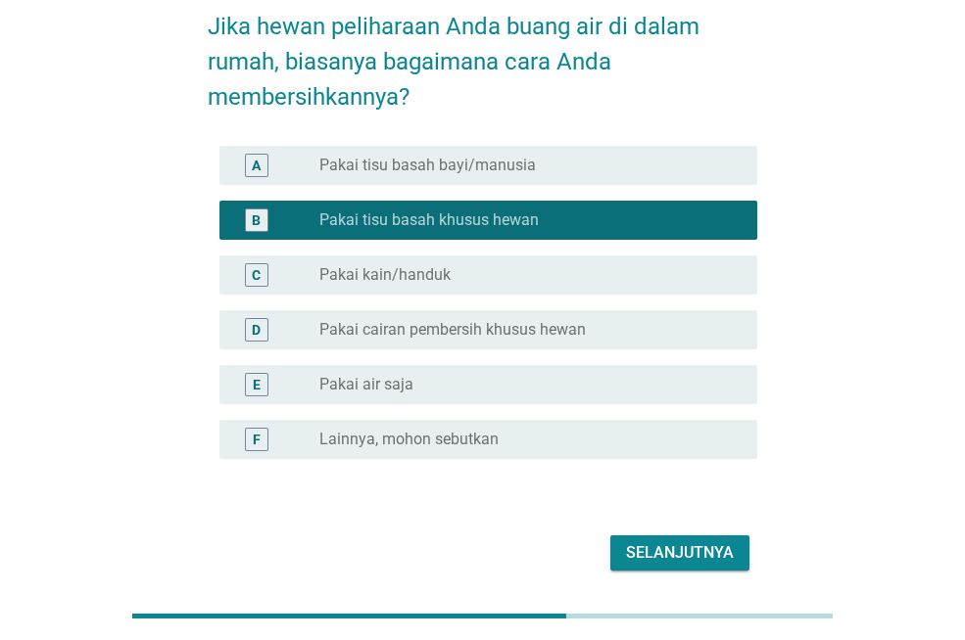
scroll to position [168, 0]
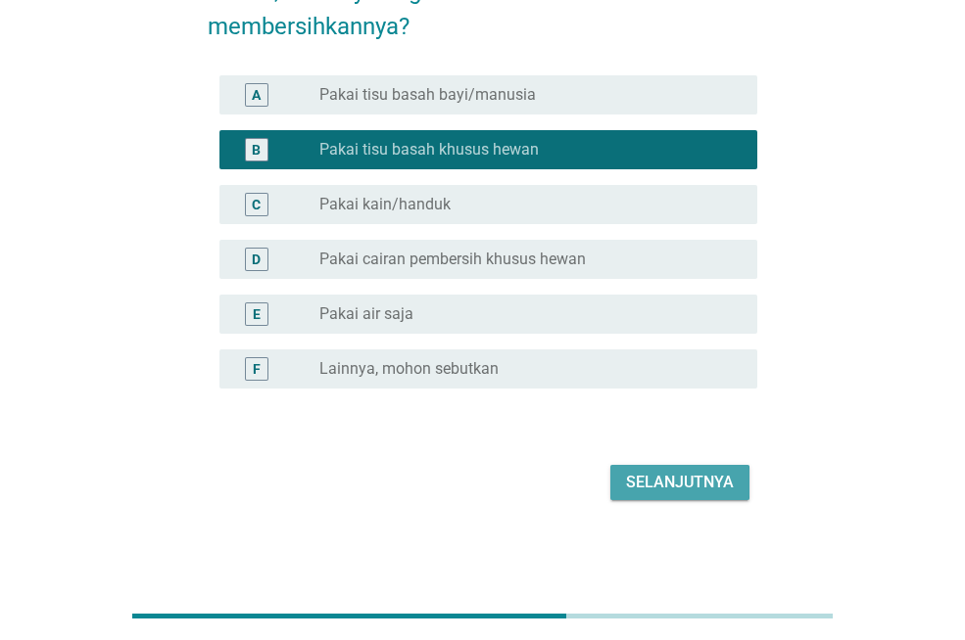
click at [656, 480] on div "Selanjutnya" at bounding box center [680, 483] width 108 height 24
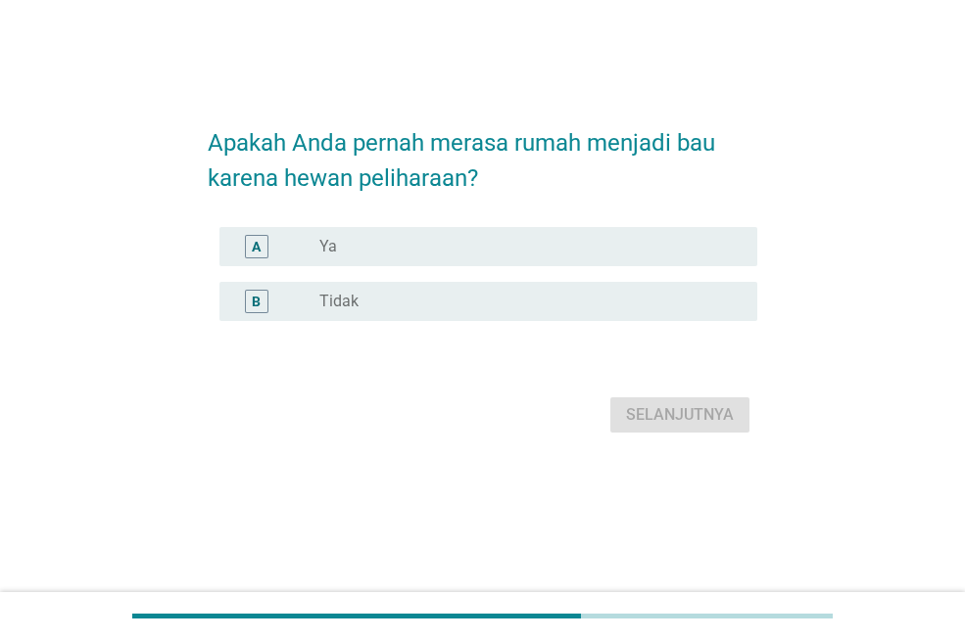
scroll to position [0, 0]
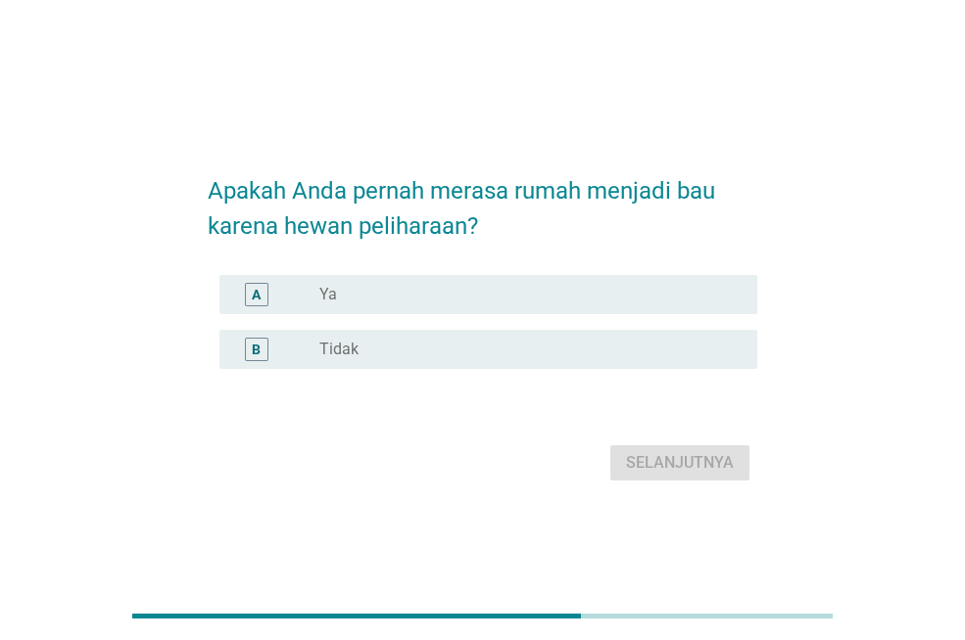
click at [527, 294] on div "radio_button_unchecked Ya" at bounding box center [522, 295] width 406 height 20
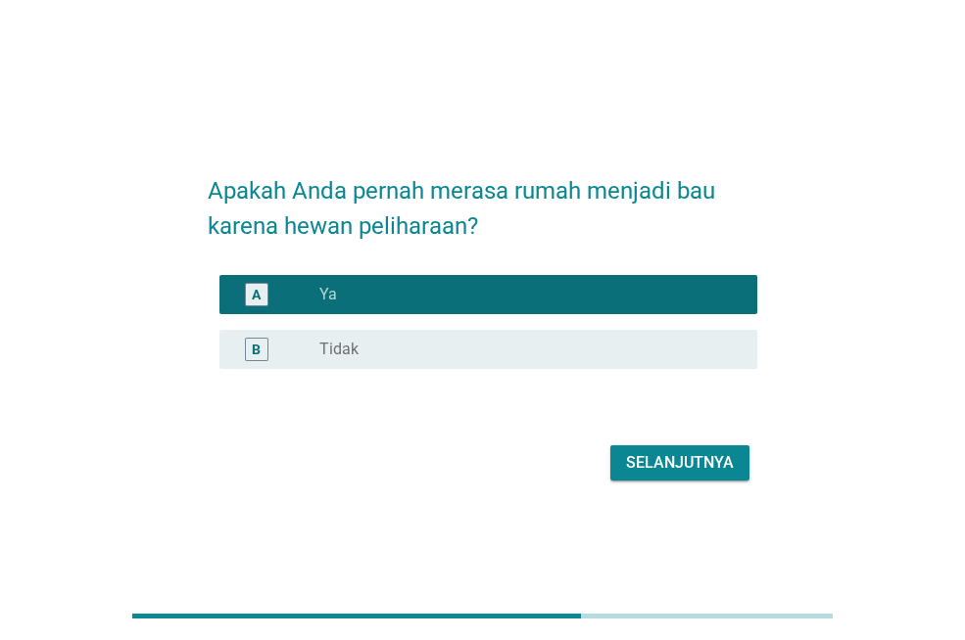
click at [720, 466] on div "Selanjutnya" at bounding box center [680, 463] width 108 height 24
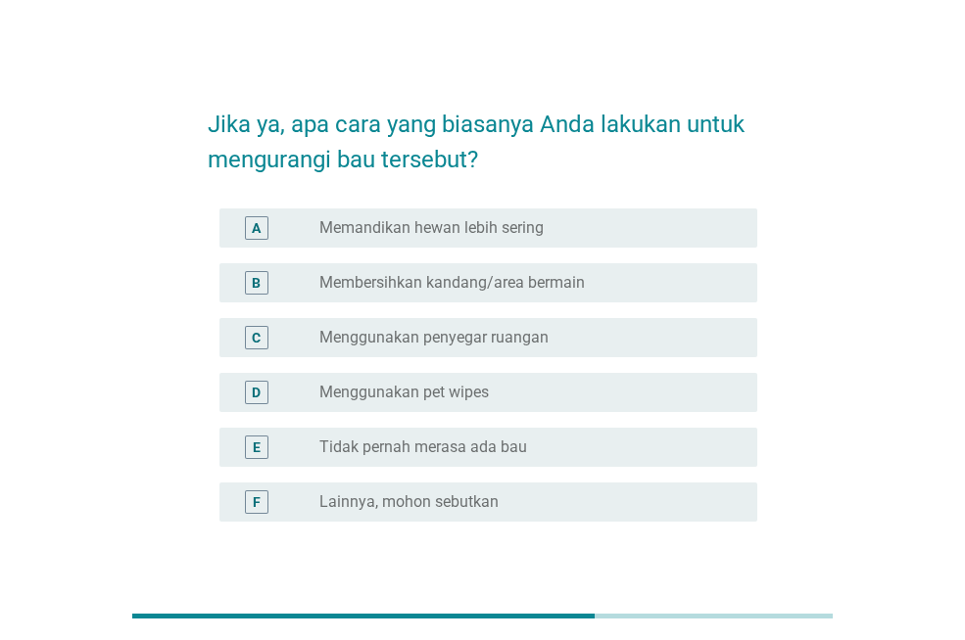
click at [624, 353] on div "C radio_button_unchecked Menggunakan penyegar ruangan" at bounding box center [488, 337] width 538 height 39
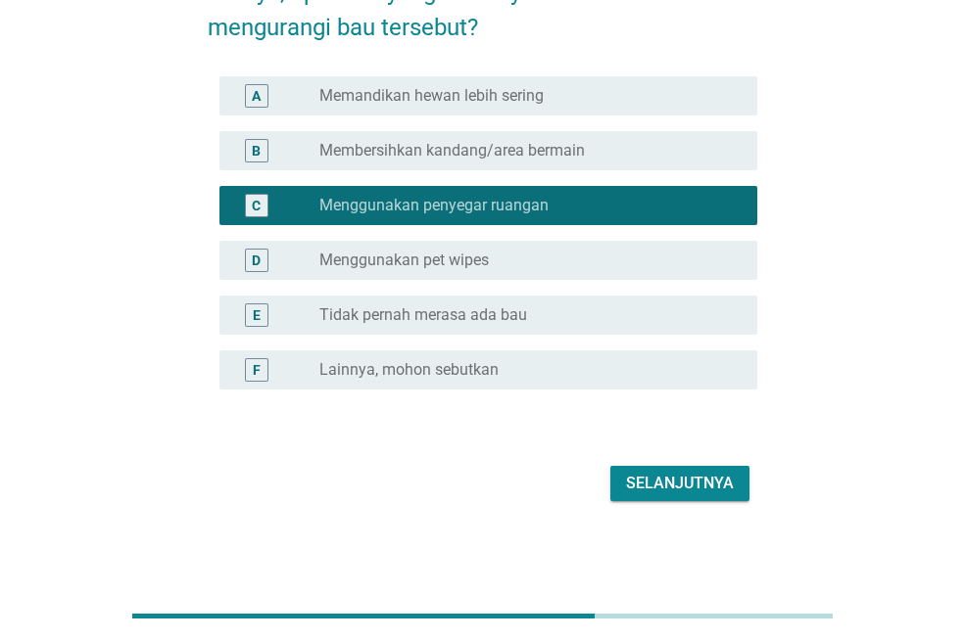
scroll to position [133, 0]
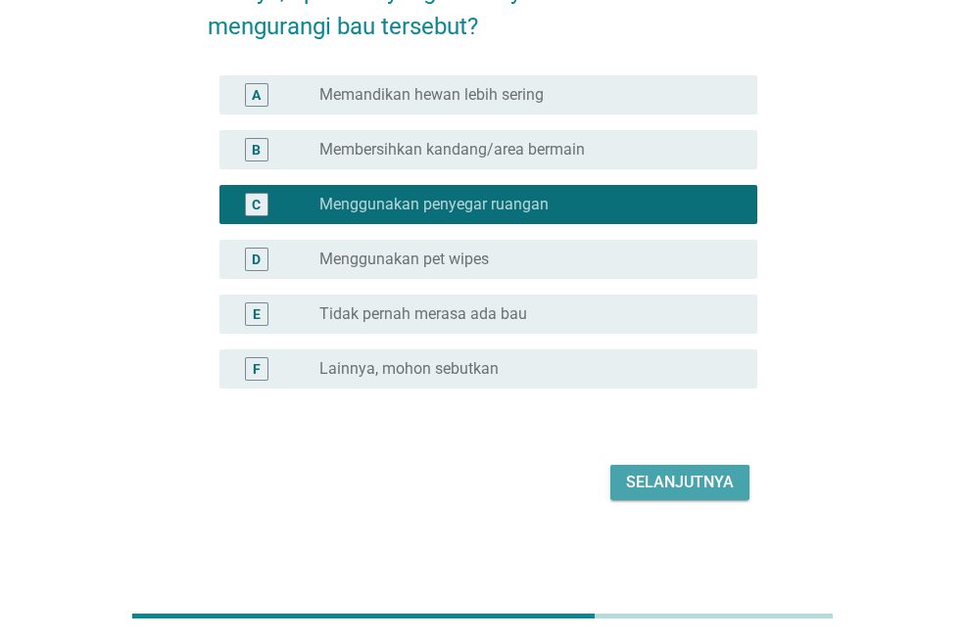
click at [665, 476] on div "Selanjutnya" at bounding box center [680, 483] width 108 height 24
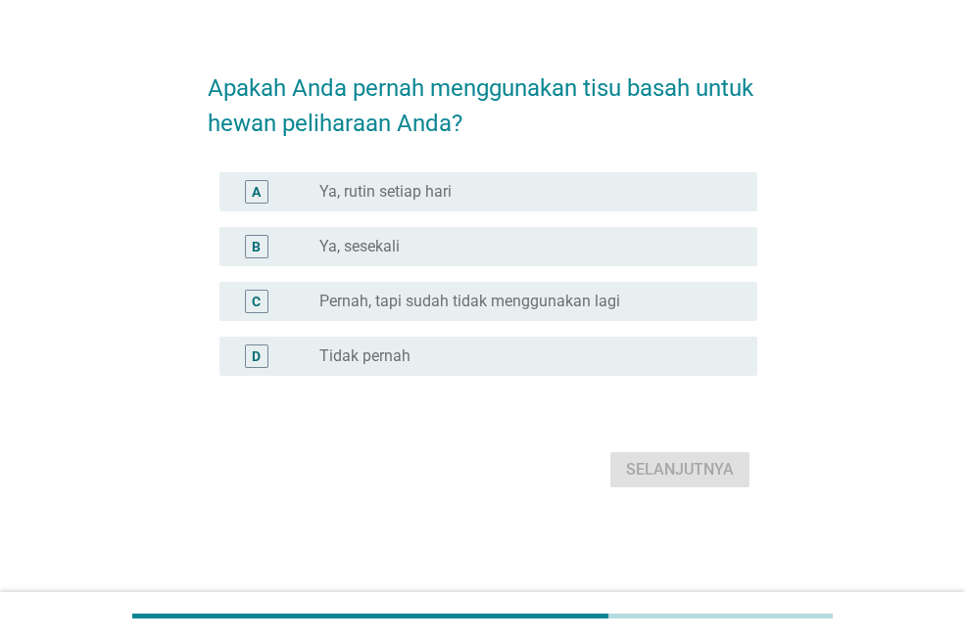
scroll to position [0, 0]
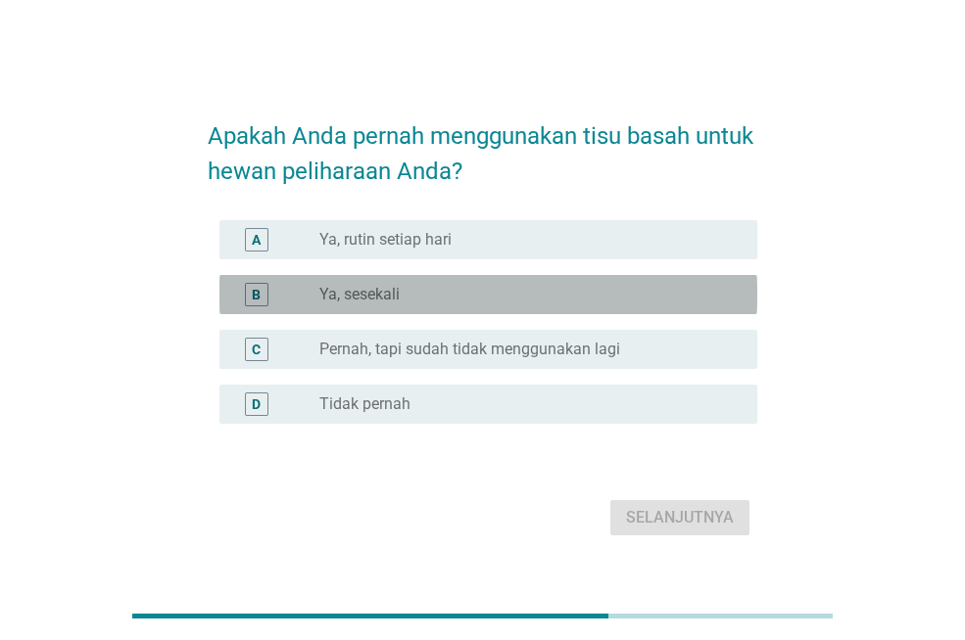
click at [478, 279] on div "B radio_button_unchecked Ya, sesekali" at bounding box center [488, 294] width 538 height 39
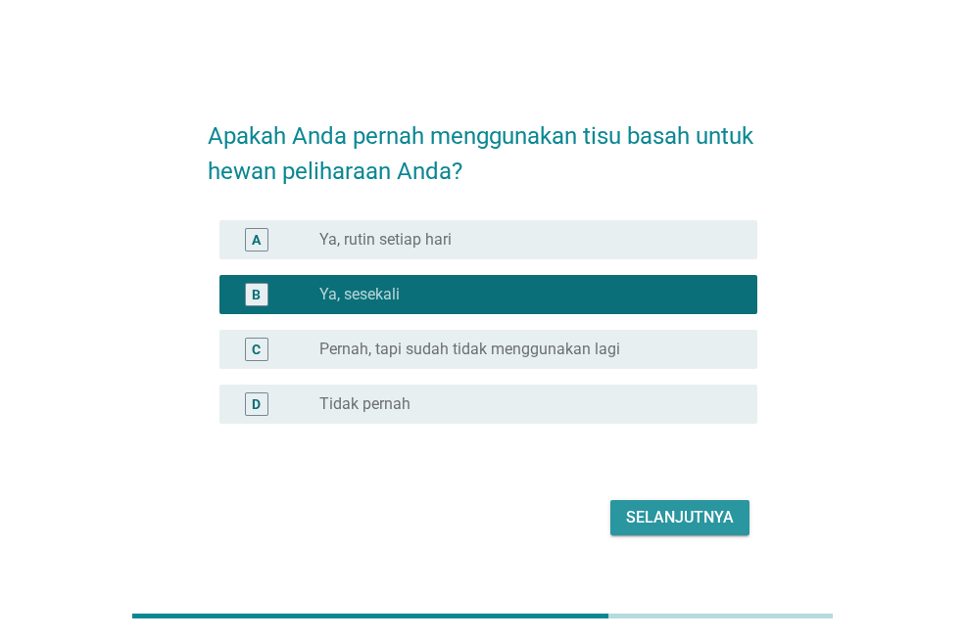
click at [664, 534] on button "Selanjutnya" at bounding box center [679, 517] width 139 height 35
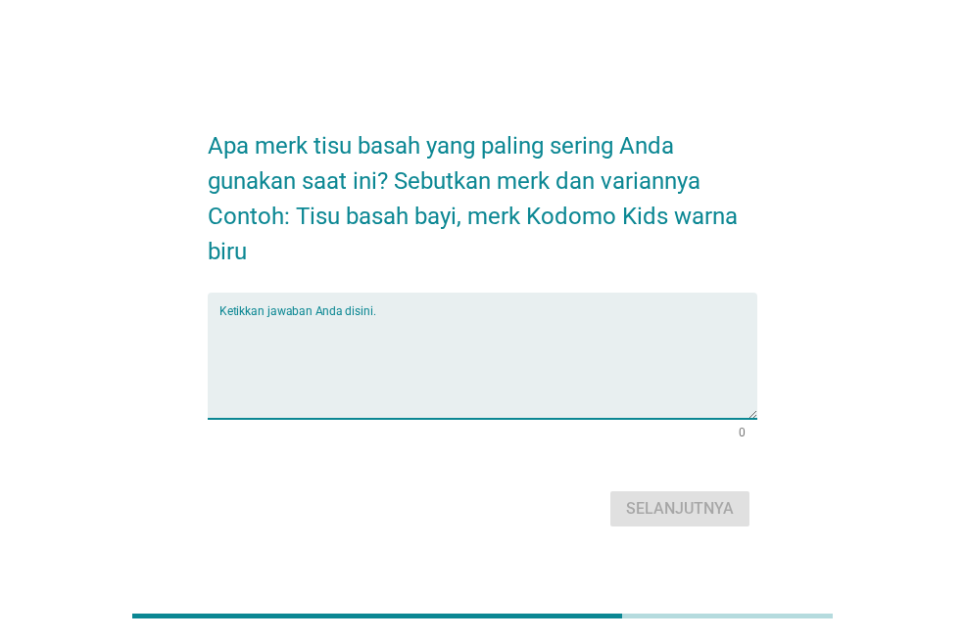
click at [550, 341] on textarea "Ketikkan jawaban Anda disini." at bounding box center [488, 367] width 538 height 103
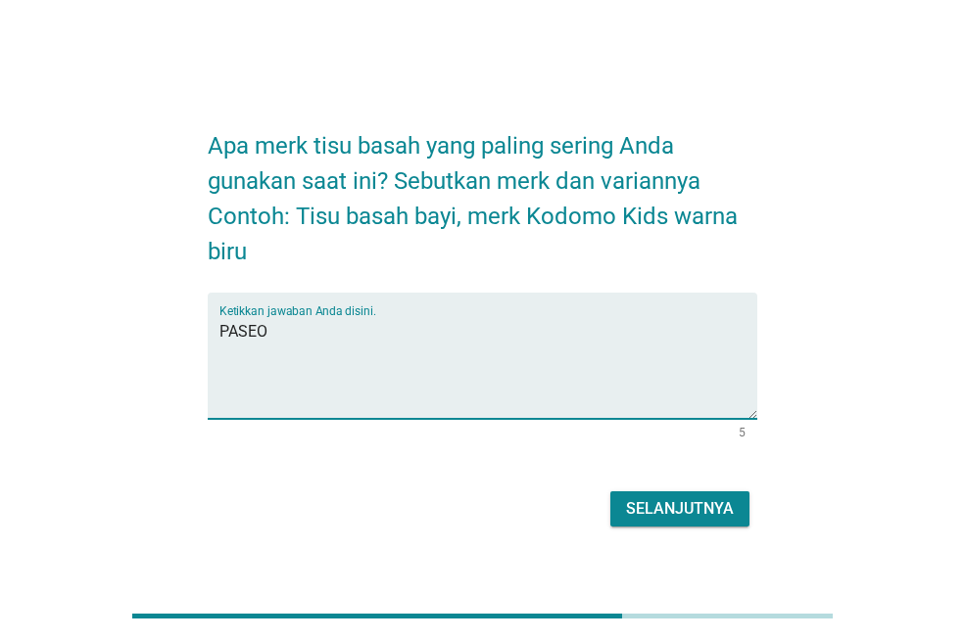
type textarea "PASEO"
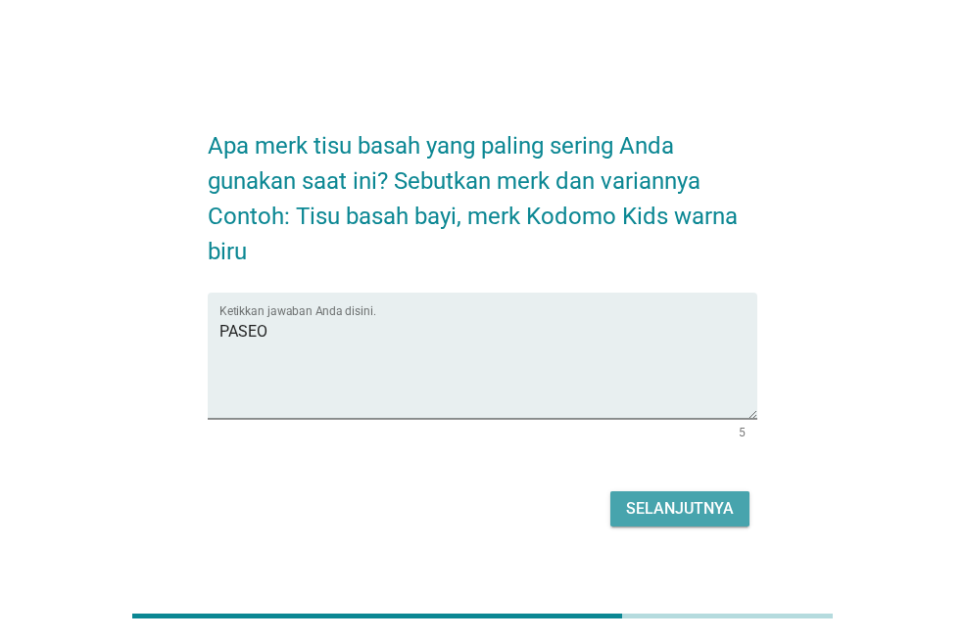
click at [630, 503] on div "Selanjutnya" at bounding box center [680, 509] width 108 height 24
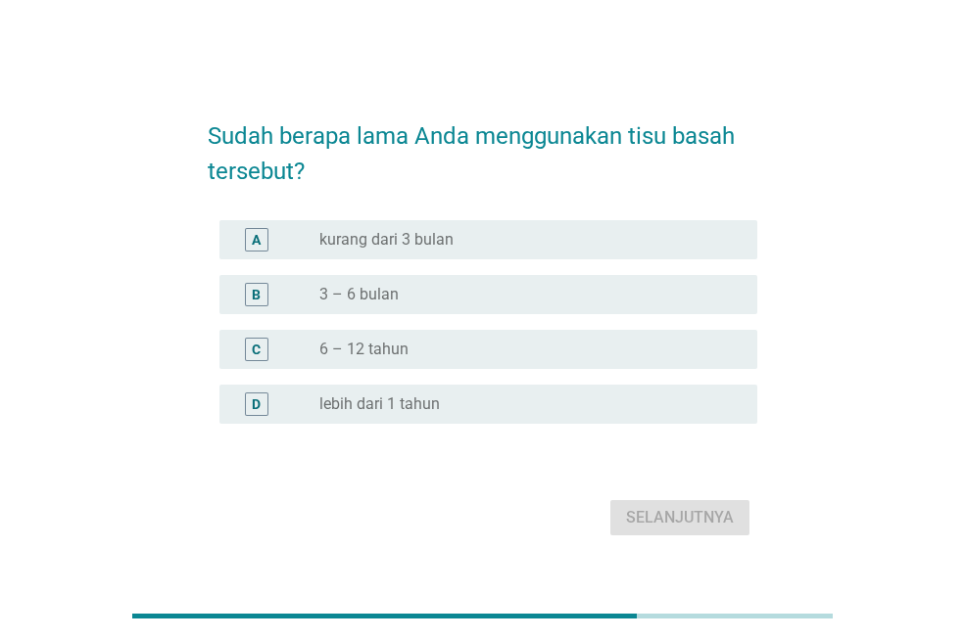
click at [510, 299] on div "radio_button_unchecked 3 – 6 bulan" at bounding box center [522, 295] width 406 height 20
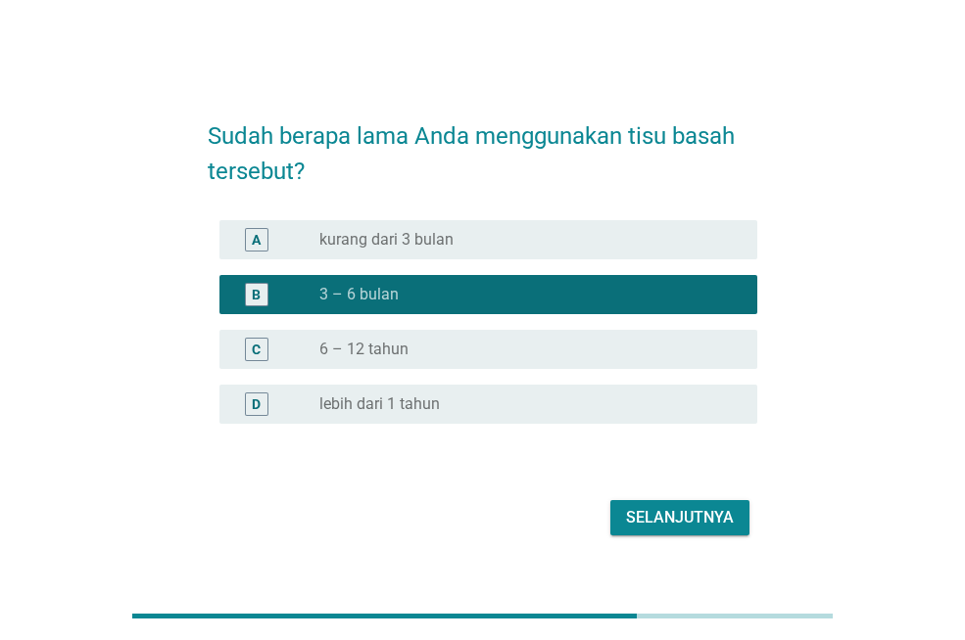
click at [680, 527] on div "Selanjutnya" at bounding box center [680, 518] width 108 height 24
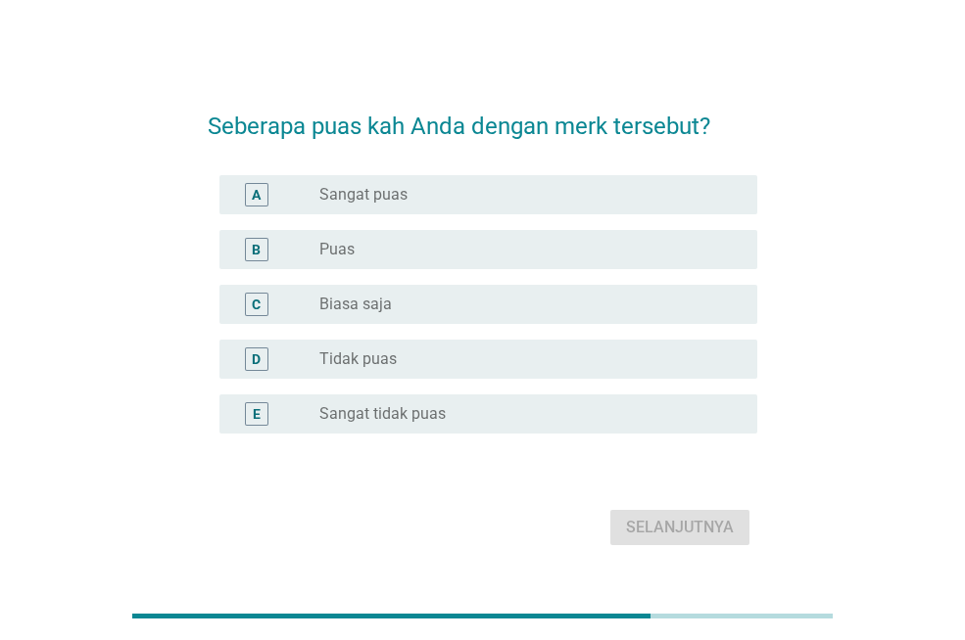
click at [500, 200] on div "radio_button_unchecked Sangat puas" at bounding box center [522, 195] width 406 height 20
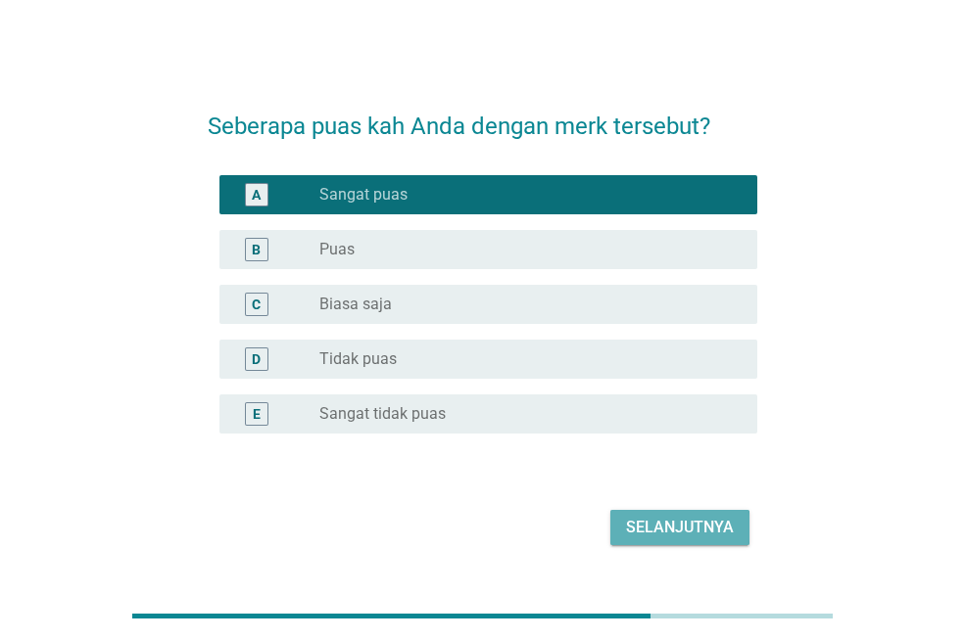
click at [657, 524] on div "Selanjutnya" at bounding box center [680, 528] width 108 height 24
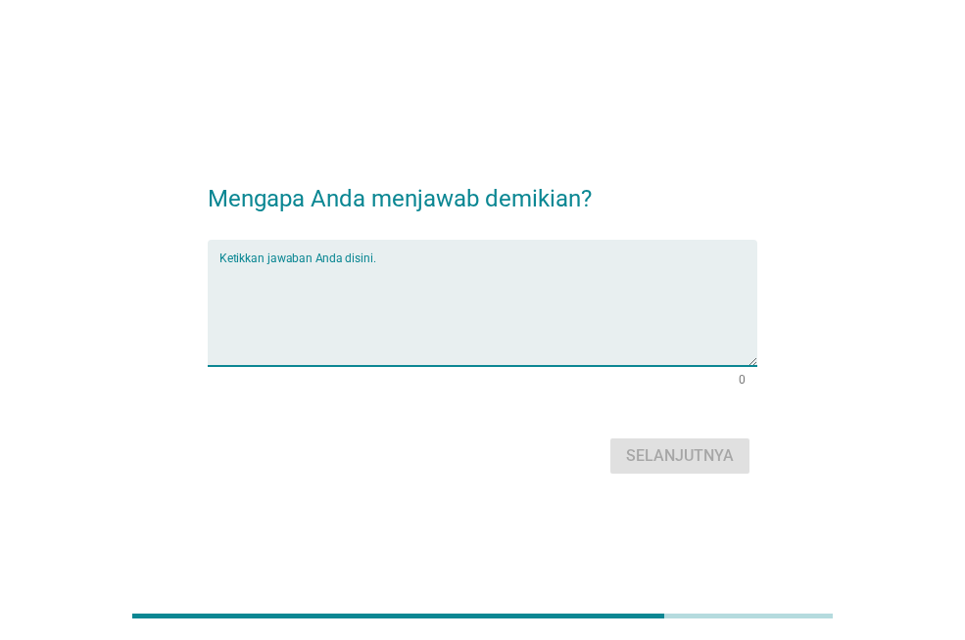
click at [468, 273] on textarea "Ketikkan jawaban Anda disini." at bounding box center [488, 314] width 538 height 103
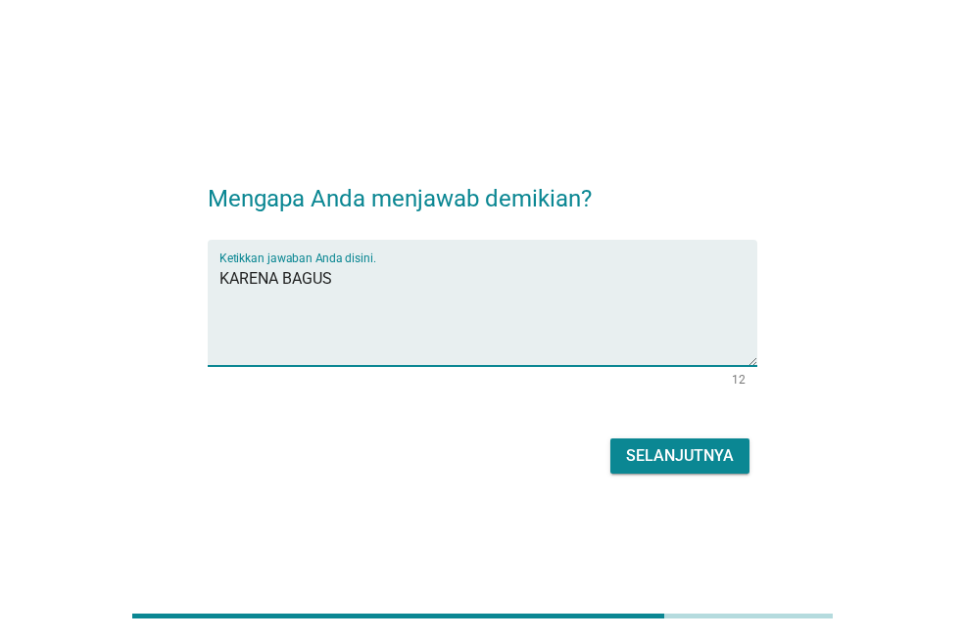
type textarea "KARENA BAGUS"
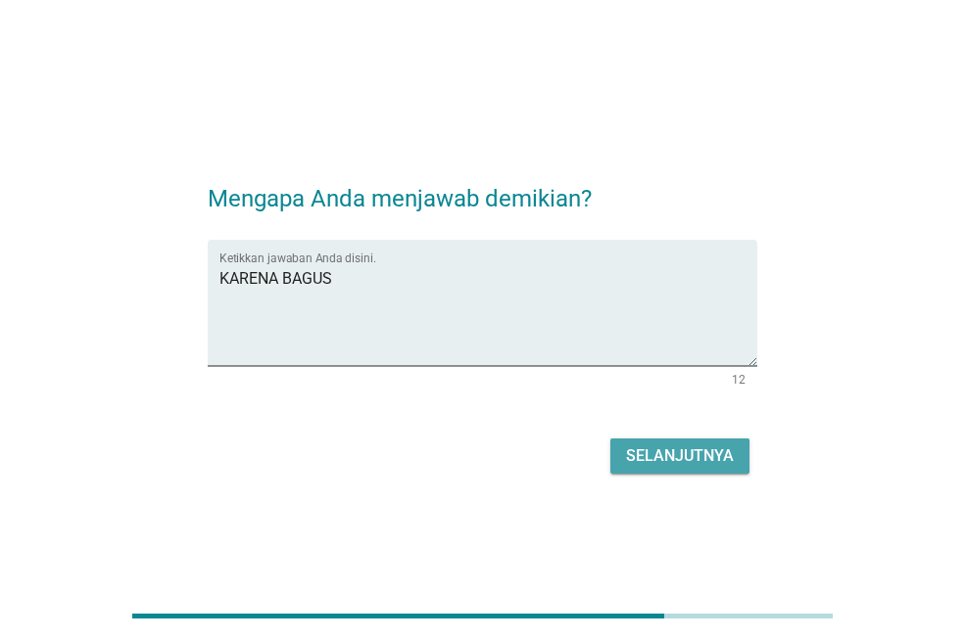
click at [651, 445] on div "Selanjutnya" at bounding box center [680, 457] width 108 height 24
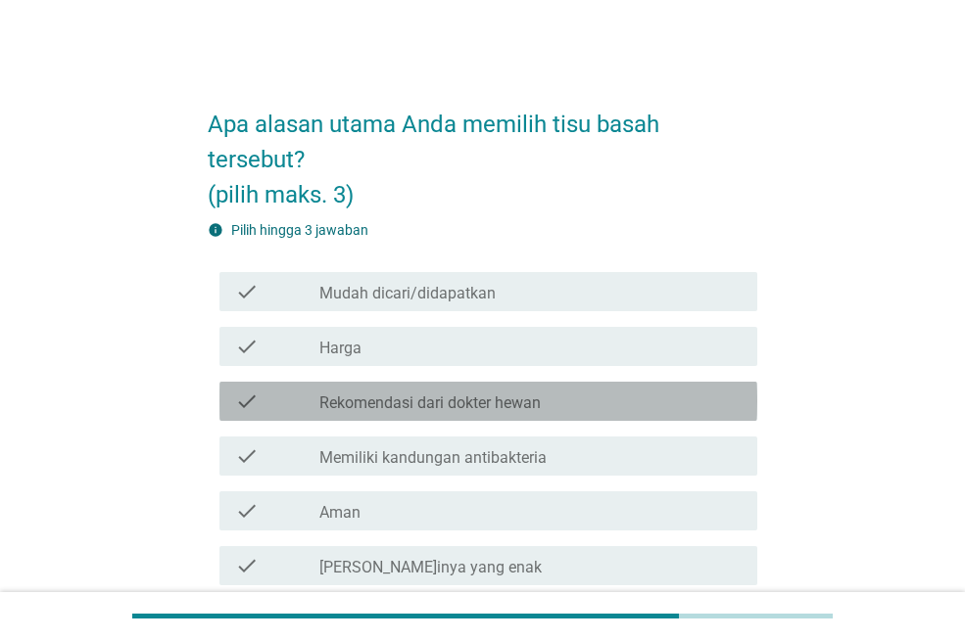
click at [603, 414] on div "check check_box_outline_blank Rekomendasi dari dokter hewan" at bounding box center [488, 401] width 538 height 39
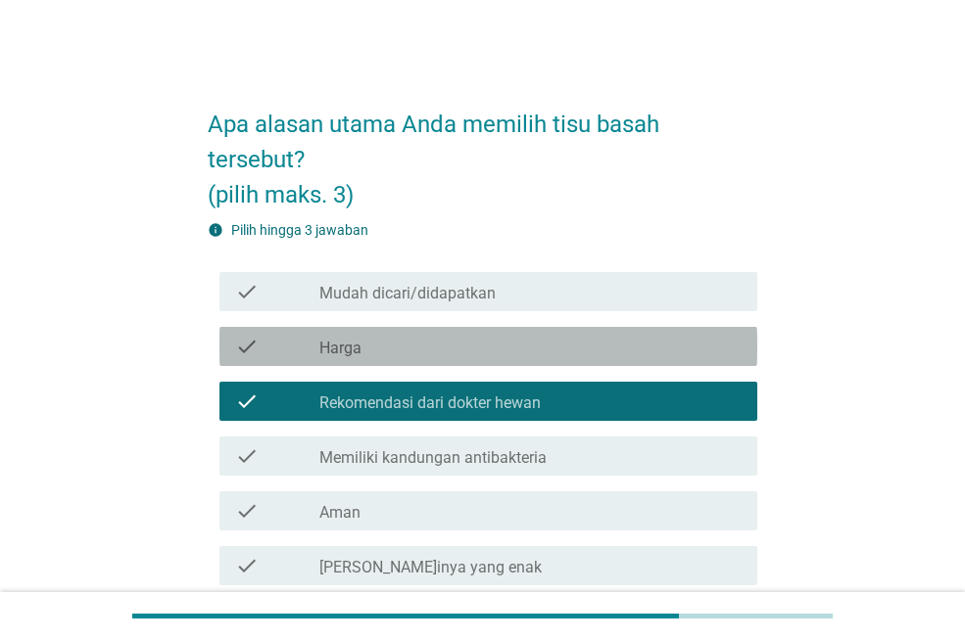
click at [596, 351] on div "check_box_outline_blank Harga" at bounding box center [530, 347] width 422 height 24
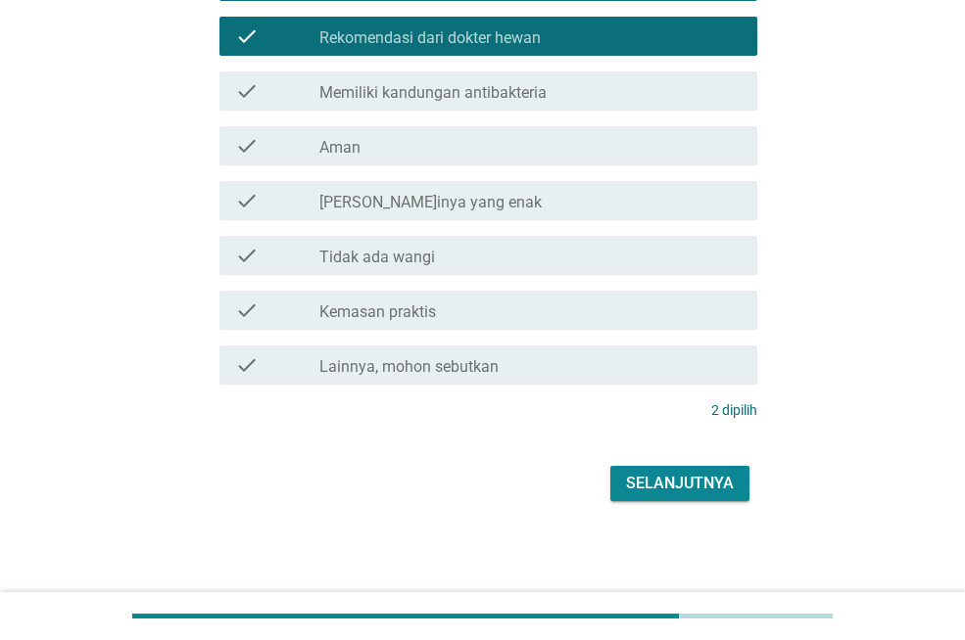
scroll to position [366, 0]
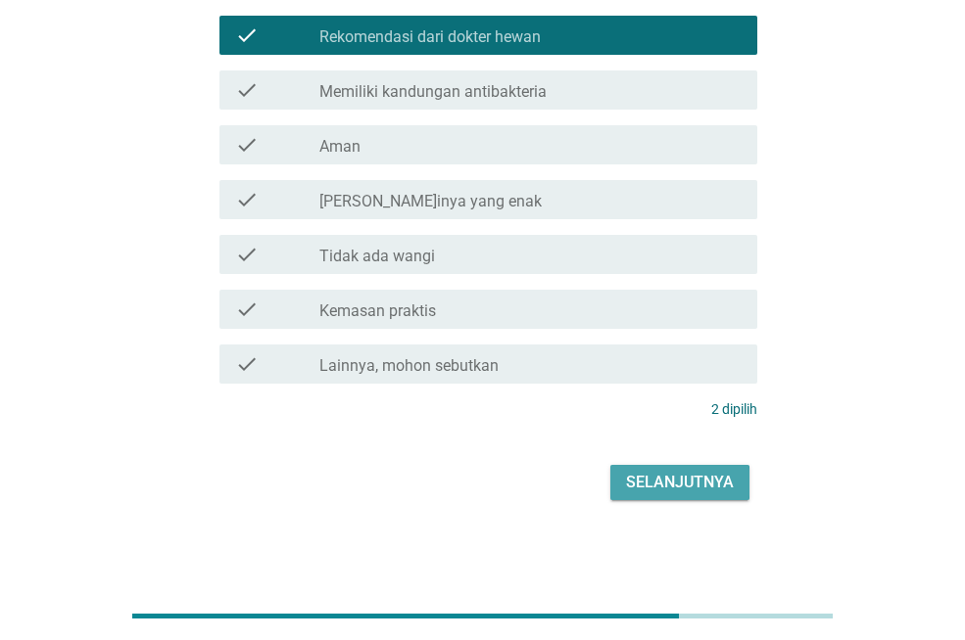
click at [669, 490] on div "Selanjutnya" at bounding box center [680, 483] width 108 height 24
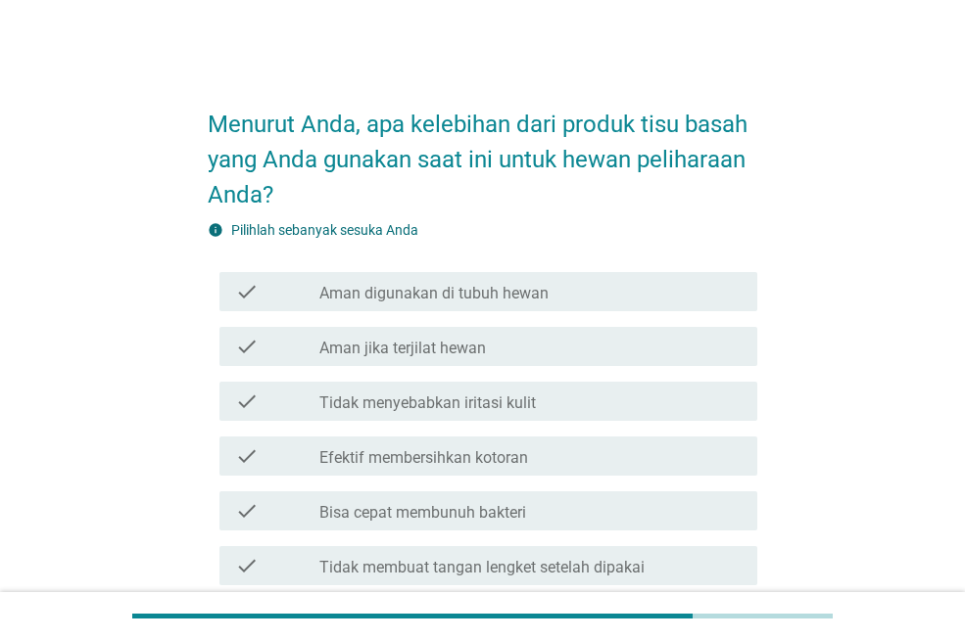
click at [439, 380] on div "check check_box_outline_blank Tidak menyebabkan iritasi kulit" at bounding box center [482, 401] width 549 height 55
click at [429, 424] on div "check check_box_outline_blank Tidak menyebabkan iritasi kulit" at bounding box center [482, 401] width 549 height 55
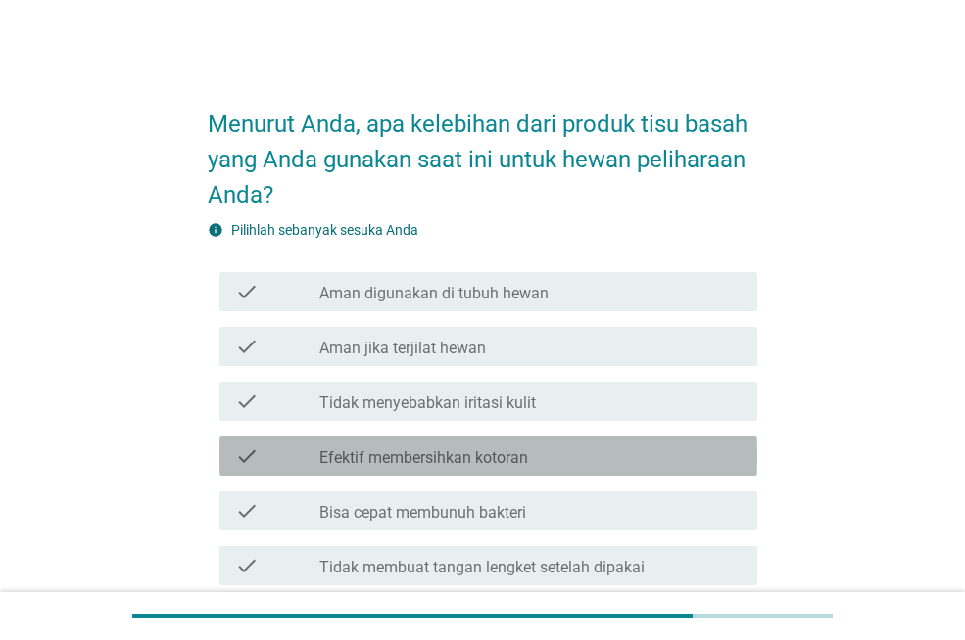
click at [426, 447] on div "check_box_outline_blank Efektif membersihkan kotoran" at bounding box center [530, 457] width 422 height 24
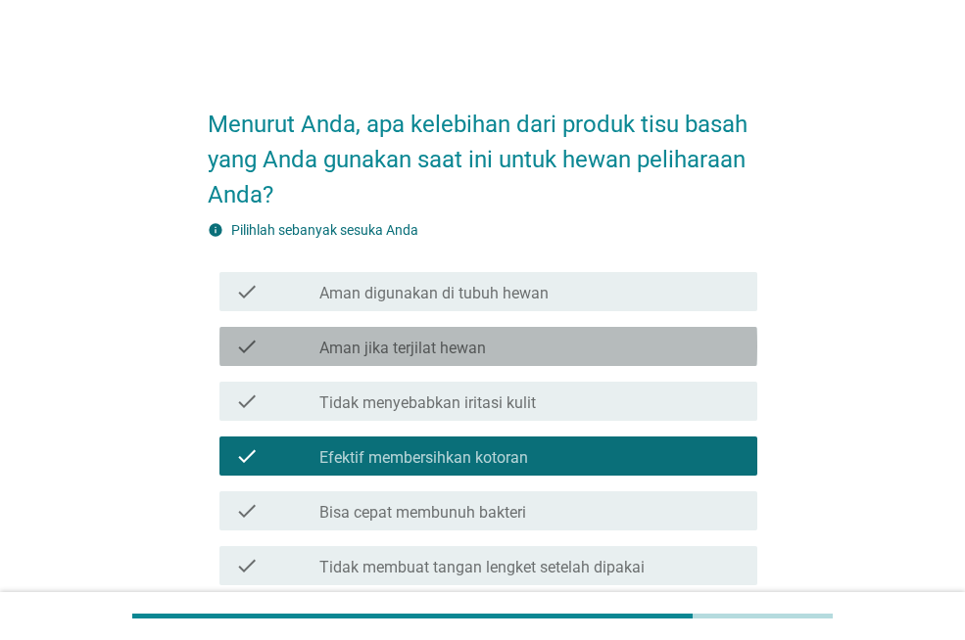
click at [458, 349] on label "Aman jika terjilat hewan" at bounding box center [402, 349] width 166 height 20
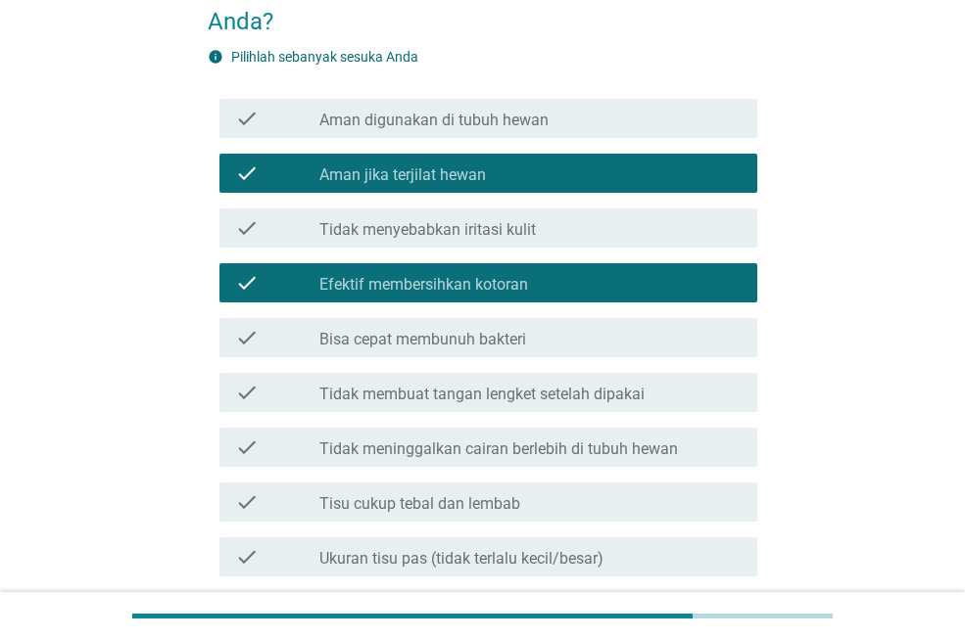
scroll to position [392, 0]
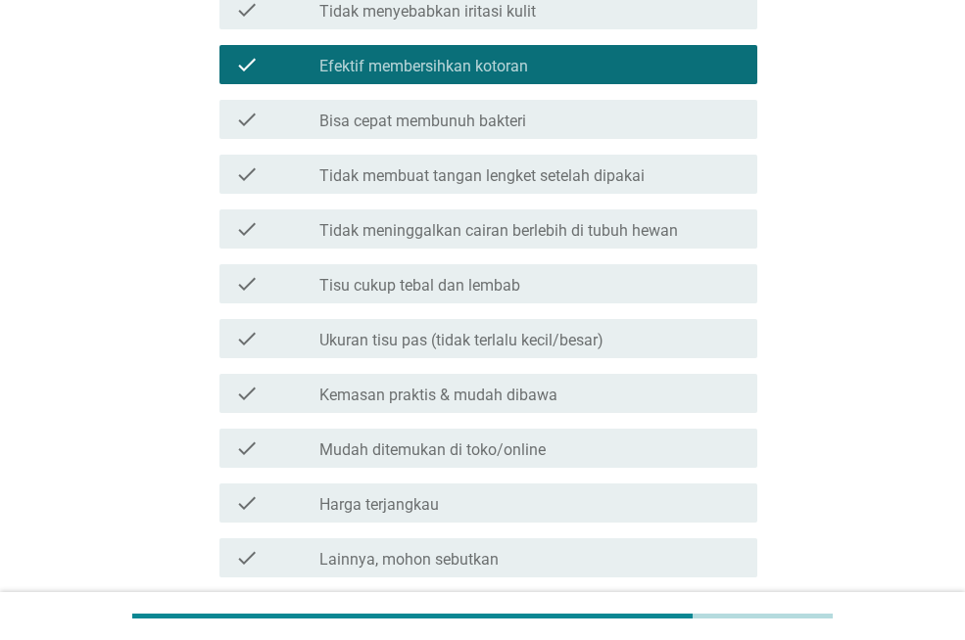
click at [632, 431] on div "check check_box_outline_blank Mudah ditemukan di toko/online" at bounding box center [488, 448] width 538 height 39
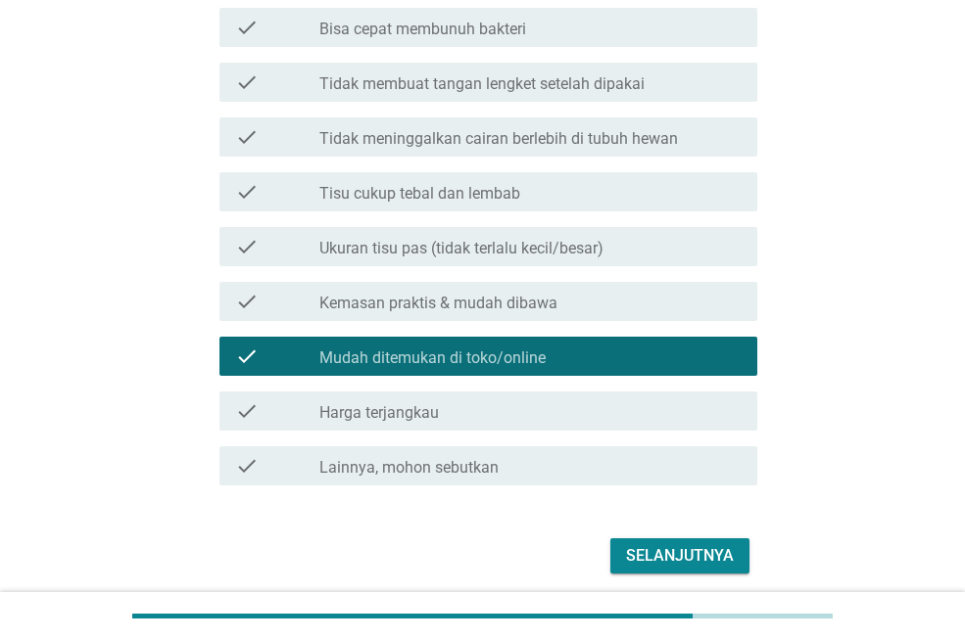
scroll to position [557, 0]
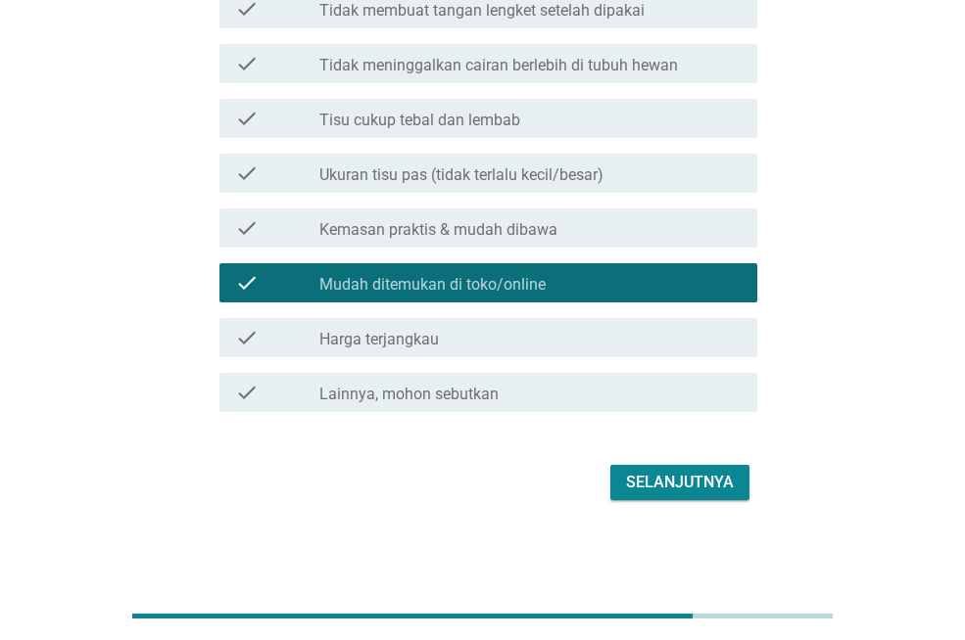
click at [698, 491] on div "Selanjutnya" at bounding box center [680, 483] width 108 height 24
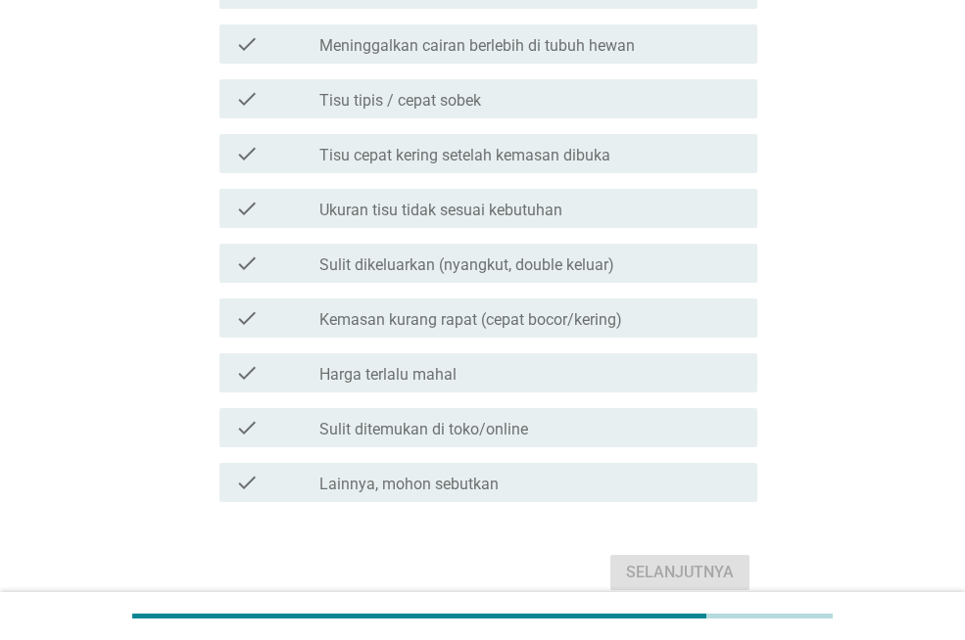
scroll to position [0, 0]
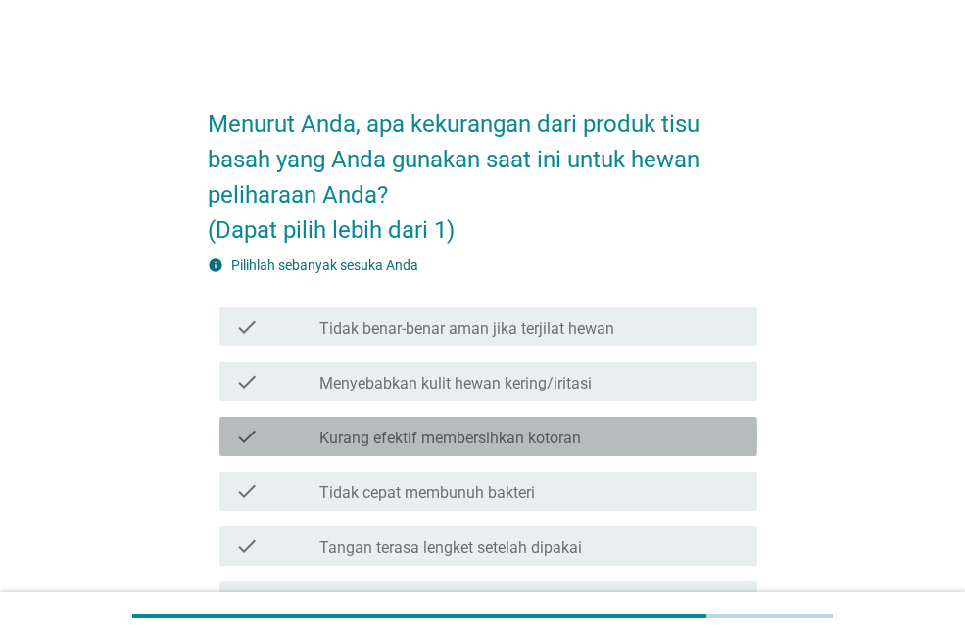
click at [357, 444] on label "Kurang efektif membersihkan kotoran" at bounding box center [449, 439] width 261 height 20
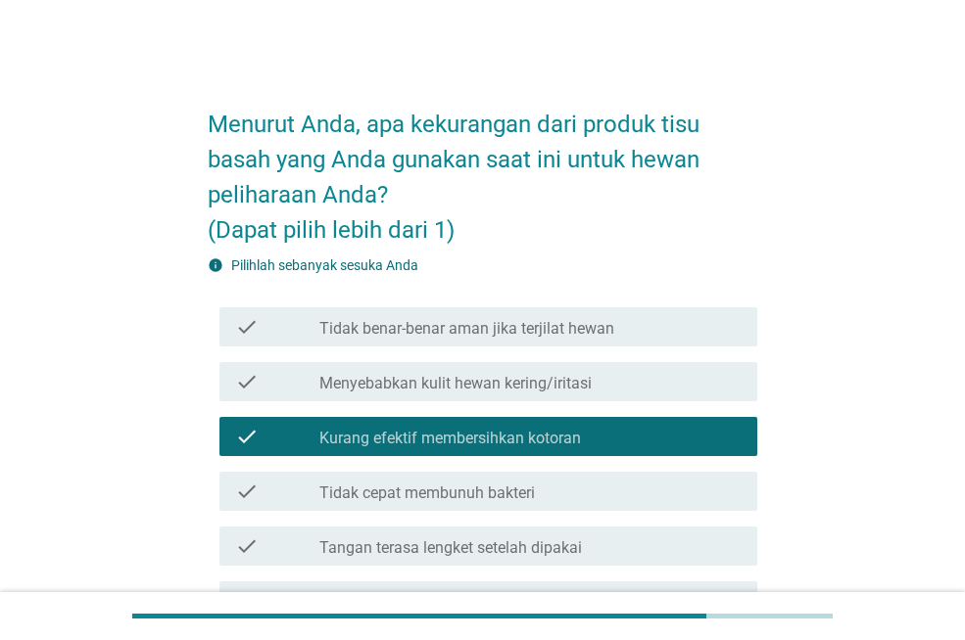
click at [384, 386] on label "Menyebabkan kulit hewan kering/iritasi" at bounding box center [455, 384] width 272 height 20
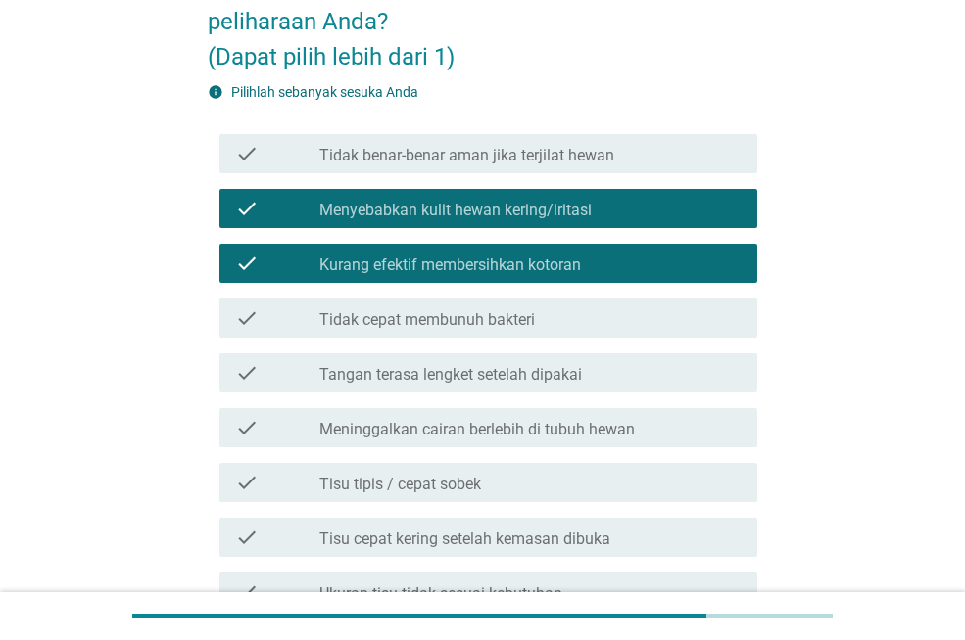
scroll to position [392, 0]
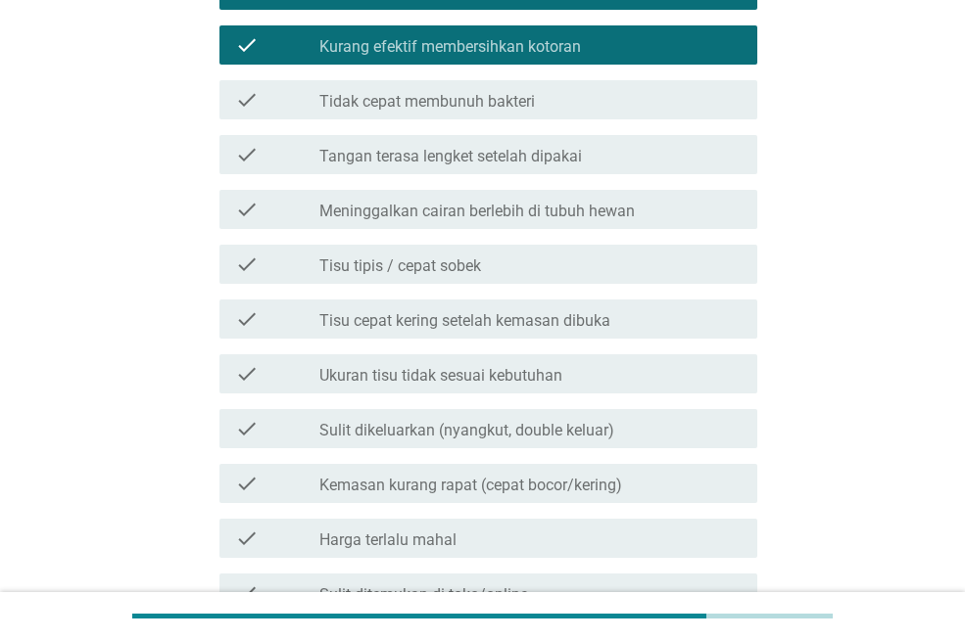
click at [474, 394] on div "check check_box_outline_blank Ukuran tisu tidak sesuai kebutuhan" at bounding box center [482, 374] width 549 height 55
click at [551, 378] on label "Ukuran tisu tidak sesuai kebutuhan" at bounding box center [440, 376] width 243 height 20
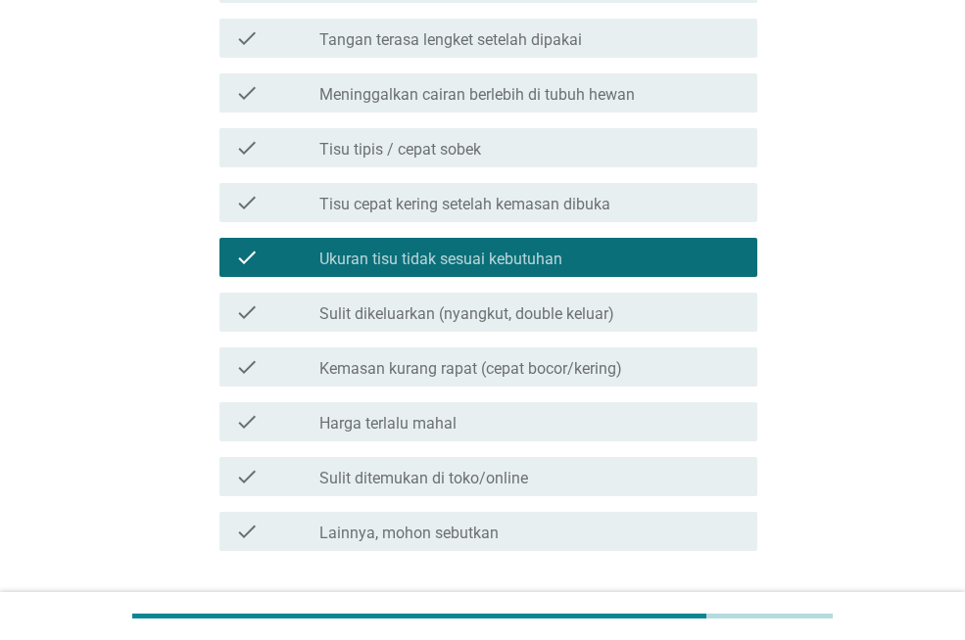
scroll to position [647, 0]
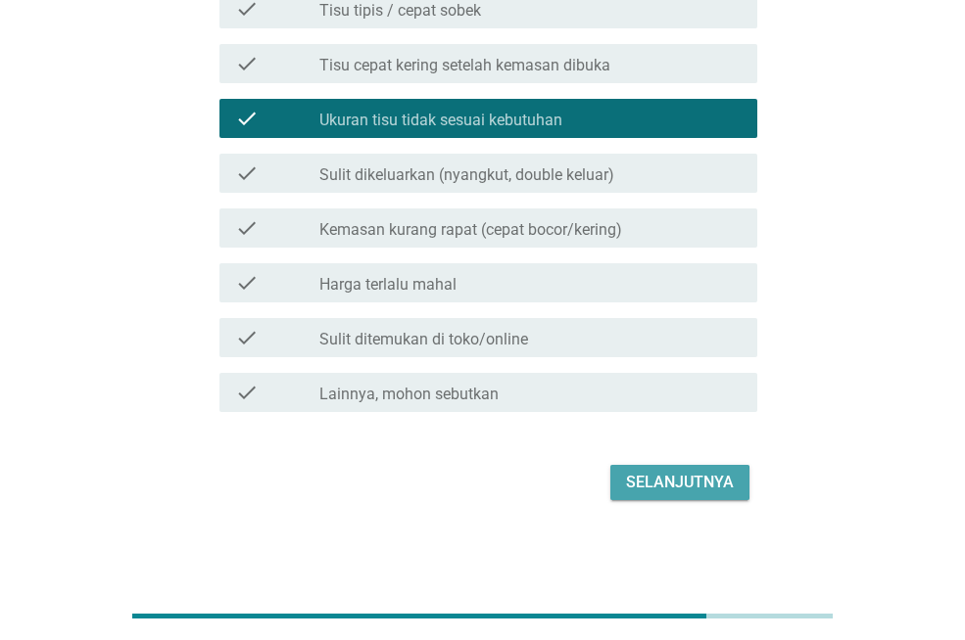
click at [654, 483] on div "Selanjutnya" at bounding box center [680, 483] width 108 height 24
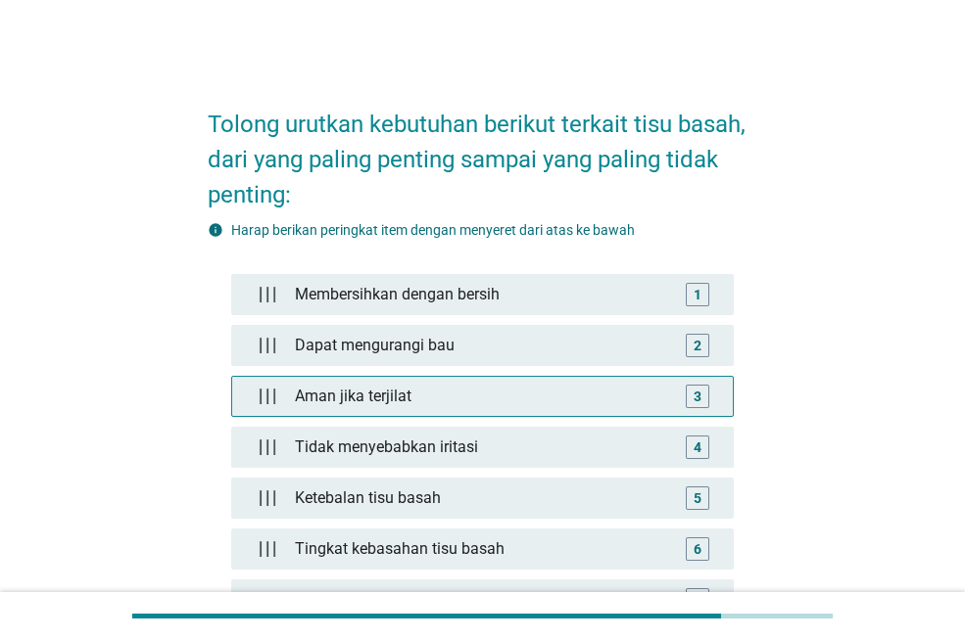
click at [385, 383] on div "Aman jika terjilat" at bounding box center [482, 396] width 391 height 39
click at [407, 391] on div "Aman jika terjilat" at bounding box center [486, 396] width 383 height 39
click at [406, 389] on div "Aman jika terjilat" at bounding box center [482, 396] width 391 height 39
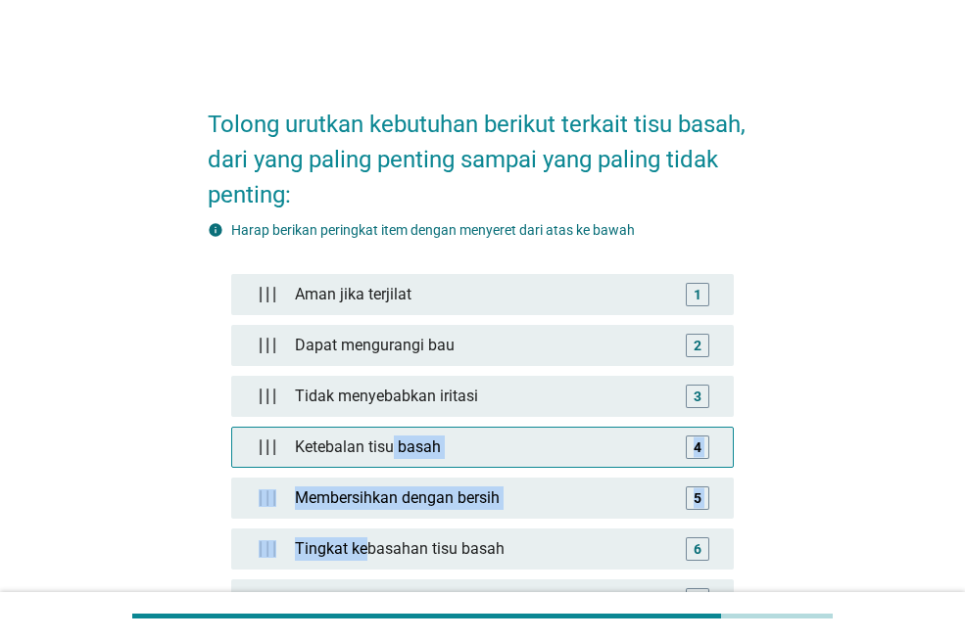
drag, startPoint x: 363, startPoint y: 526, endPoint x: 392, endPoint y: 433, distance: 97.3
click at [392, 433] on div "Aman jika terjilat 1 Dapat mengurangi bau 2 Tidak menyebabkan iritasi 3 Ketebal…" at bounding box center [482, 584] width 502 height 621
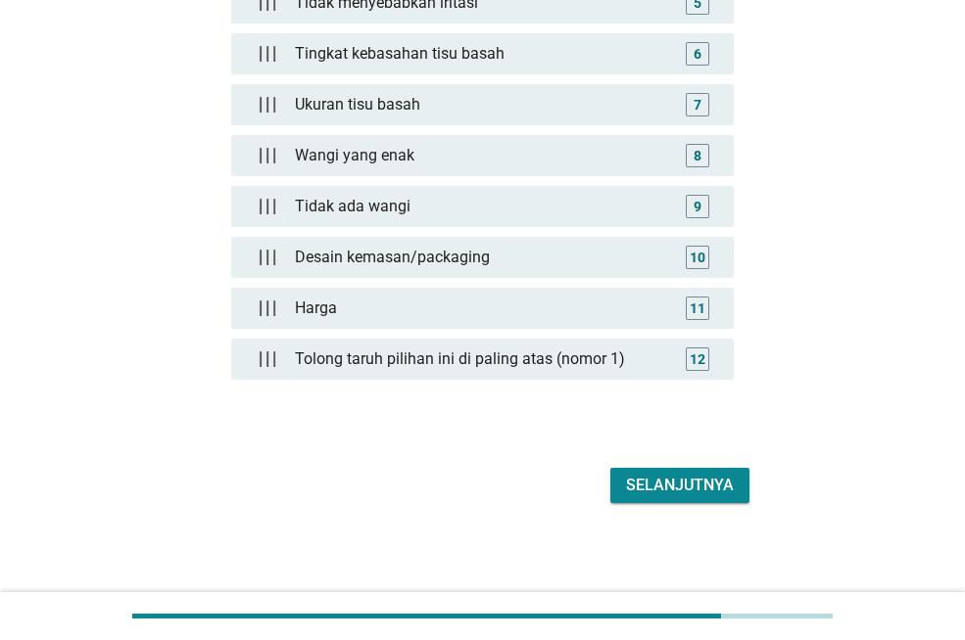
scroll to position [498, 0]
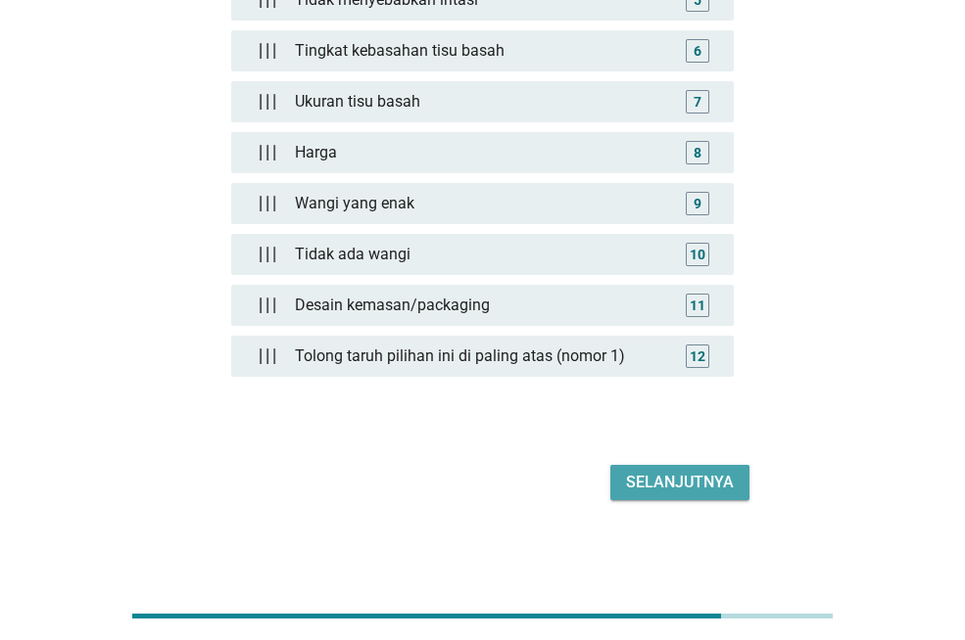
click at [650, 483] on div "Selanjutnya" at bounding box center [680, 483] width 108 height 24
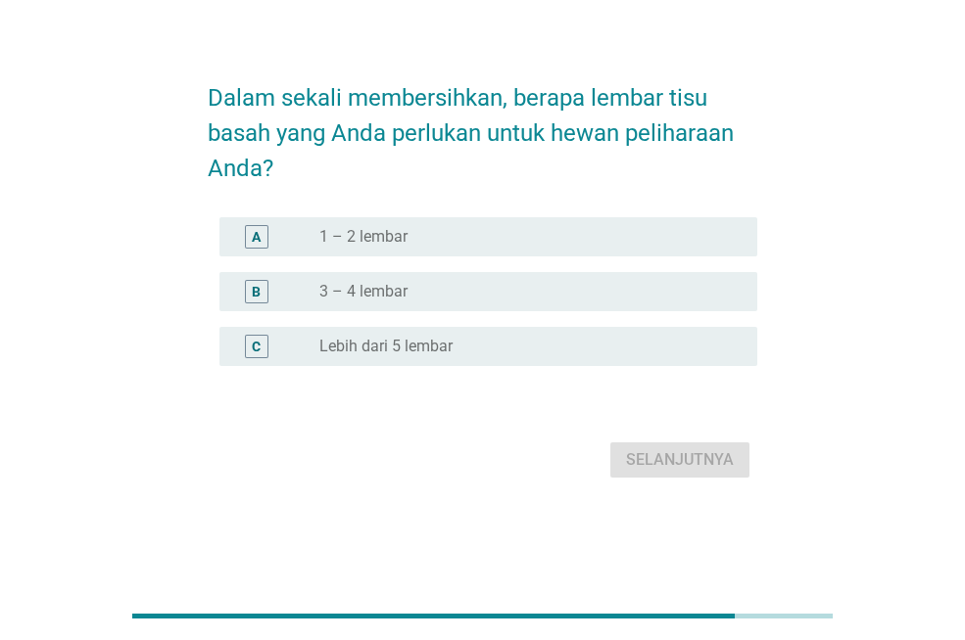
scroll to position [0, 0]
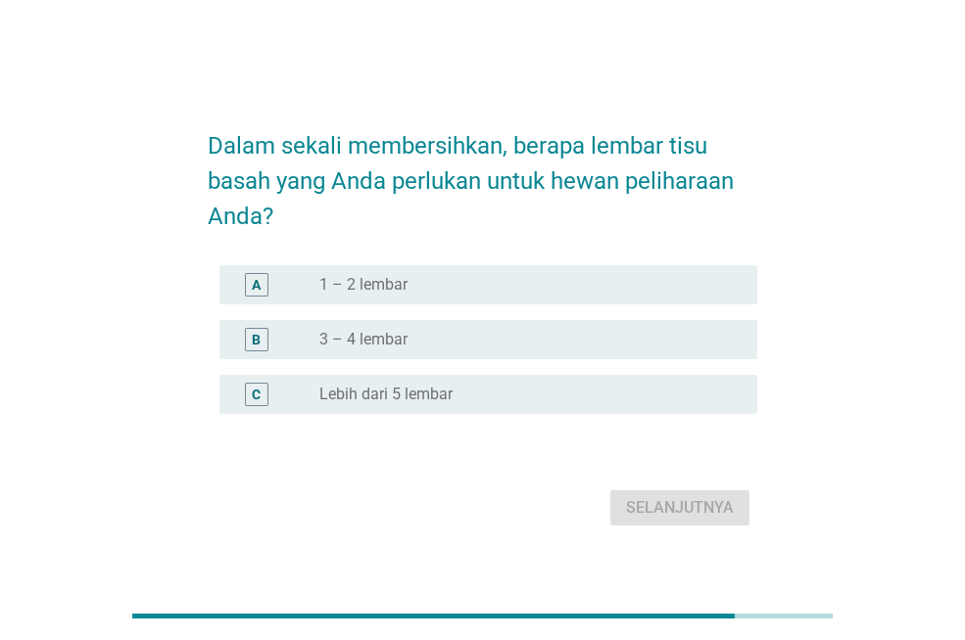
click at [493, 272] on div "A radio_button_unchecked 1 – 2 lembar" at bounding box center [488, 284] width 538 height 39
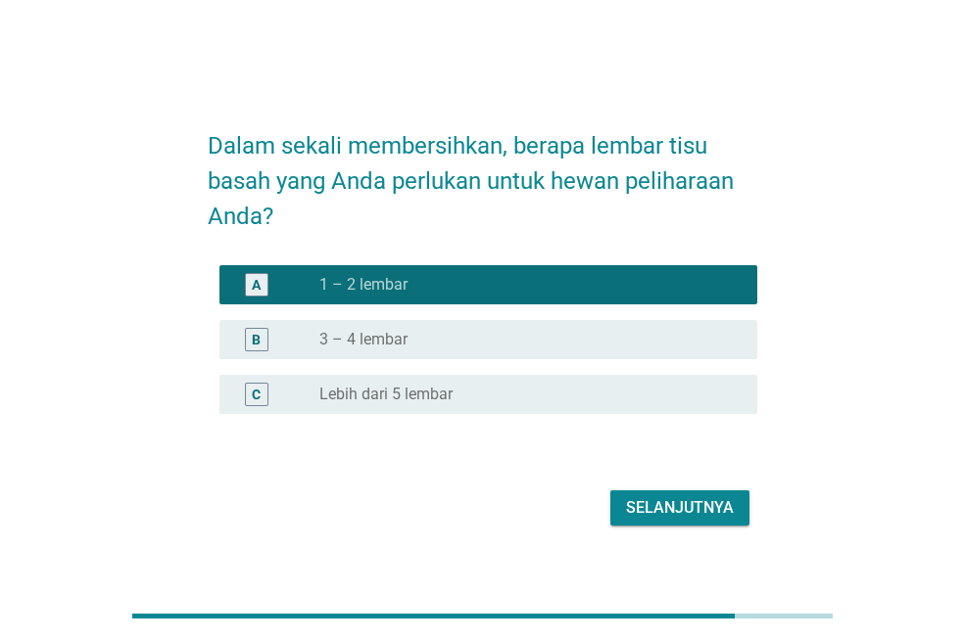
click at [665, 493] on button "Selanjutnya" at bounding box center [679, 508] width 139 height 35
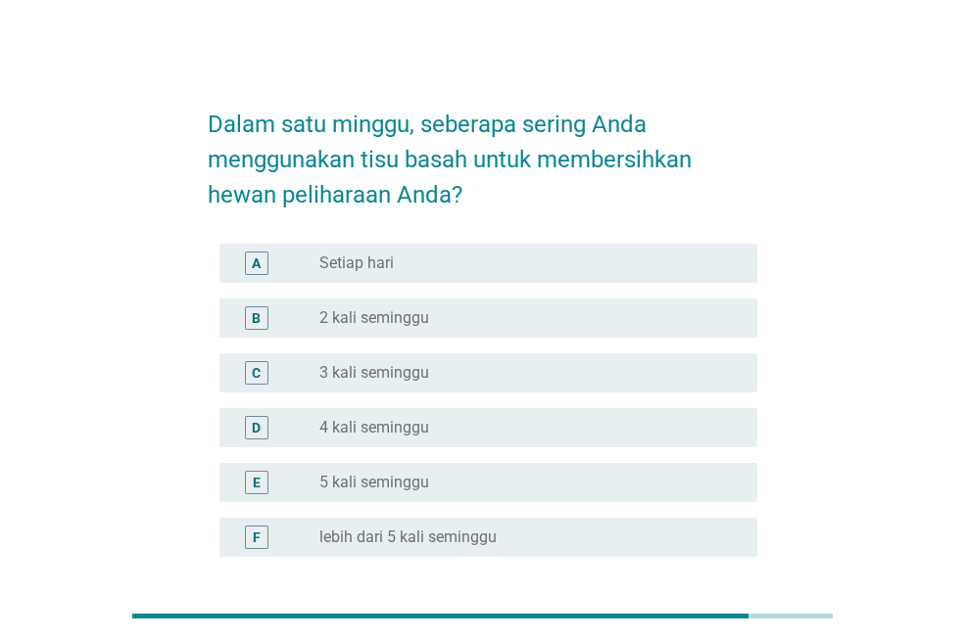
click at [464, 327] on div "radio_button_unchecked 2 kali seminggu" at bounding box center [522, 318] width 406 height 20
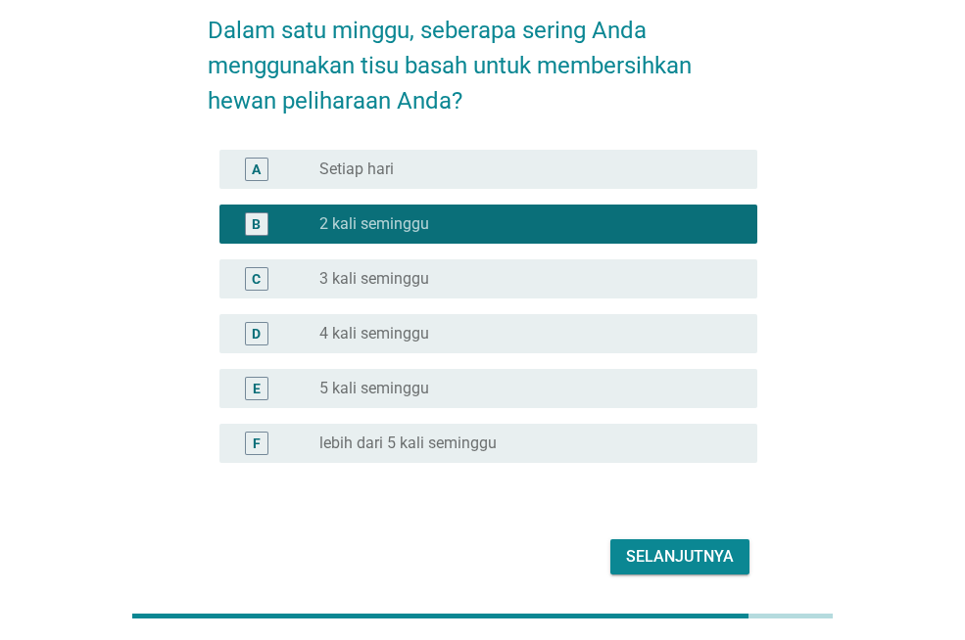
scroll to position [168, 0]
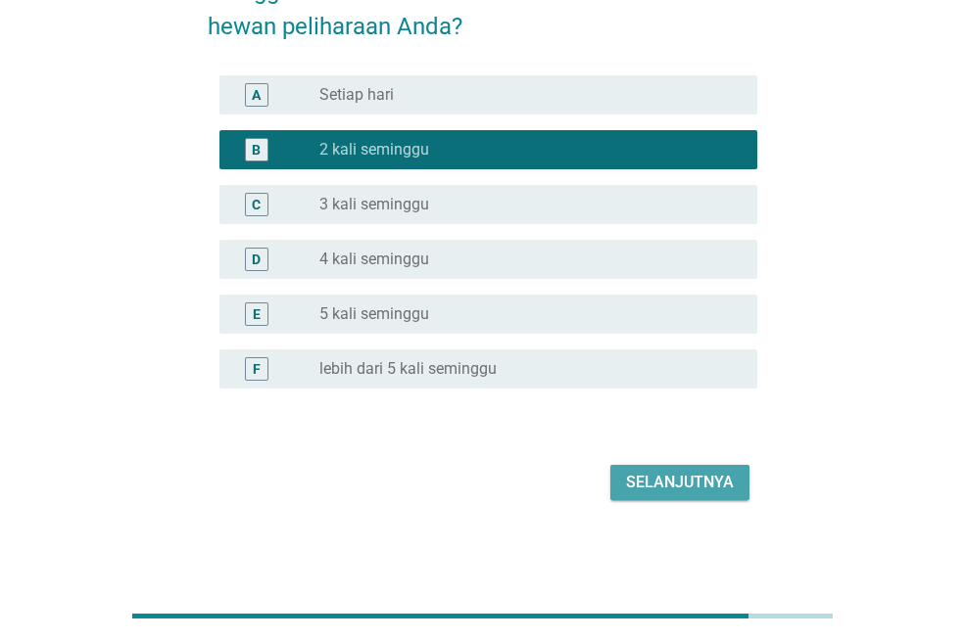
click at [649, 471] on div "Selanjutnya" at bounding box center [680, 483] width 108 height 24
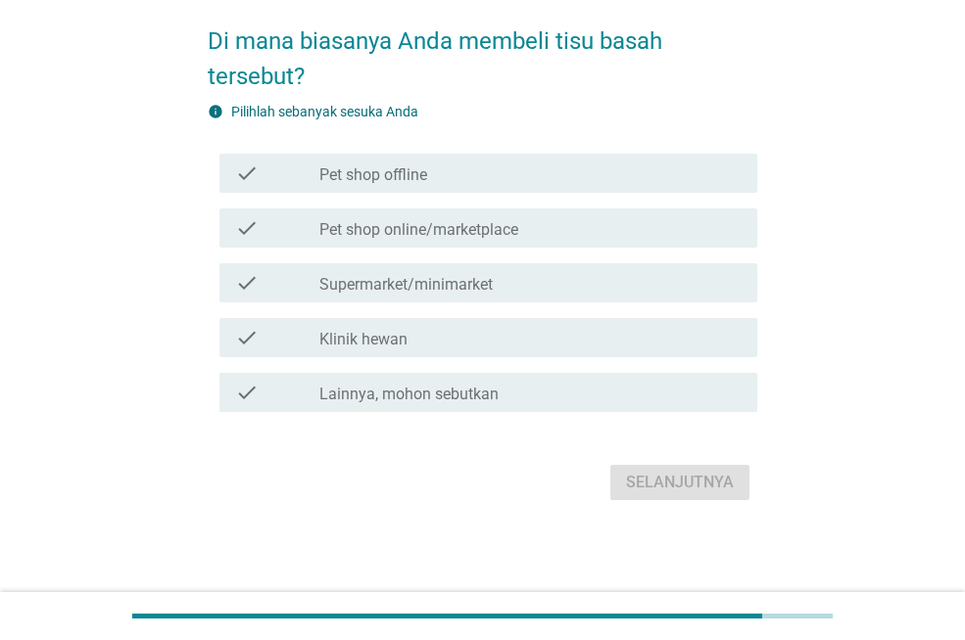
scroll to position [0, 0]
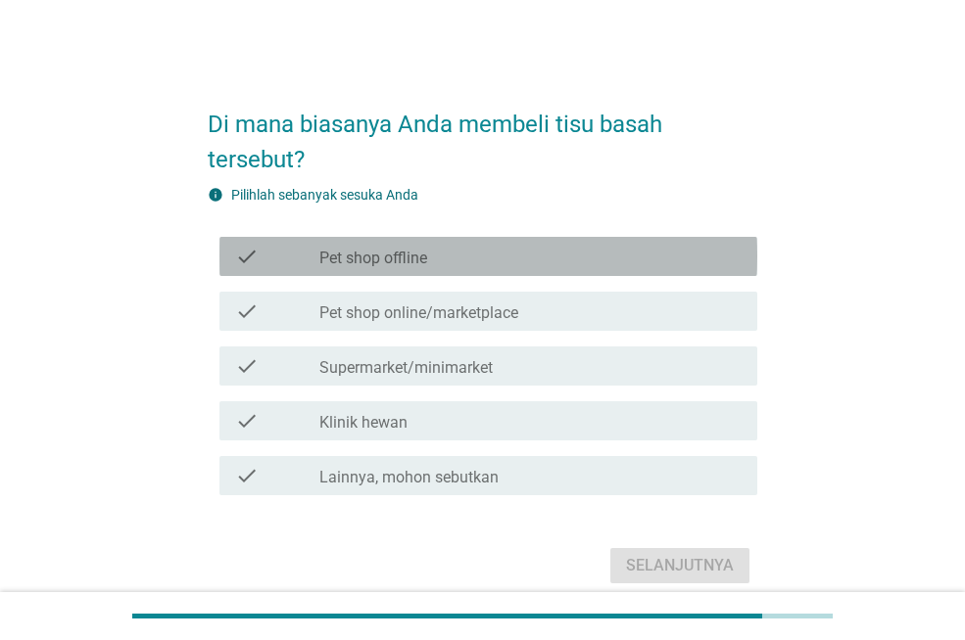
click at [419, 254] on label "Pet shop offline" at bounding box center [373, 259] width 108 height 20
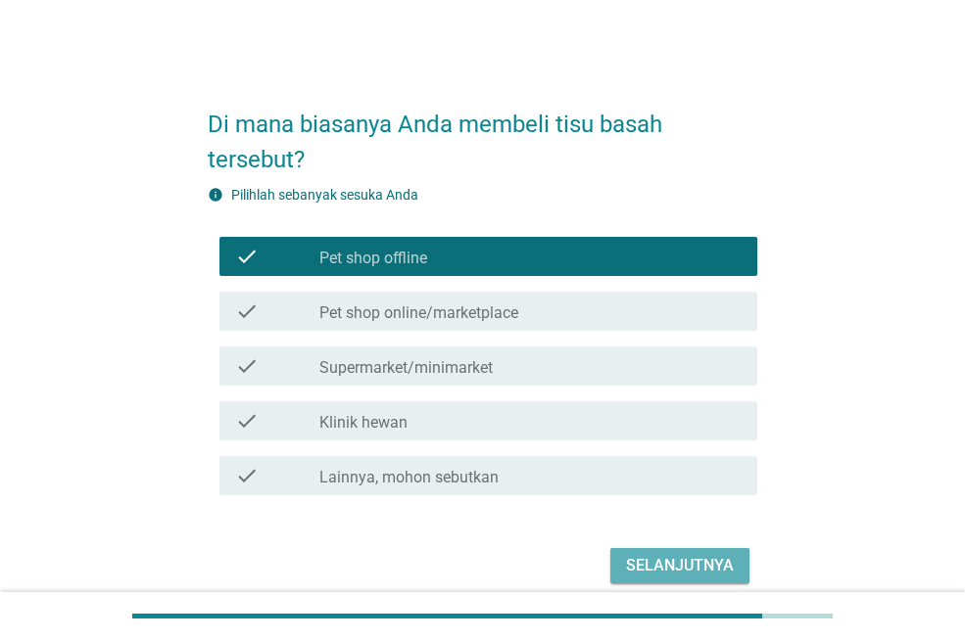
click at [684, 576] on div "Selanjutnya" at bounding box center [680, 566] width 108 height 24
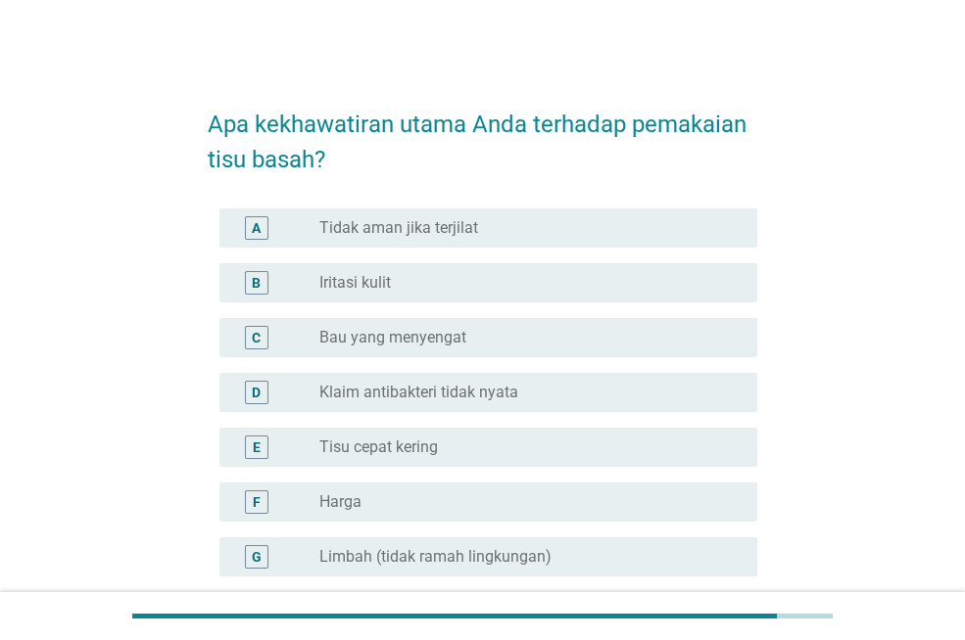
click at [477, 289] on div "radio_button_unchecked Iritasi kulit" at bounding box center [522, 283] width 406 height 20
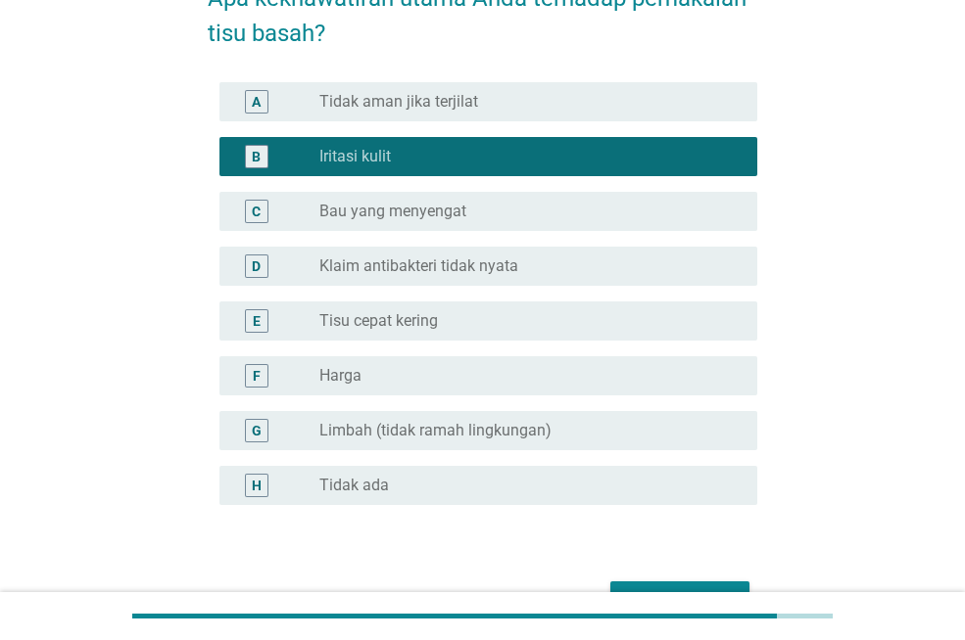
scroll to position [243, 0]
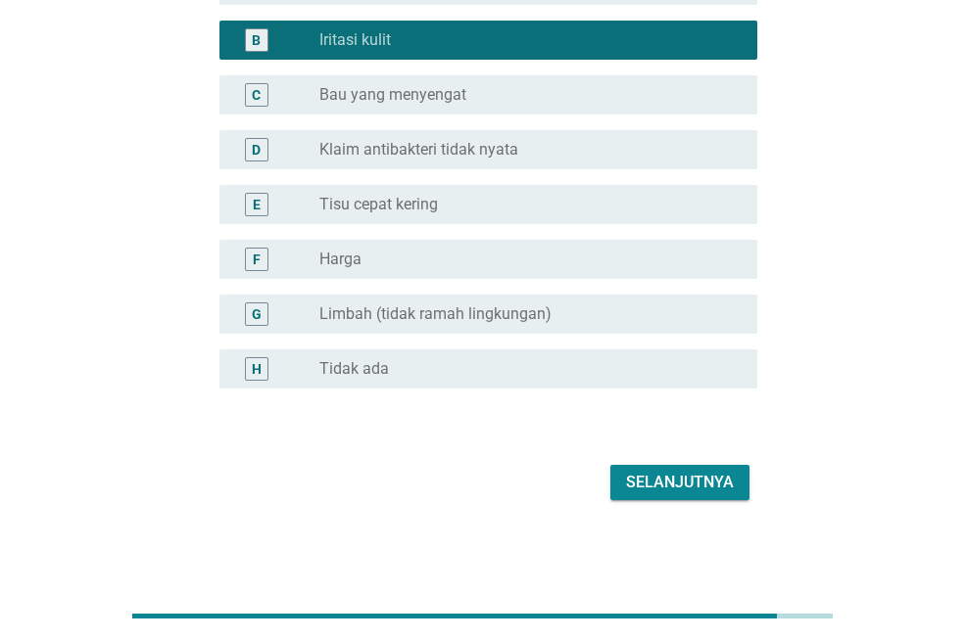
click at [663, 472] on div "Selanjutnya" at bounding box center [680, 483] width 108 height 24
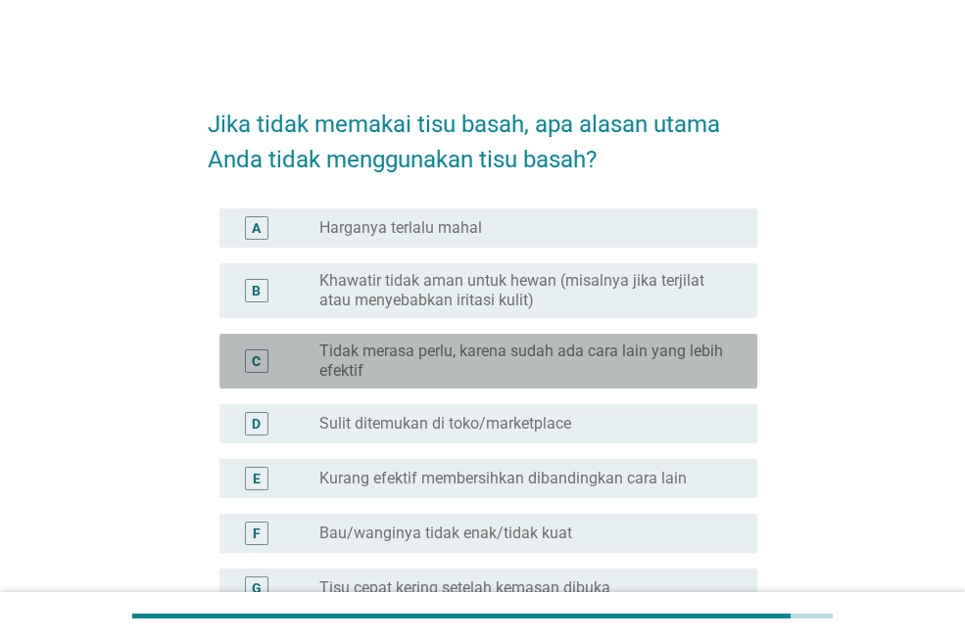
drag, startPoint x: 439, startPoint y: 350, endPoint x: 422, endPoint y: 427, distance: 79.1
click at [436, 351] on label "Tidak merasa perlu, karena sudah ada cara lain yang lebih efektif" at bounding box center [522, 361] width 406 height 39
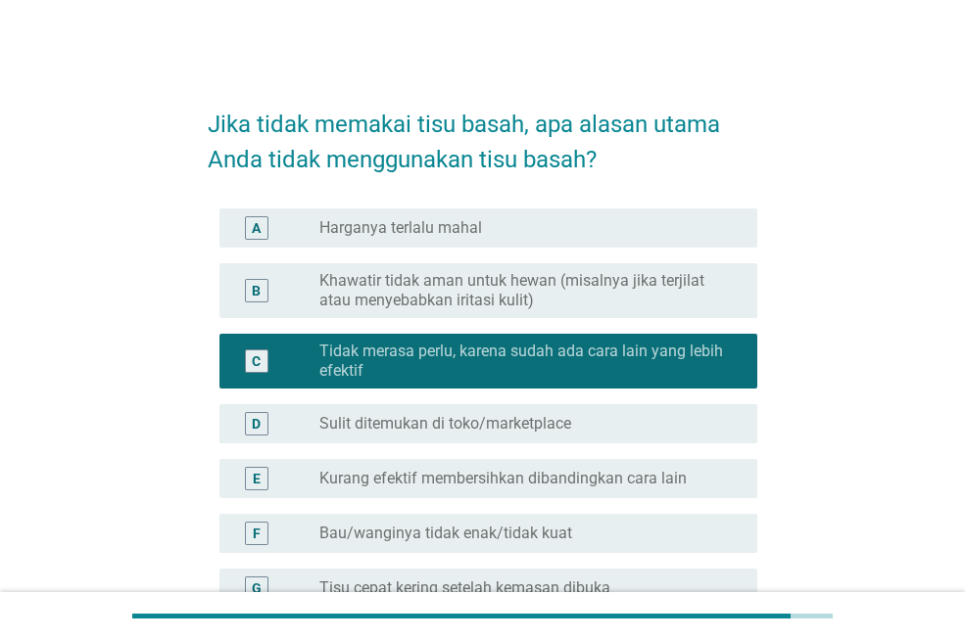
click at [422, 431] on label "Sulit ditemukan di toko/marketplace" at bounding box center [445, 424] width 252 height 20
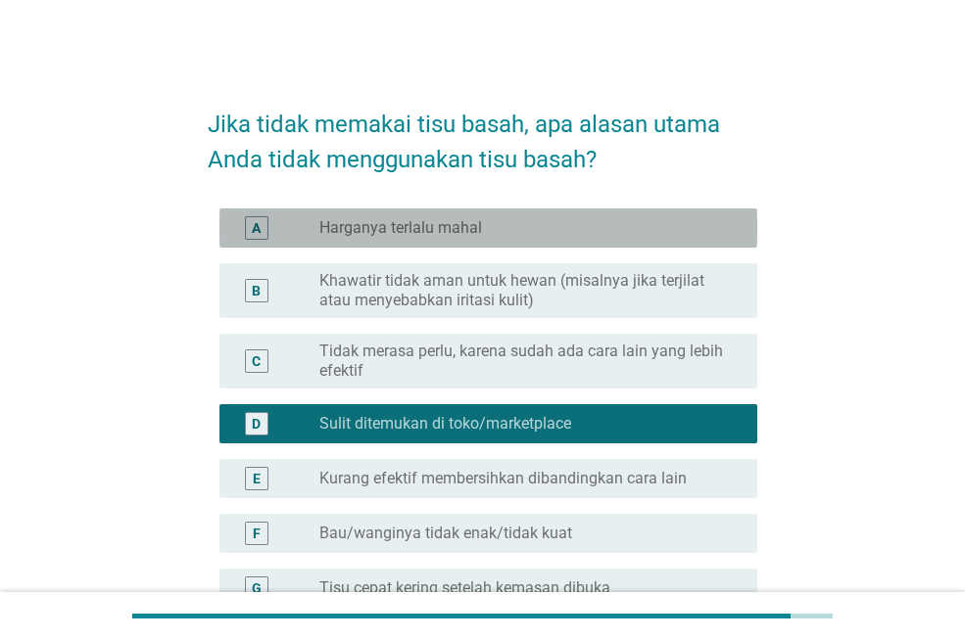
click at [413, 236] on label "Harganya terlalu mahal" at bounding box center [400, 228] width 163 height 20
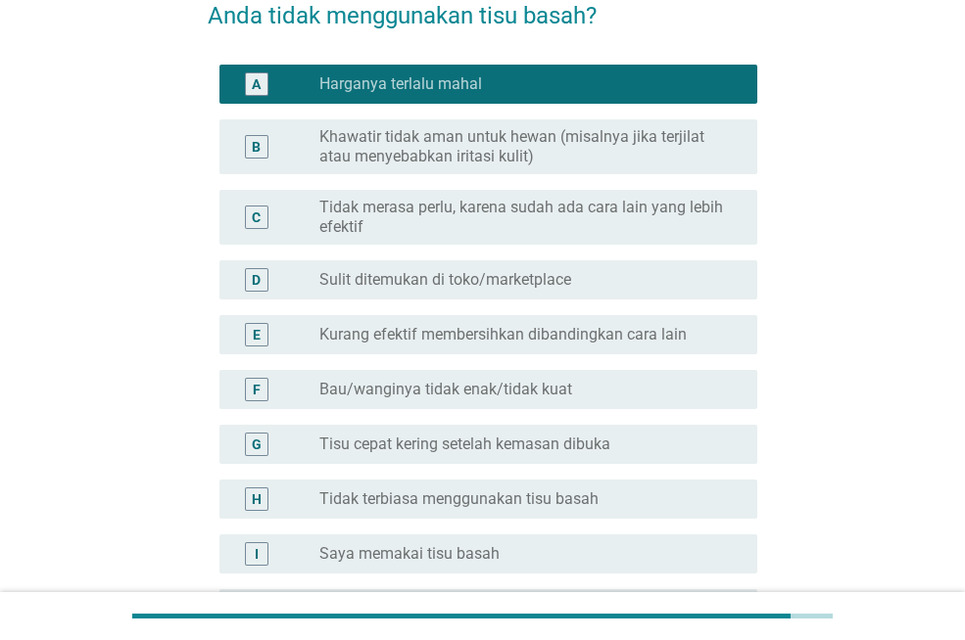
scroll to position [294, 0]
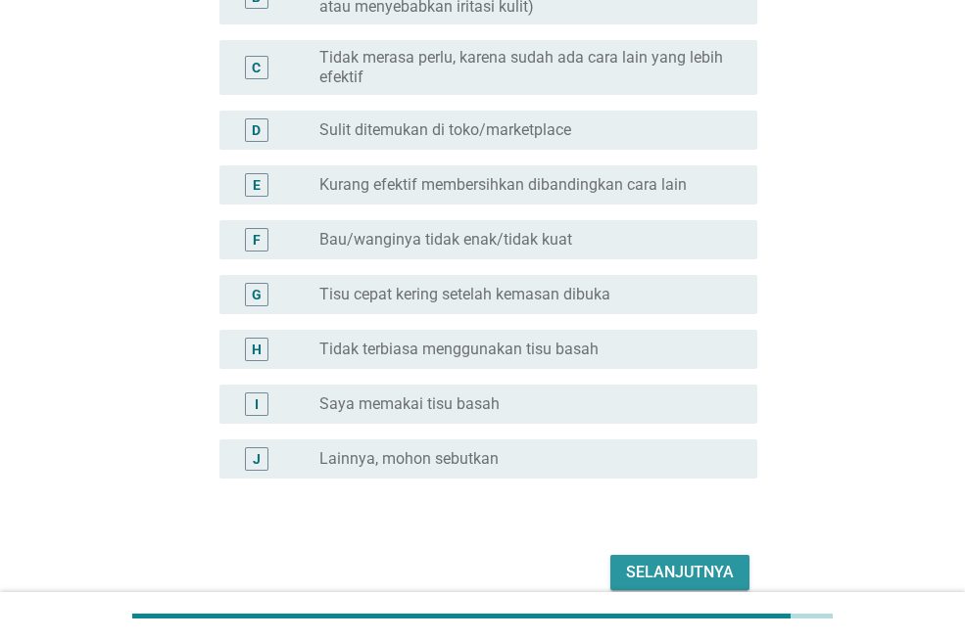
click at [673, 574] on div "Selanjutnya" at bounding box center [680, 573] width 108 height 24
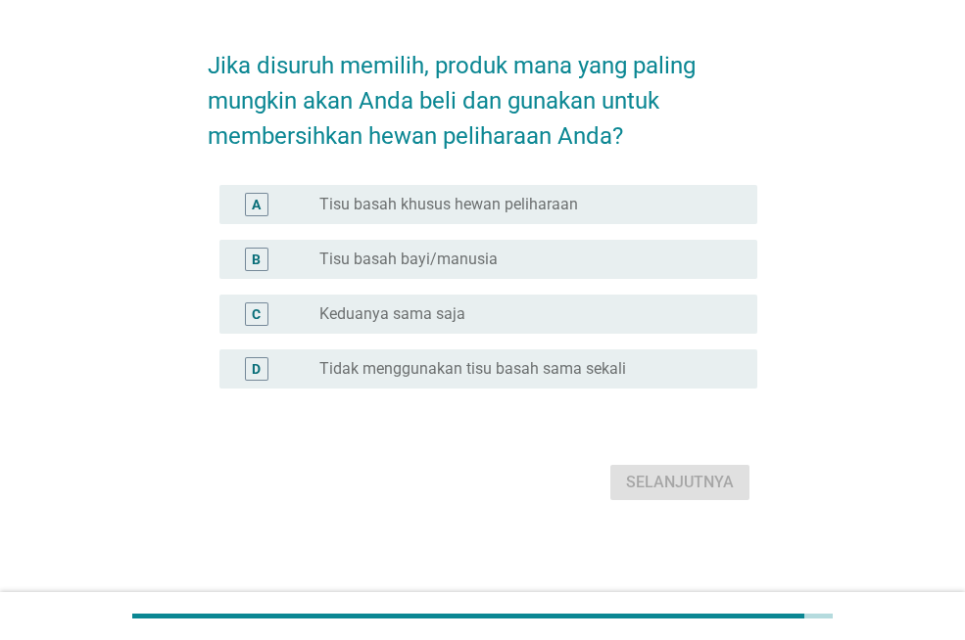
scroll to position [0, 0]
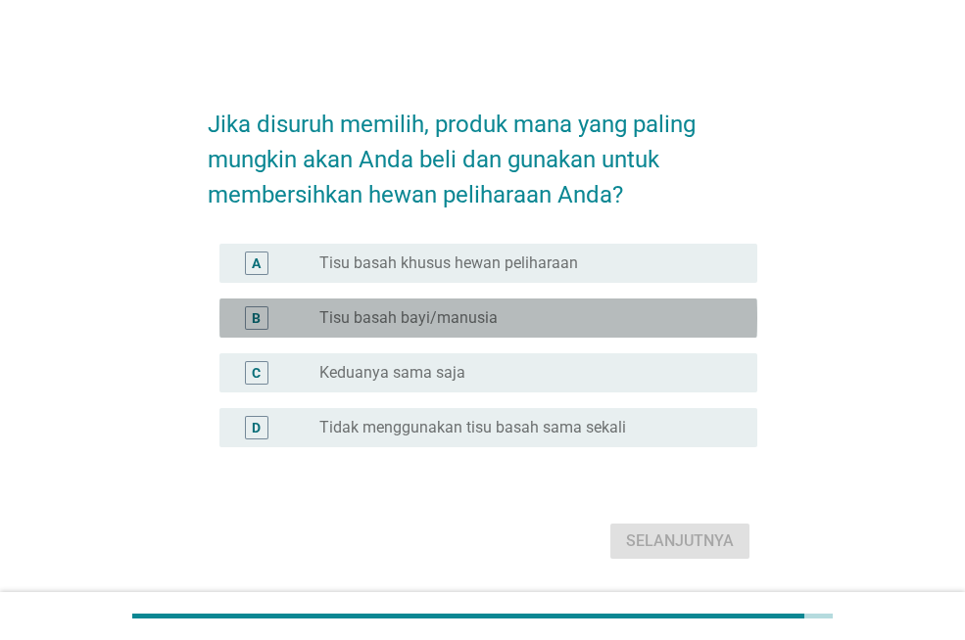
click at [531, 303] on div "B radio_button_unchecked Tisu basah bayi/manusia" at bounding box center [488, 318] width 538 height 39
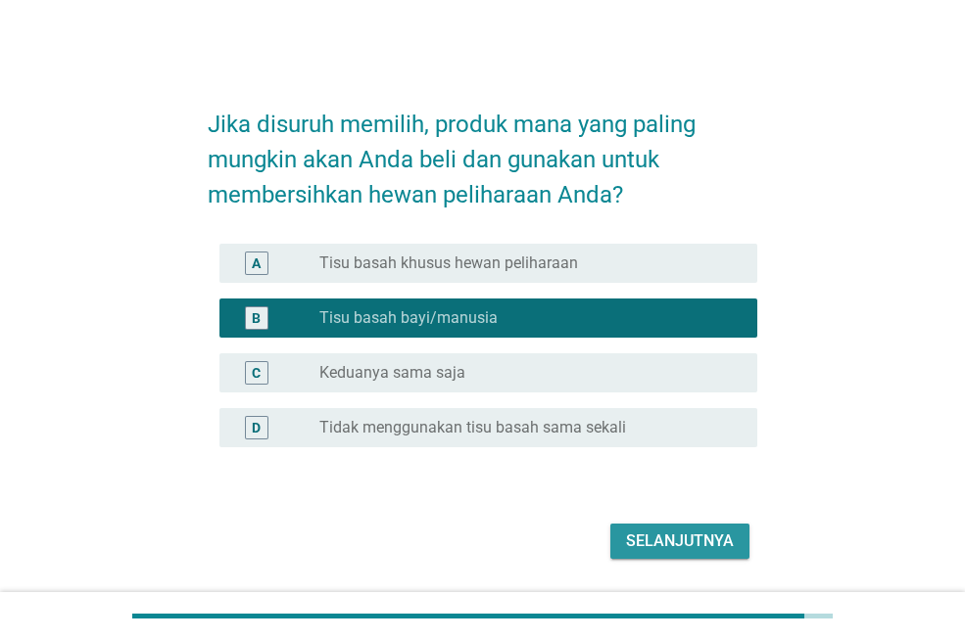
click at [657, 538] on div "Selanjutnya" at bounding box center [680, 542] width 108 height 24
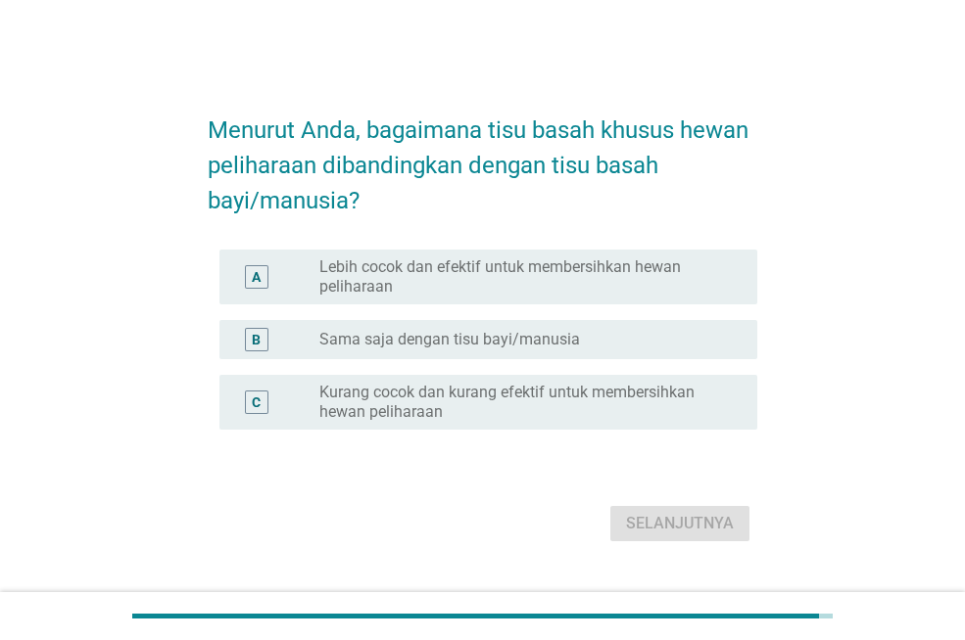
click at [491, 277] on label "Lebih cocok dan efektif untuk membersihkan hewan peliharaan" at bounding box center [522, 277] width 406 height 39
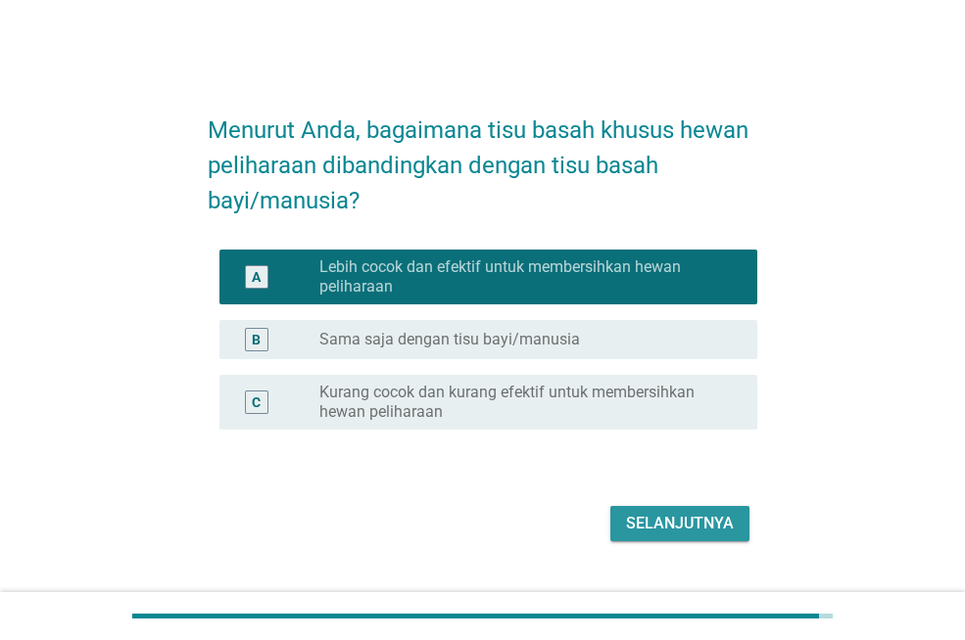
click at [637, 528] on div "Selanjutnya" at bounding box center [680, 524] width 108 height 24
